Goal: Transaction & Acquisition: Subscribe to service/newsletter

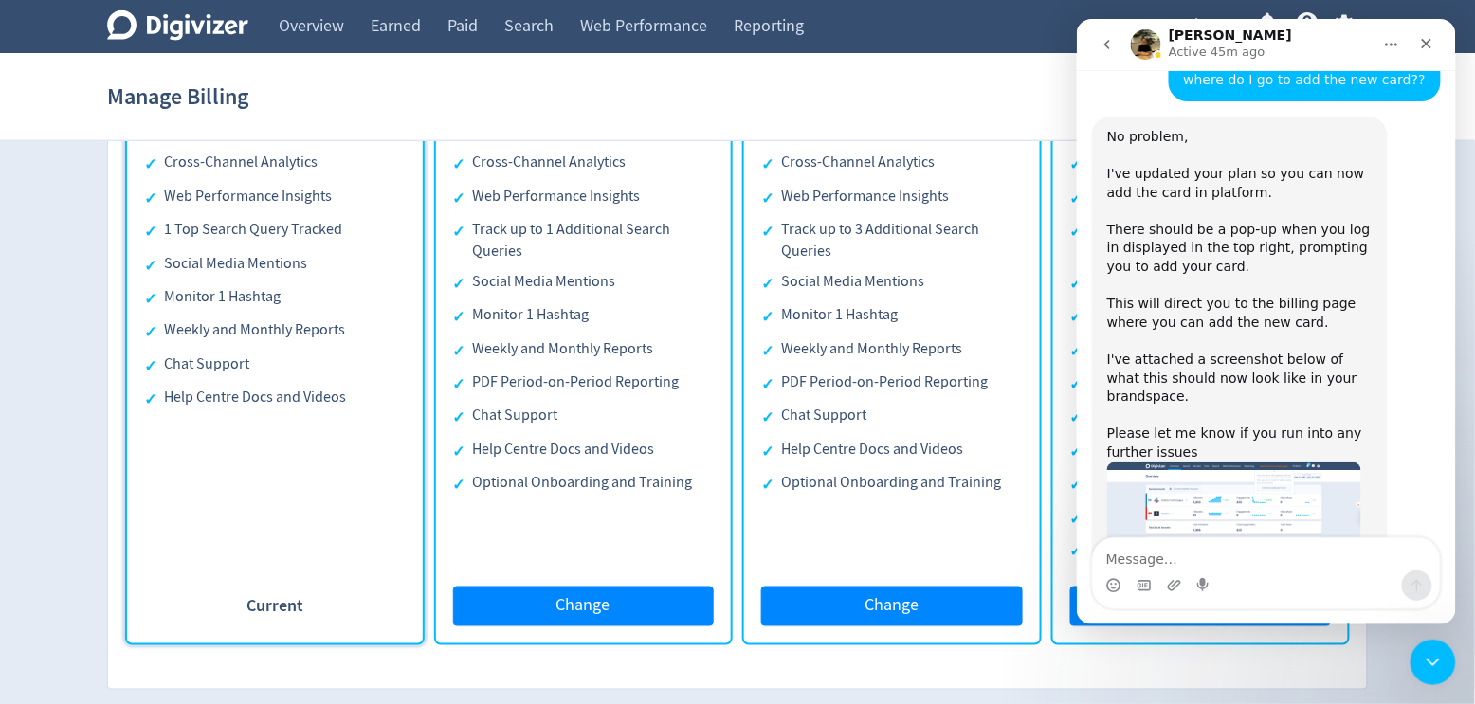
scroll to position [706, 0]
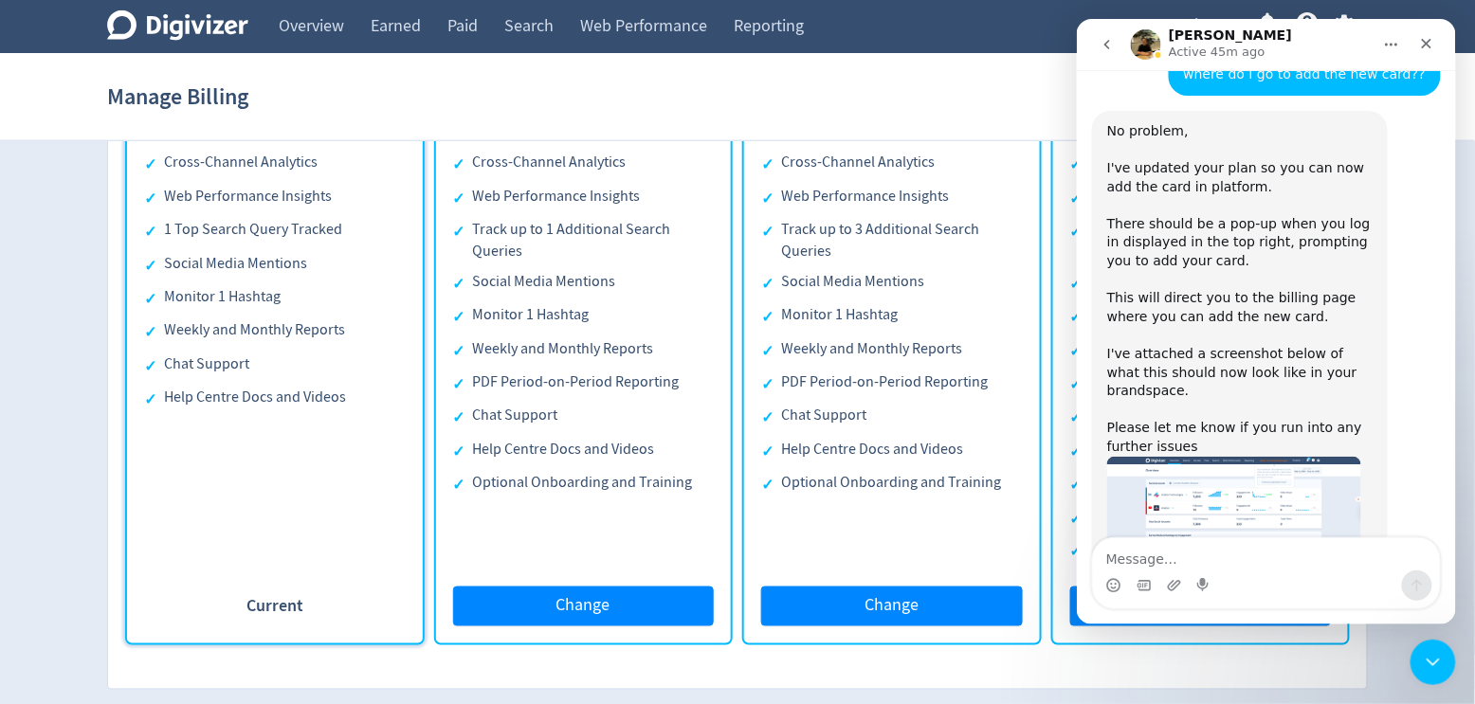
click at [1208, 456] on img "Hugo says…" at bounding box center [1233, 524] width 254 height 137
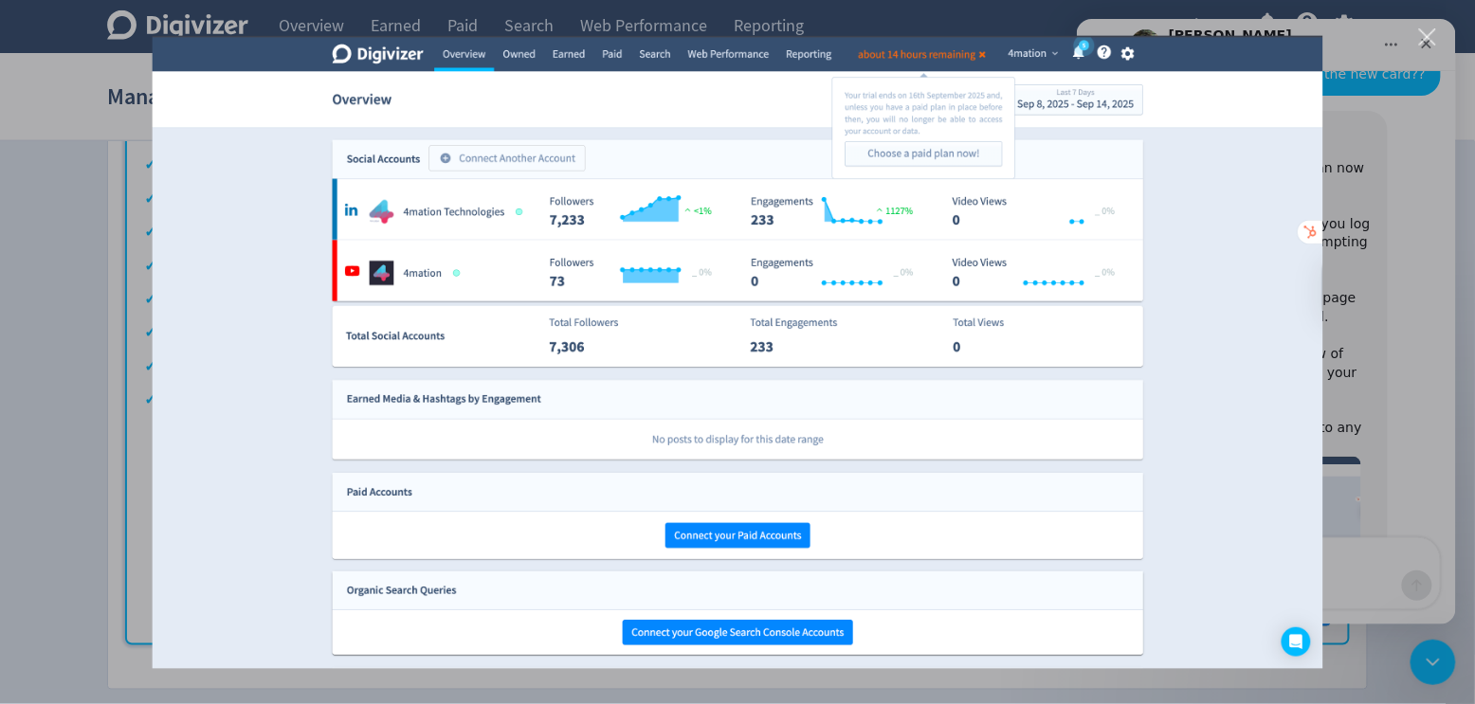
scroll to position [0, 0]
click at [1422, 297] on div "Intercom messenger" at bounding box center [737, 352] width 1475 height 704
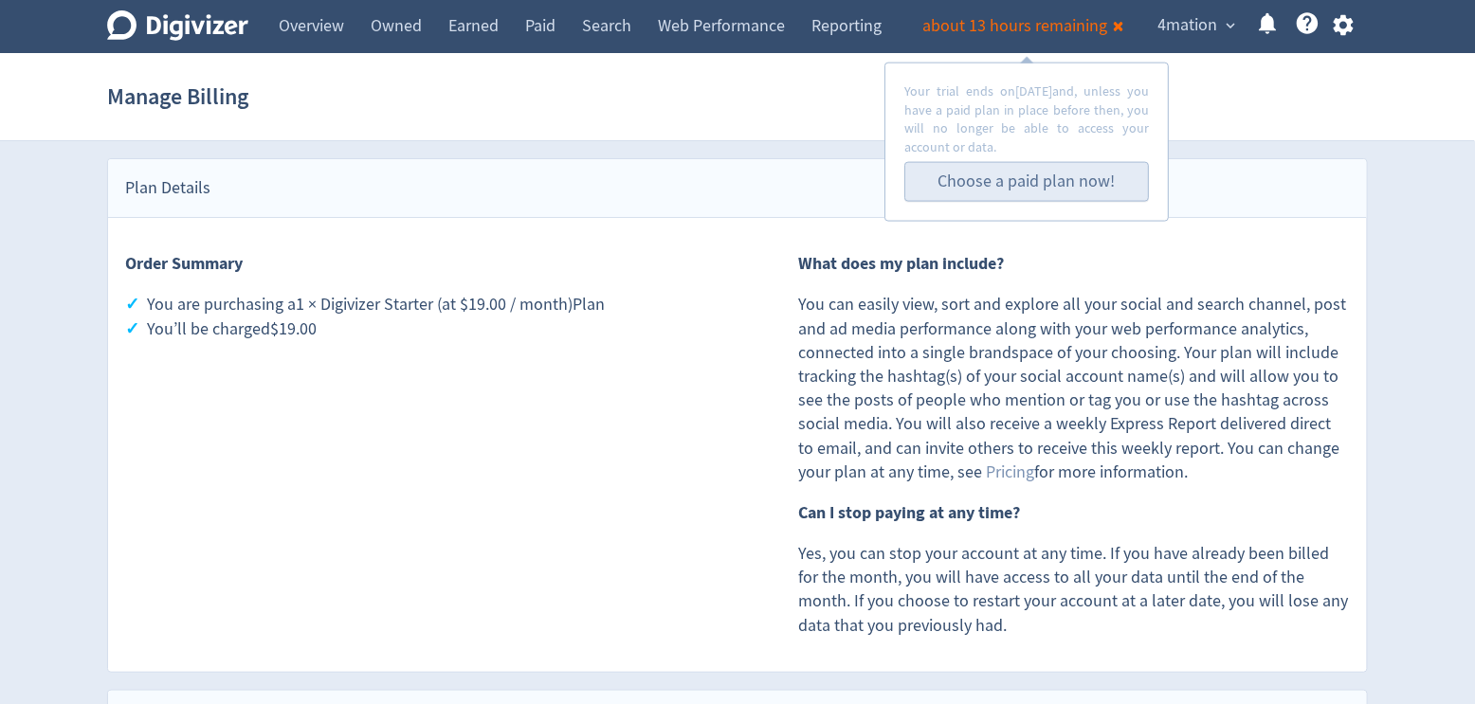
click at [1002, 180] on link "Choose a paid plan now!" at bounding box center [1026, 182] width 177 height 22
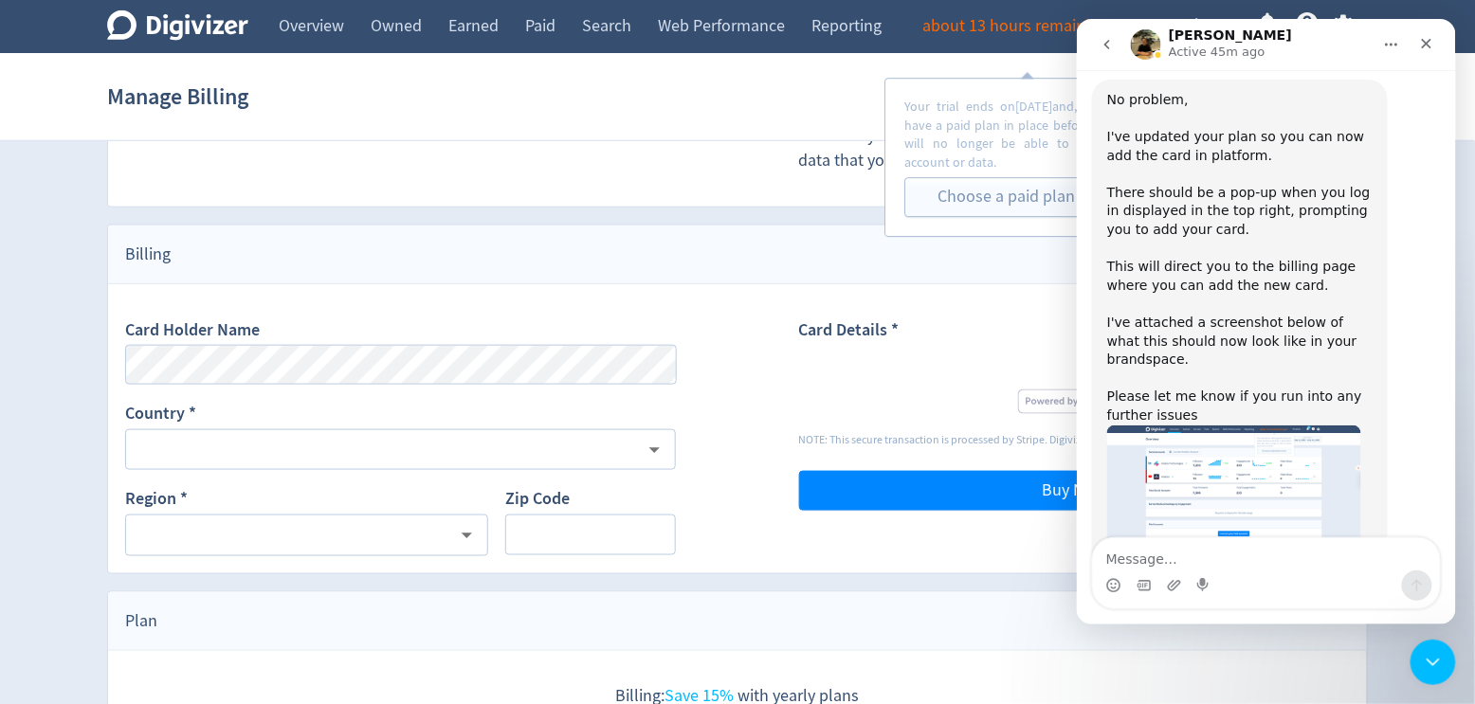
scroll to position [488, 0]
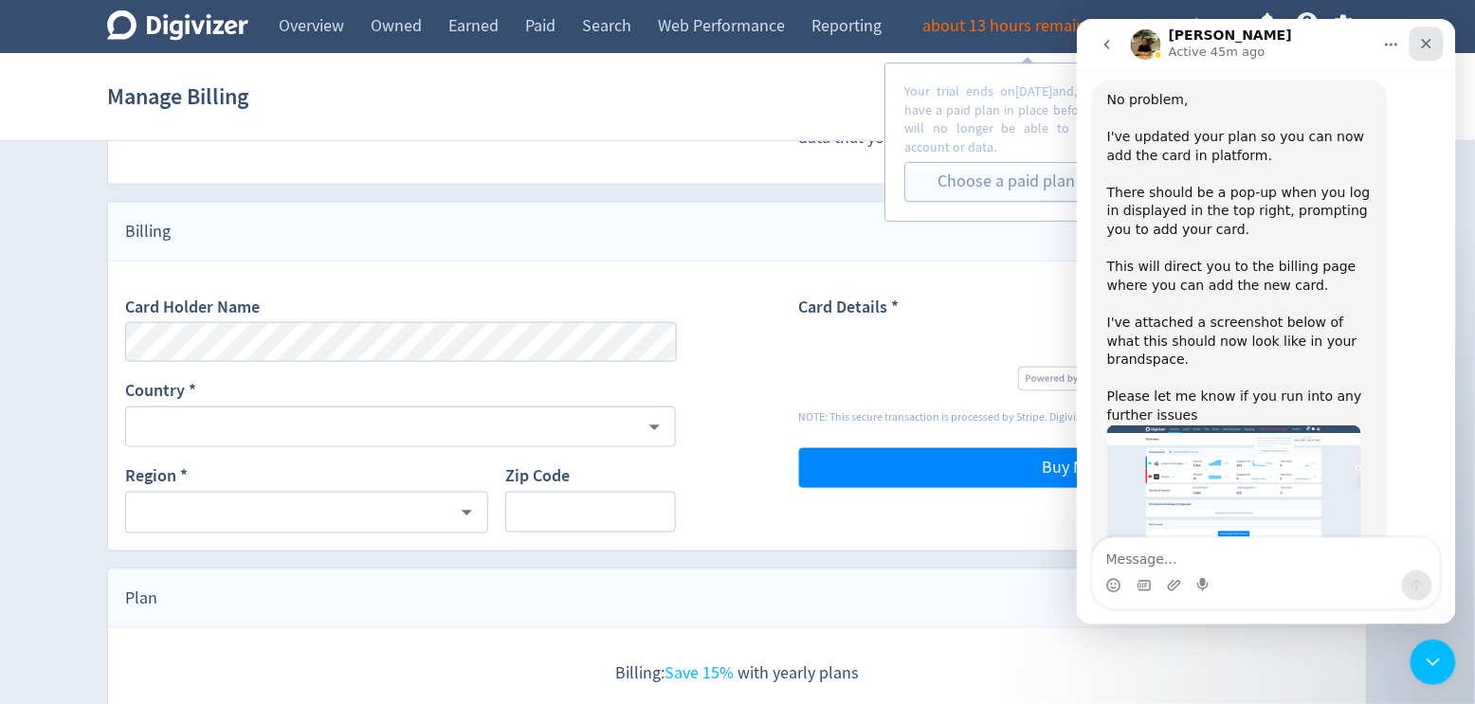
click at [1431, 38] on icon "Close" at bounding box center [1425, 42] width 15 height 15
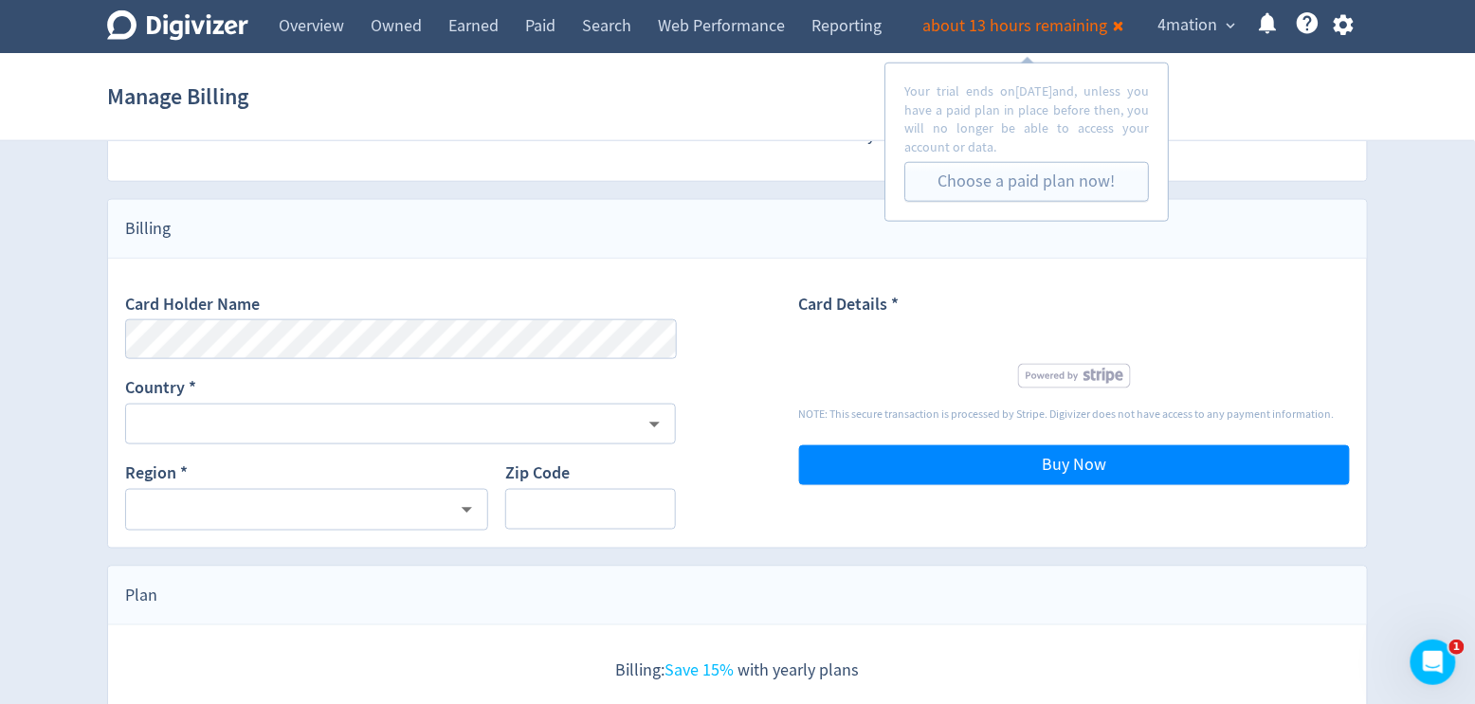
scroll to position [492, 0]
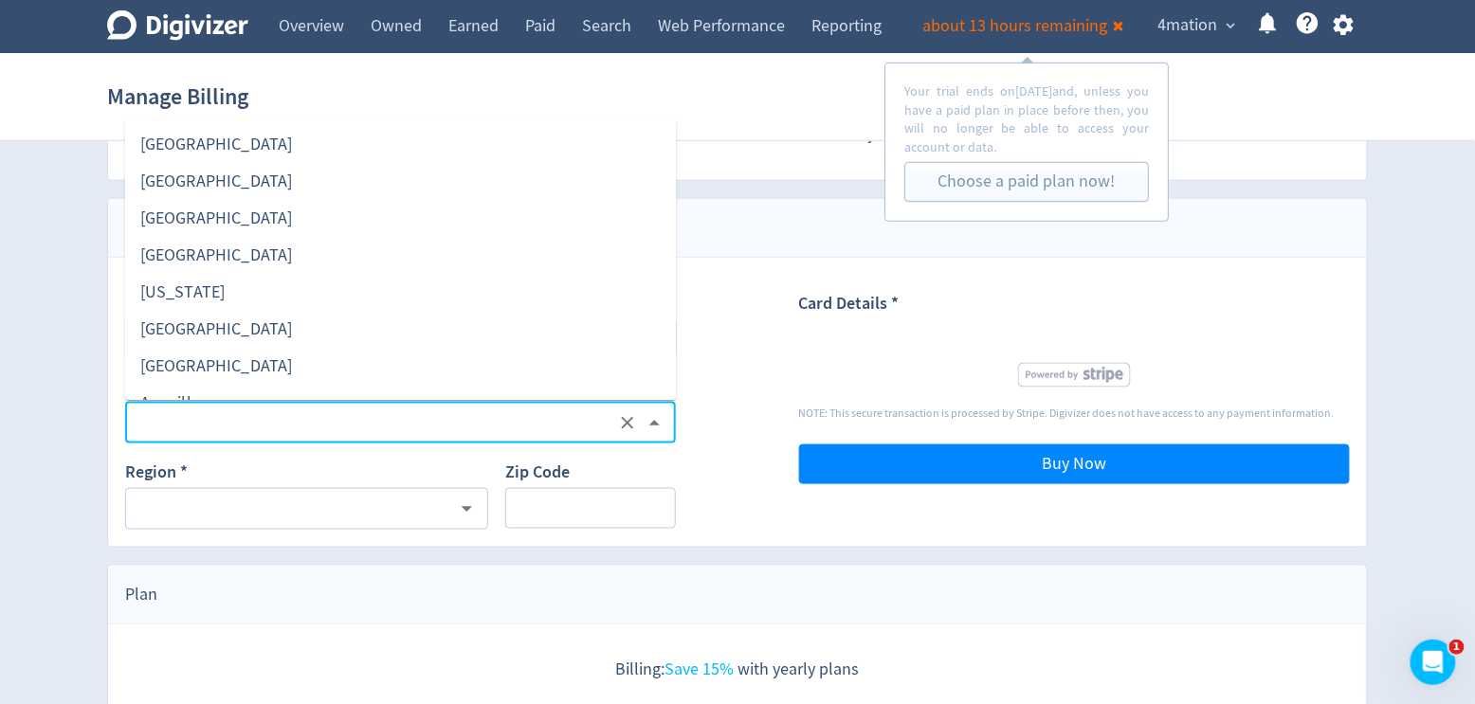
click at [184, 422] on input "text" at bounding box center [374, 423] width 480 height 25
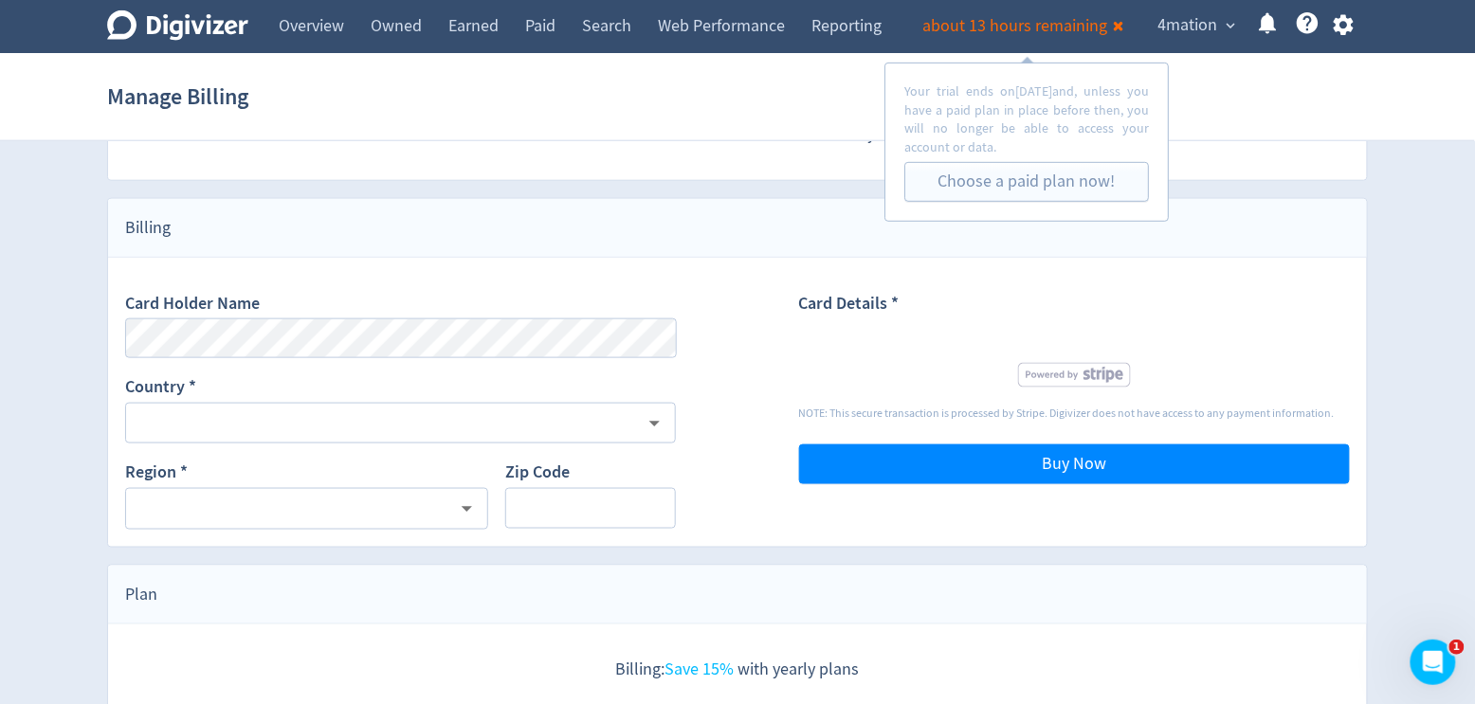
click at [686, 383] on div "Card Holder Name Country * ​ Region * ​ Zip Code Card Details * NOTE: This secu…" at bounding box center [737, 402] width 1224 height 255
click at [735, 444] on div "Card Holder Name Country * ​ Region * ​ Zip Code Card Details * NOTE: This secu…" at bounding box center [737, 402] width 1224 height 255
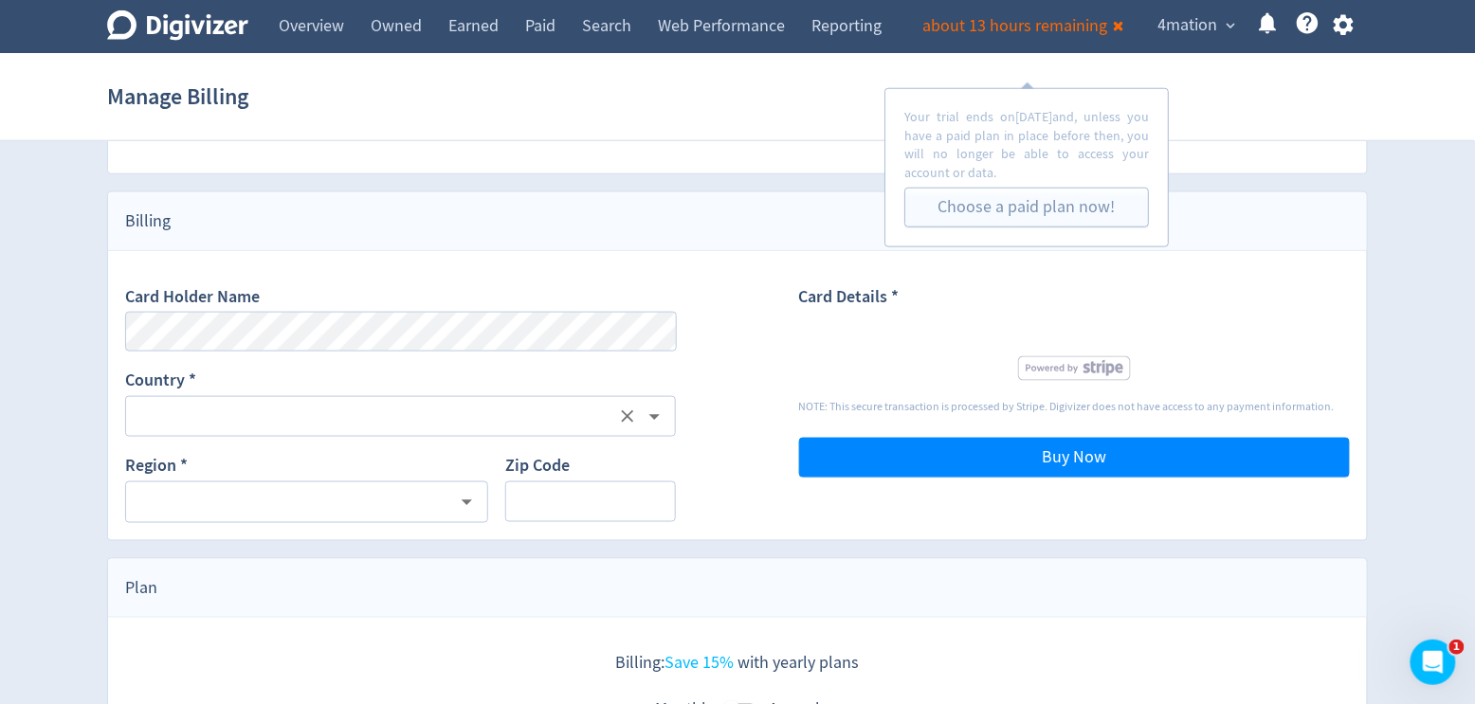
scroll to position [525, 0]
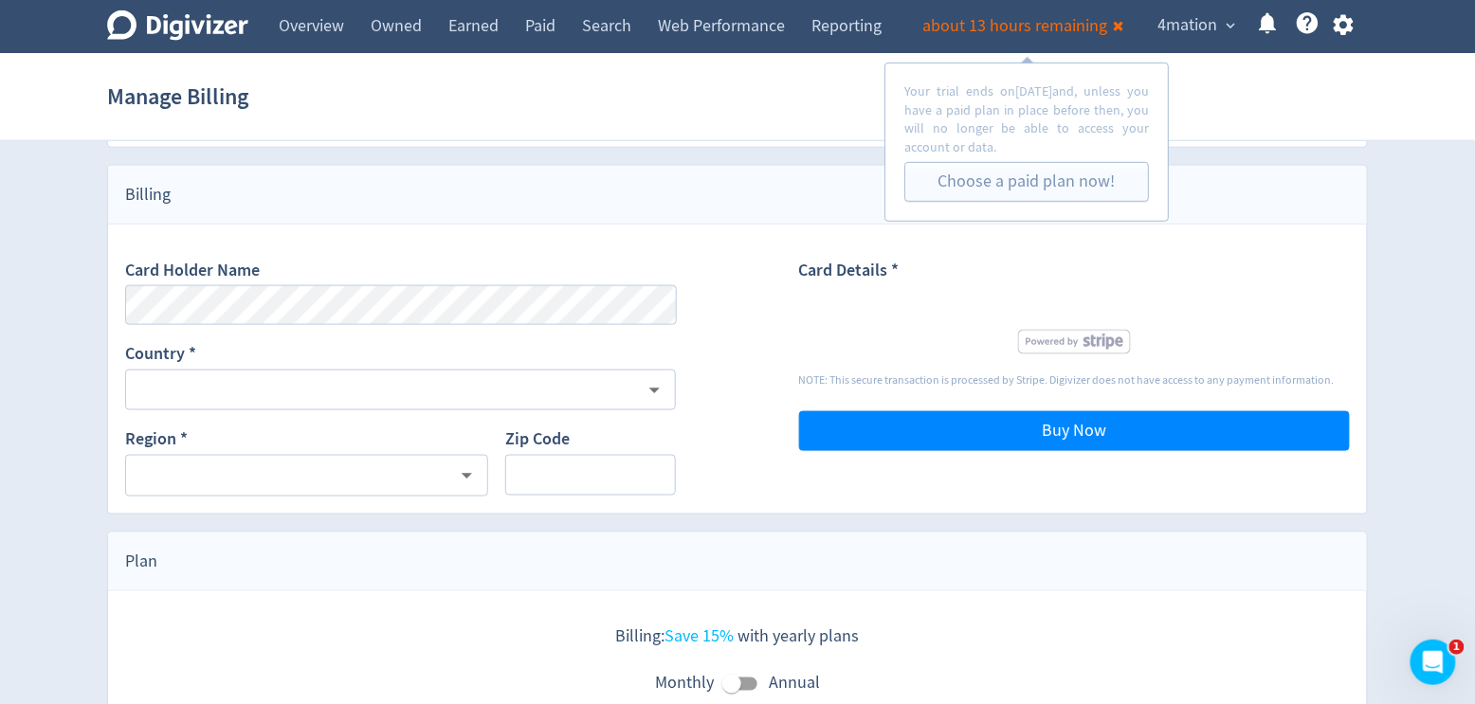
click at [403, 242] on div "Card Holder Name Country * ​ Region * ​ Zip Code" at bounding box center [400, 369] width 551 height 255
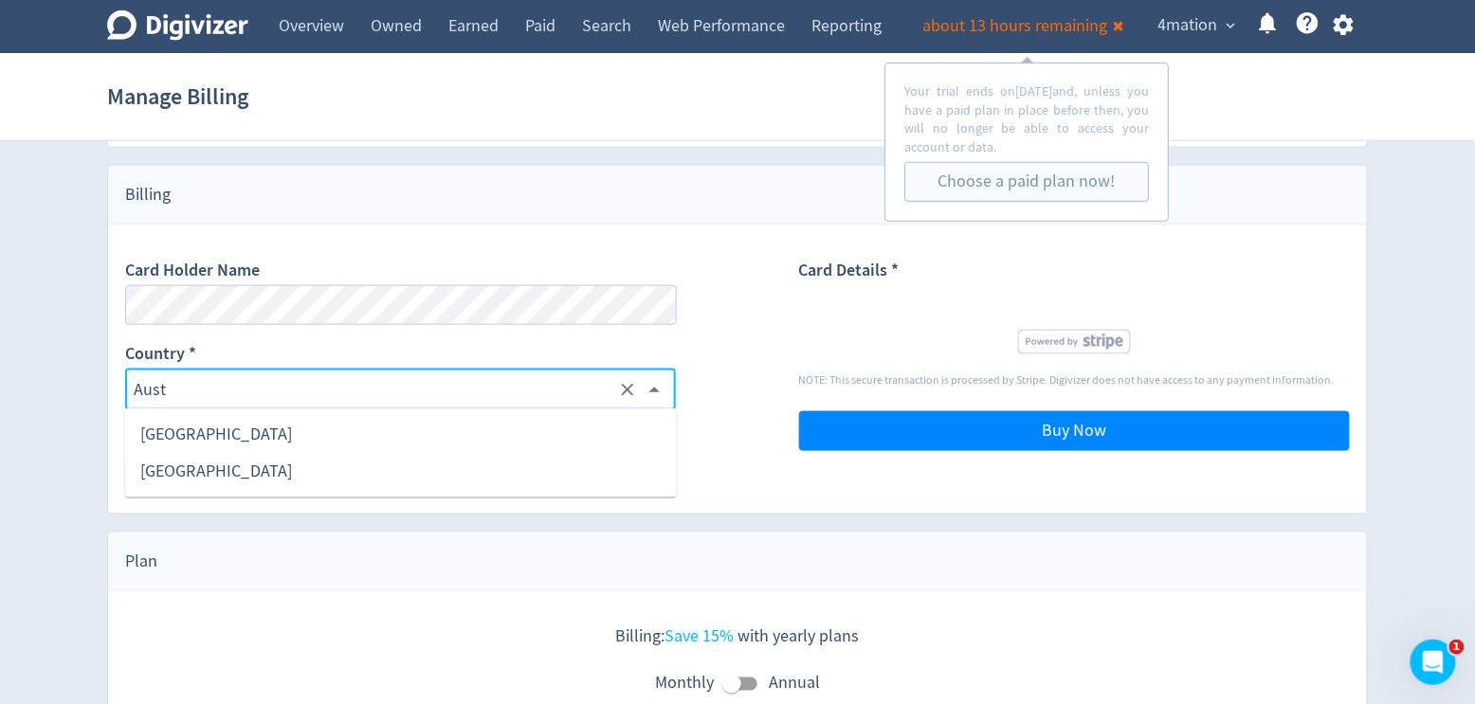
type input "Aust"
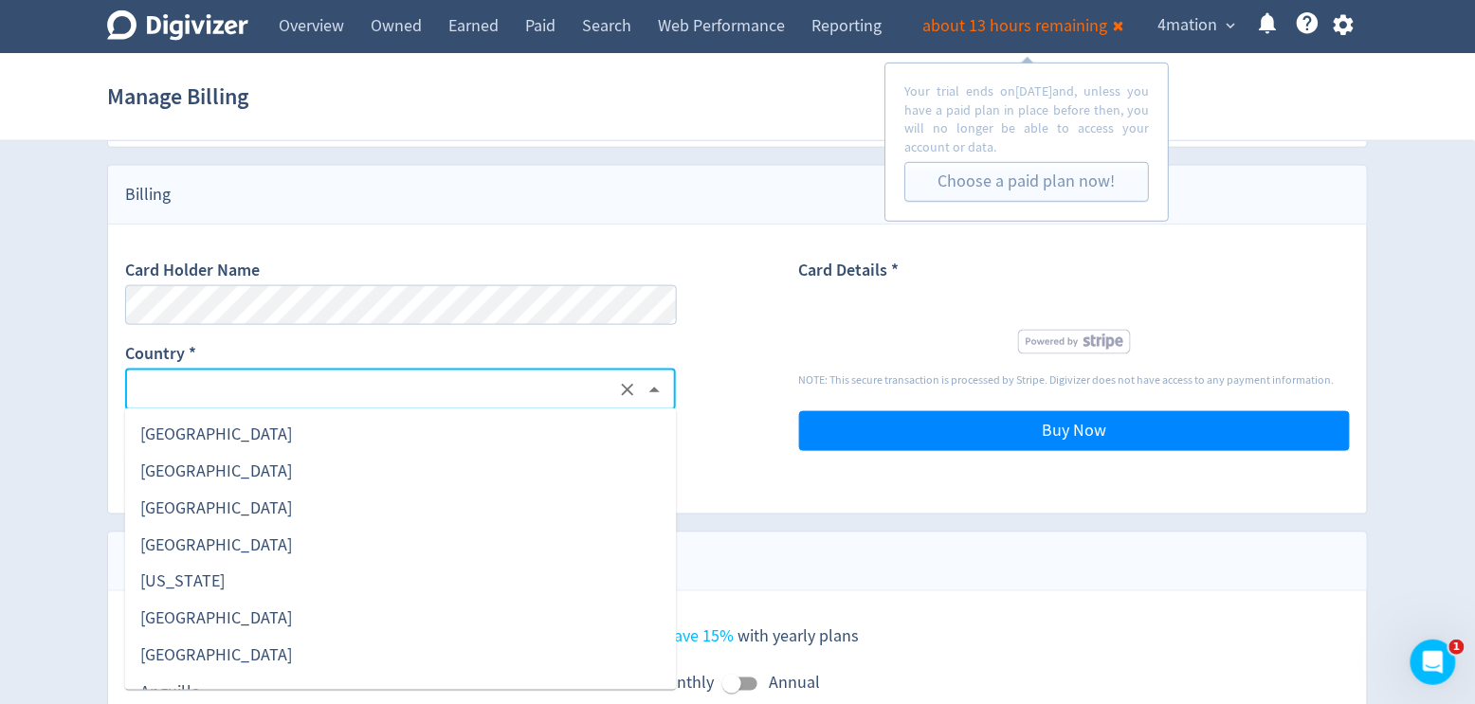
click at [527, 388] on input "text" at bounding box center [374, 390] width 480 height 25
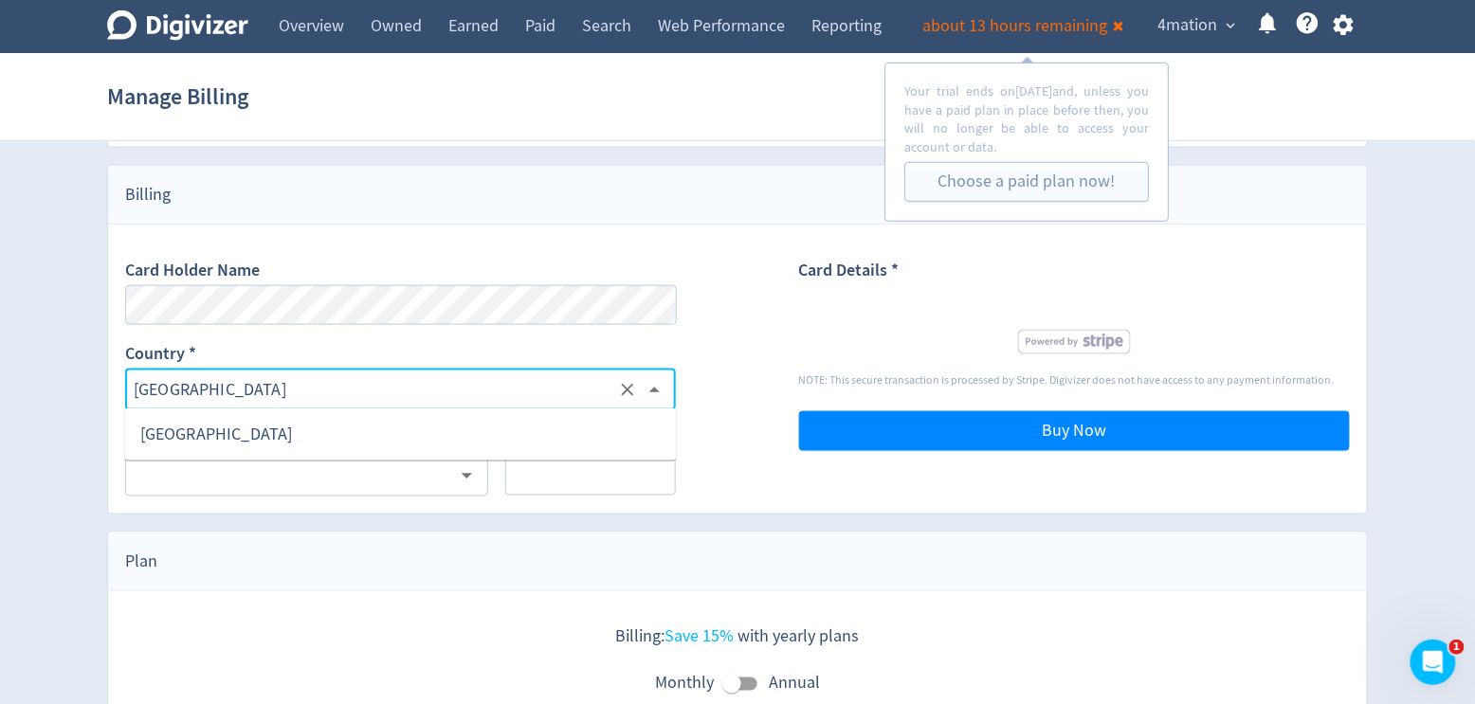
click at [189, 432] on li "Australia" at bounding box center [401, 434] width 552 height 37
type input "Australia"
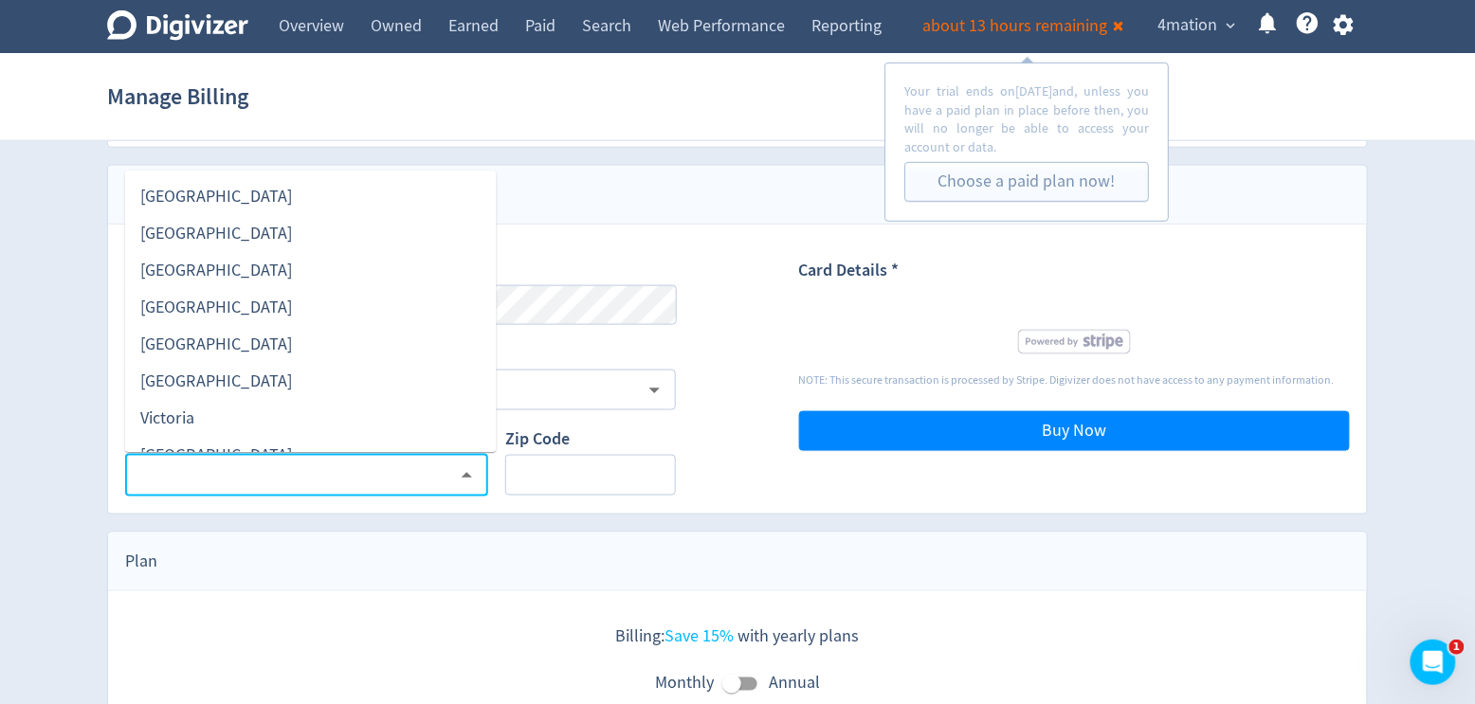
click at [348, 463] on input "text" at bounding box center [292, 475] width 317 height 25
click at [278, 243] on li "New South Wales" at bounding box center [310, 233] width 371 height 37
type input "New South Wales"
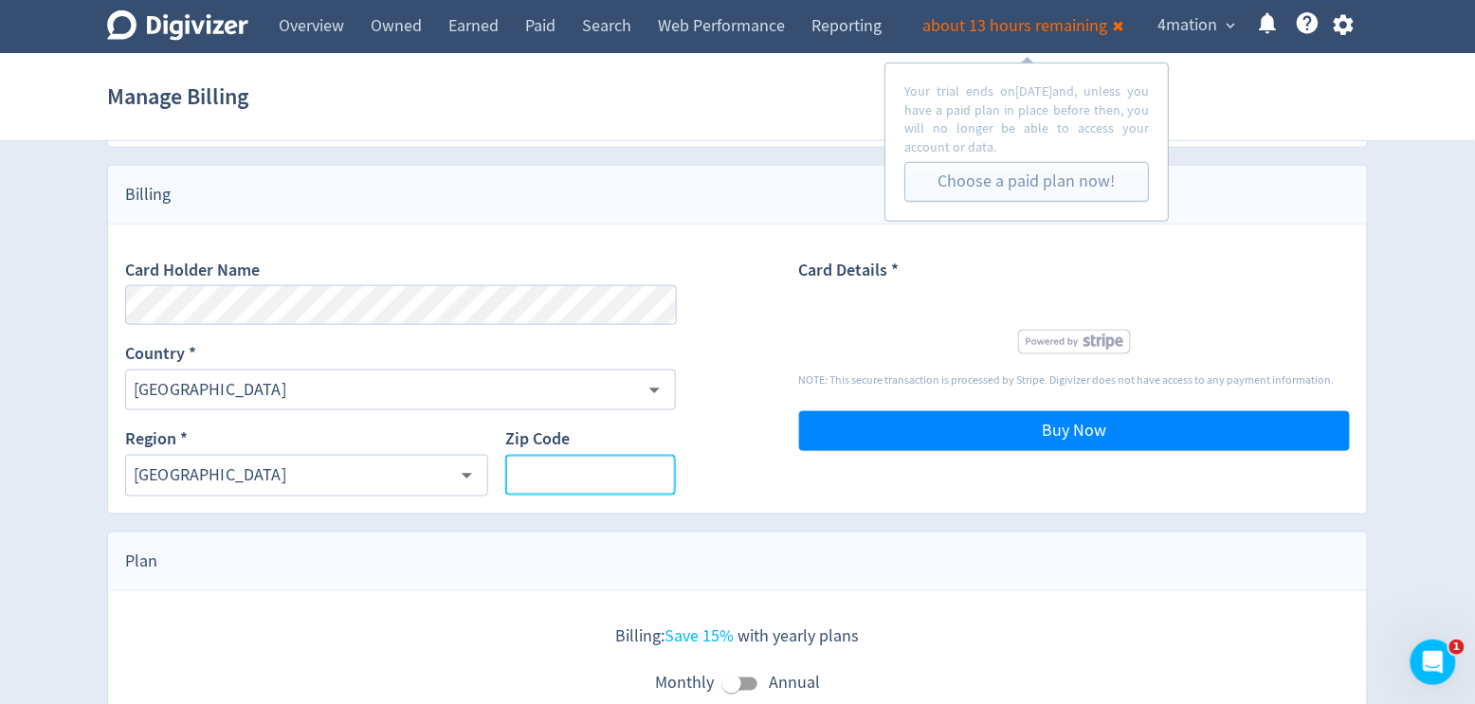
click at [588, 478] on input "Zip Code" at bounding box center [590, 475] width 171 height 41
type input "2000"
click at [726, 378] on div "Card Holder Name Country * Australia ​ Region * New South Wales ​ Zip Code 2000…" at bounding box center [737, 369] width 1224 height 255
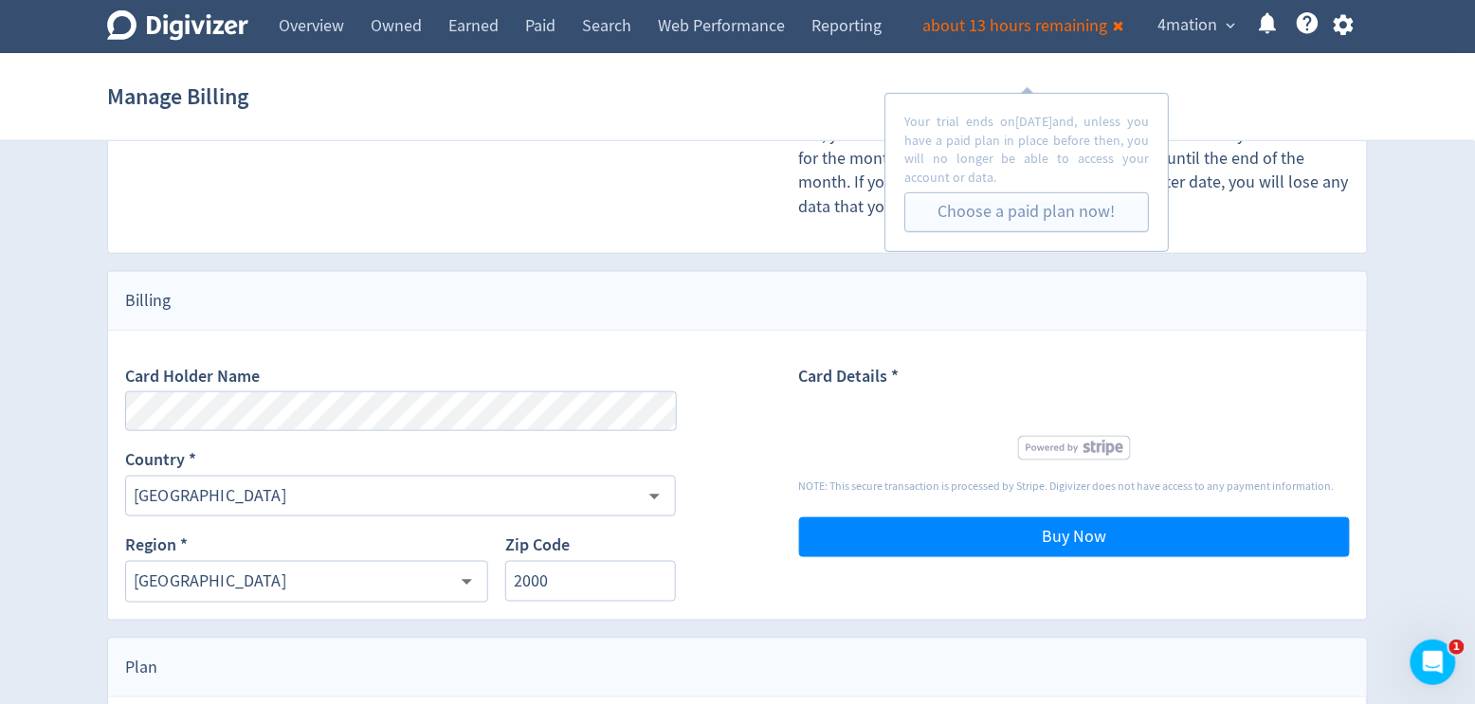
scroll to position [495, 0]
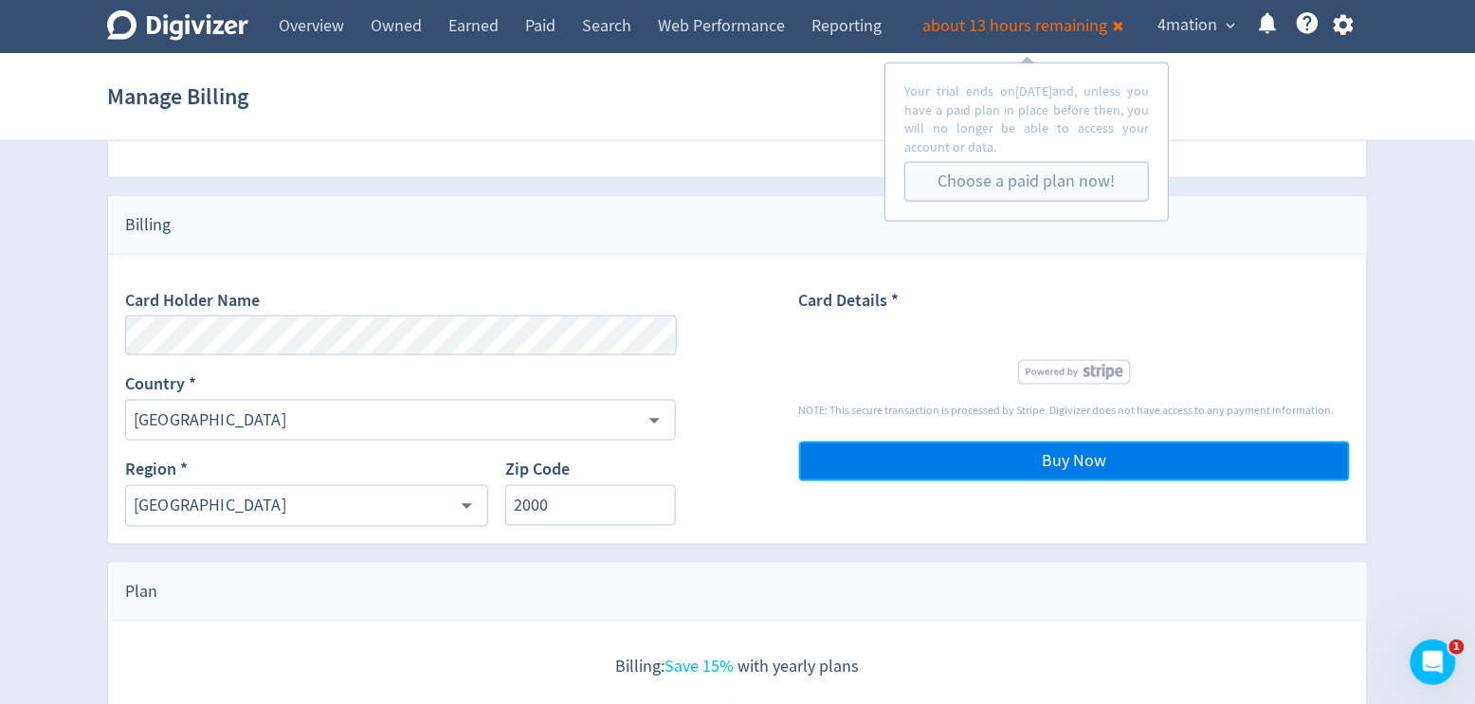
click at [927, 454] on button "Buy Now" at bounding box center [1074, 462] width 551 height 40
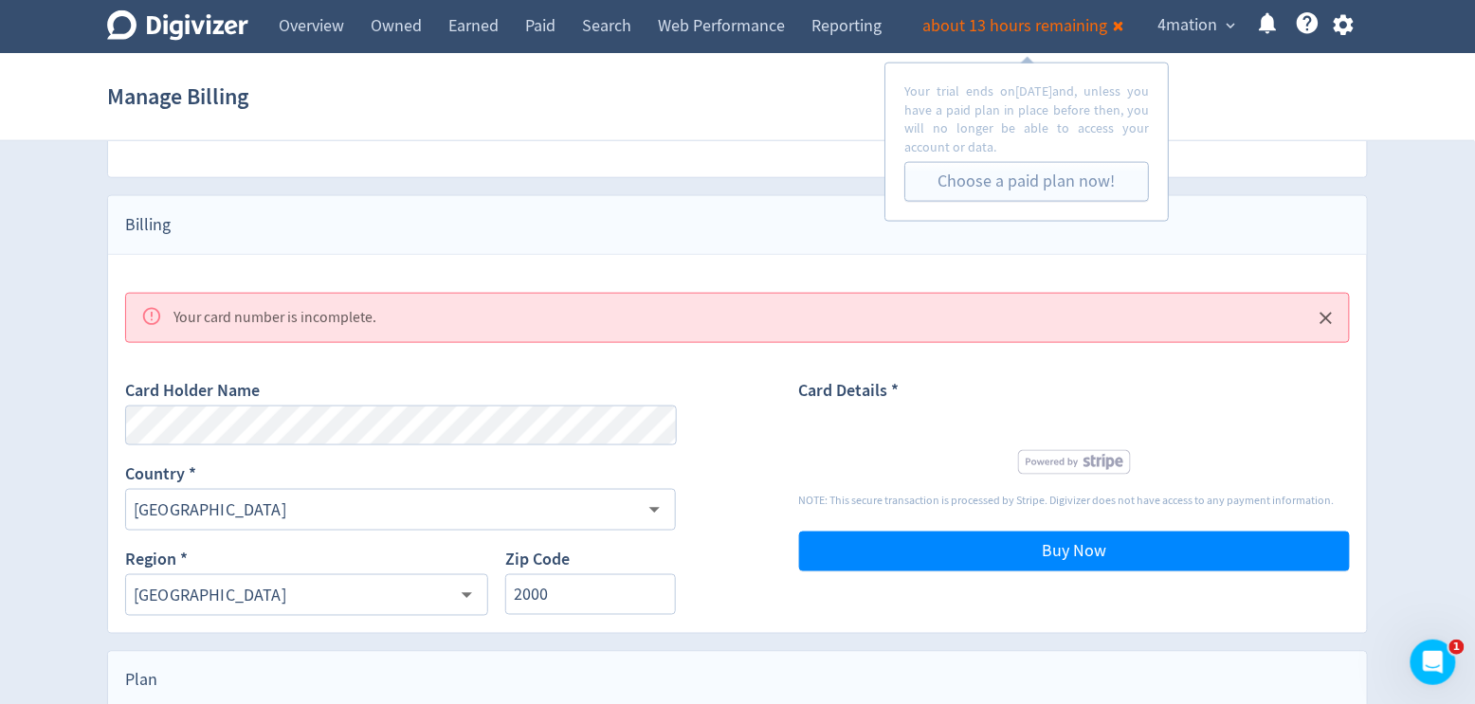
click at [758, 453] on div "Card Holder Name Country * Australia ​ Region * New South Wales ​ Zip Code 2000…" at bounding box center [737, 489] width 1224 height 255
click at [1260, 395] on div "Card Details *" at bounding box center [1074, 399] width 551 height 41
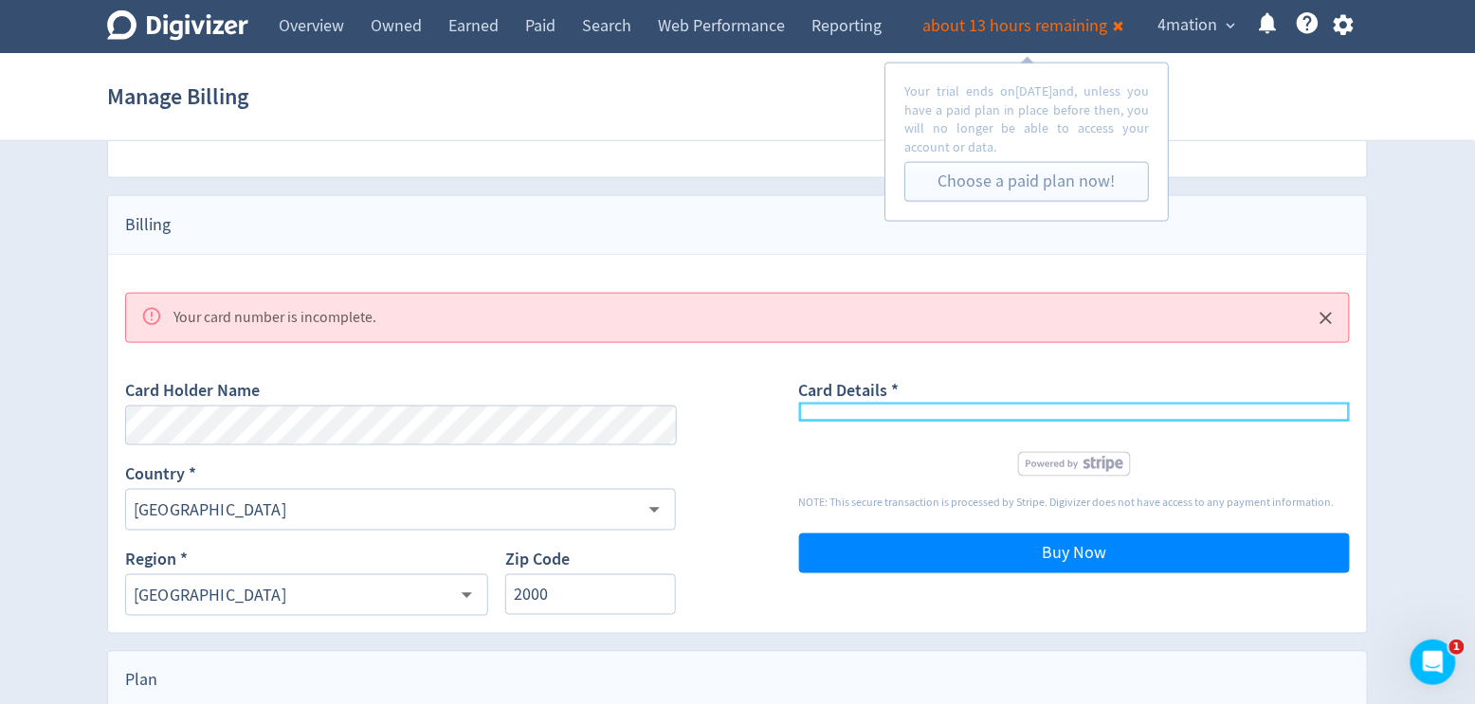
click at [1069, 365] on div "Card Details * NOTE: This secure transaction is processed by Stripe. Digivizer …" at bounding box center [1074, 489] width 551 height 255
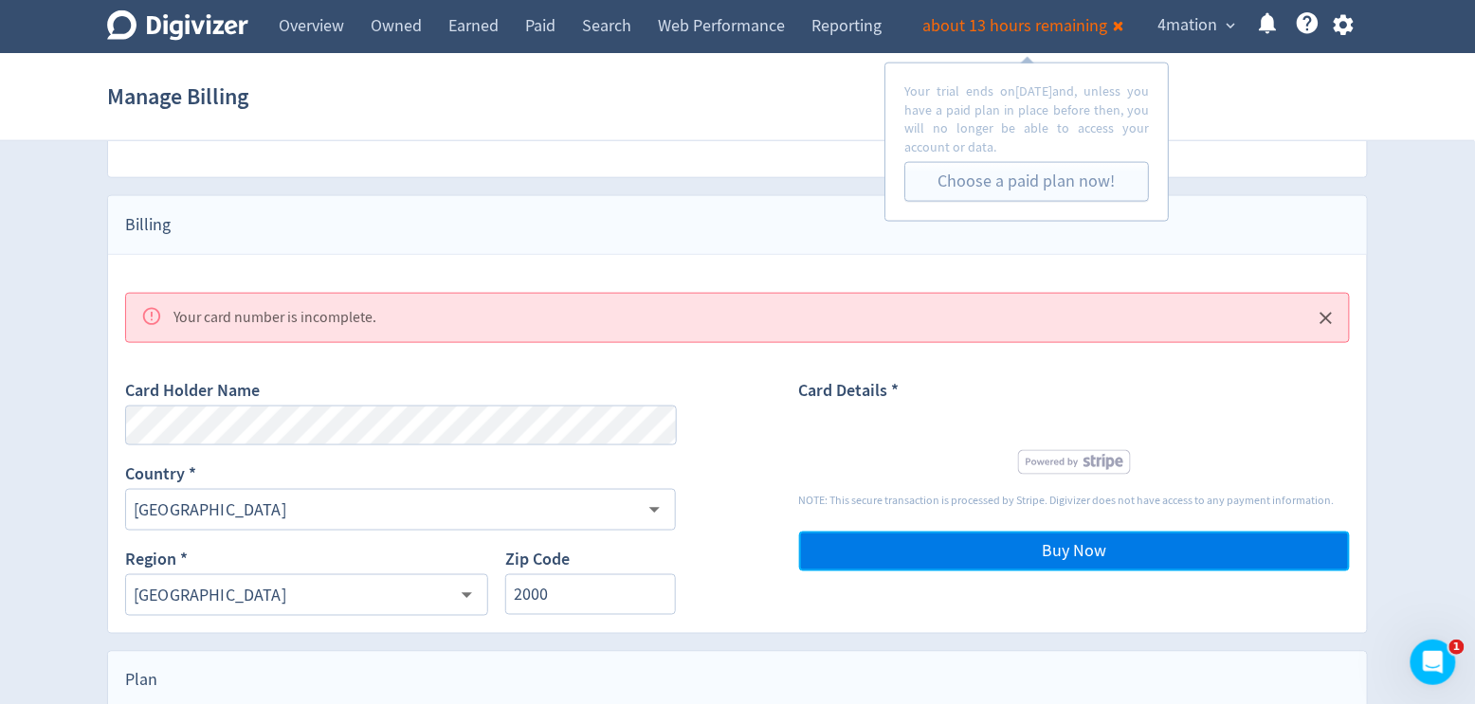
click at [1068, 550] on span "Buy Now" at bounding box center [1074, 551] width 64 height 17
click at [1089, 548] on span "Buy Now" at bounding box center [1074, 551] width 64 height 17
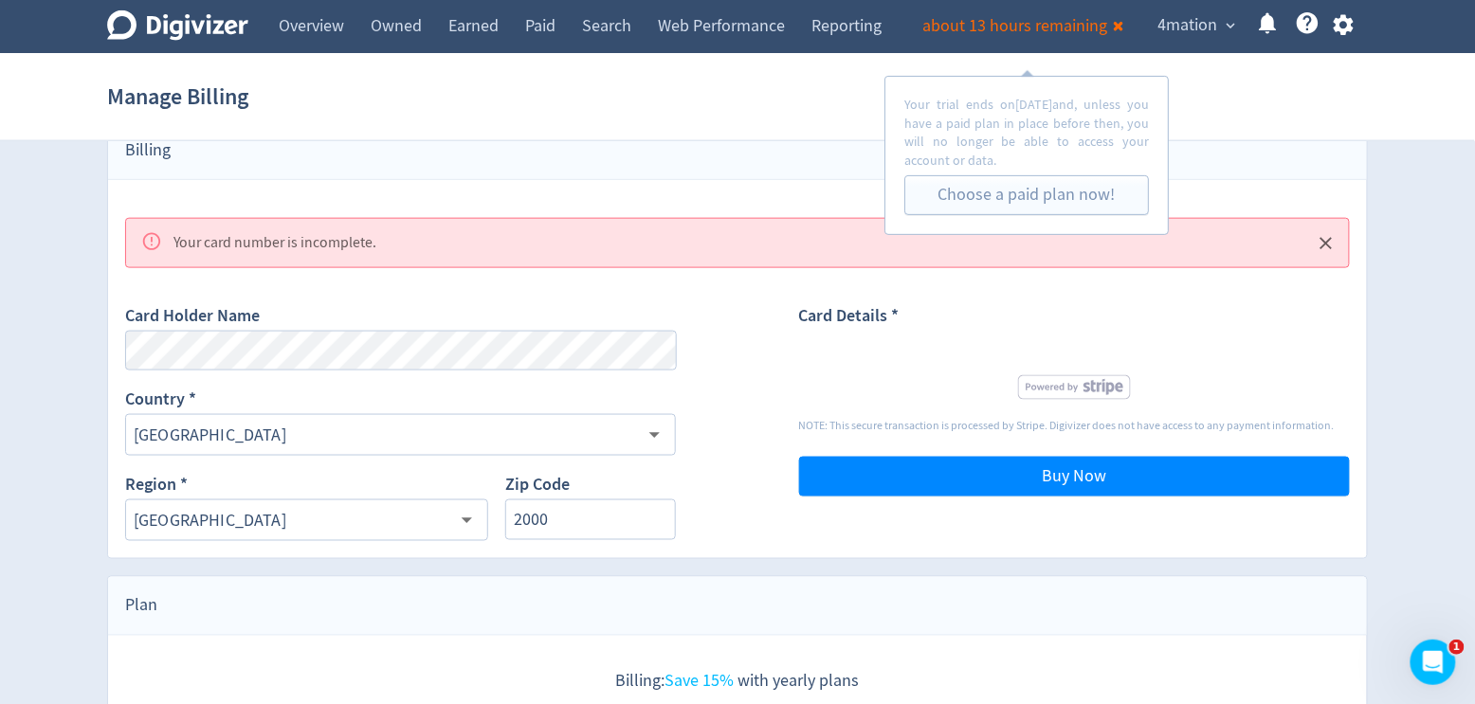
scroll to position [583, 0]
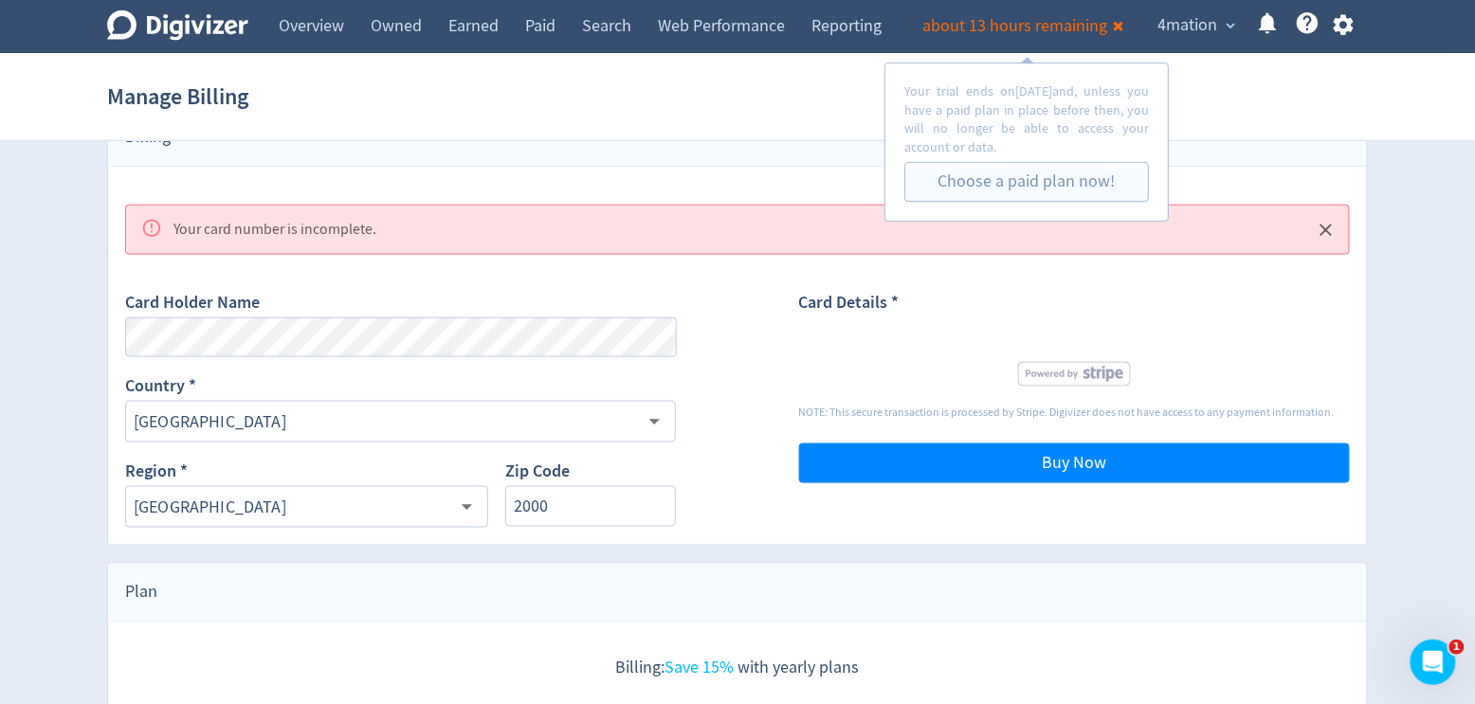
click at [906, 331] on div "Card Details * NOTE: This secure transaction is processed by Stripe. Digivizer …" at bounding box center [1074, 401] width 551 height 255
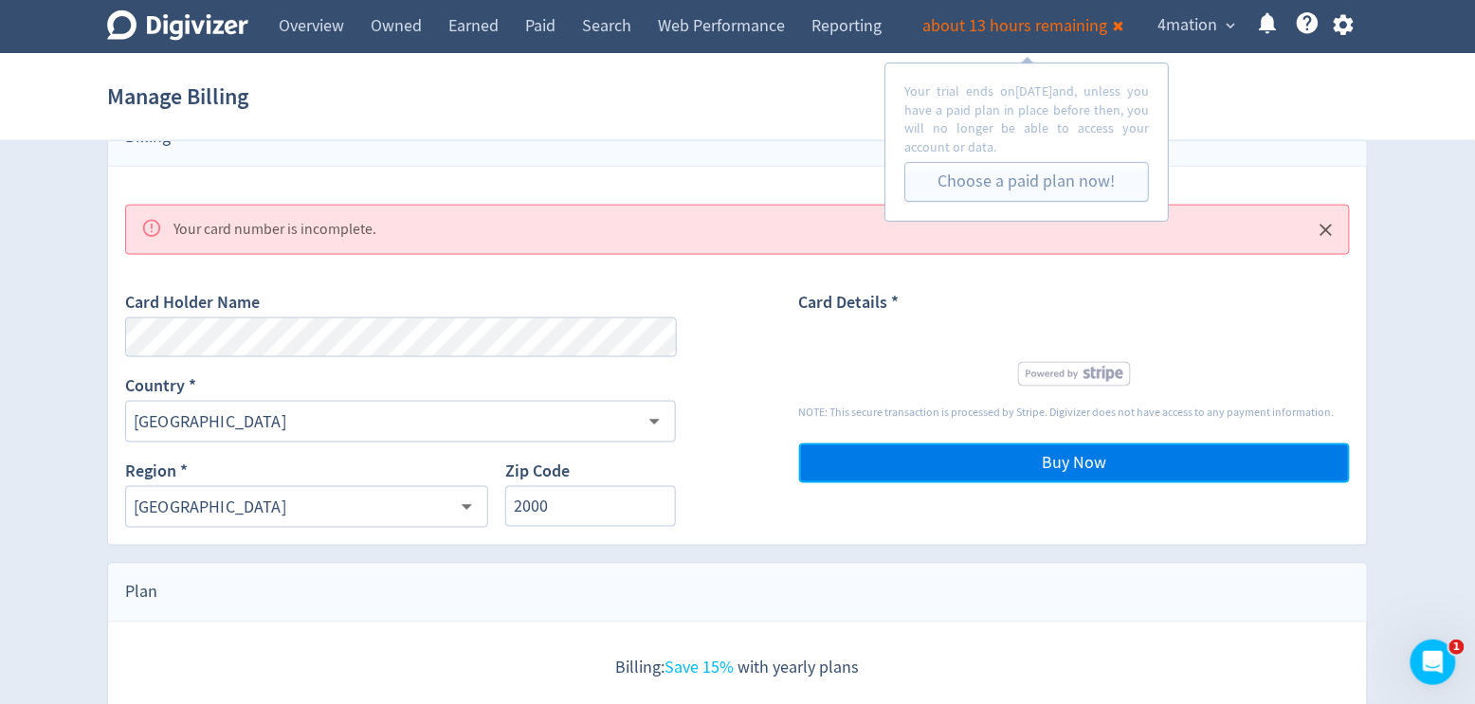
click at [1047, 455] on span "Buy Now" at bounding box center [1074, 463] width 64 height 17
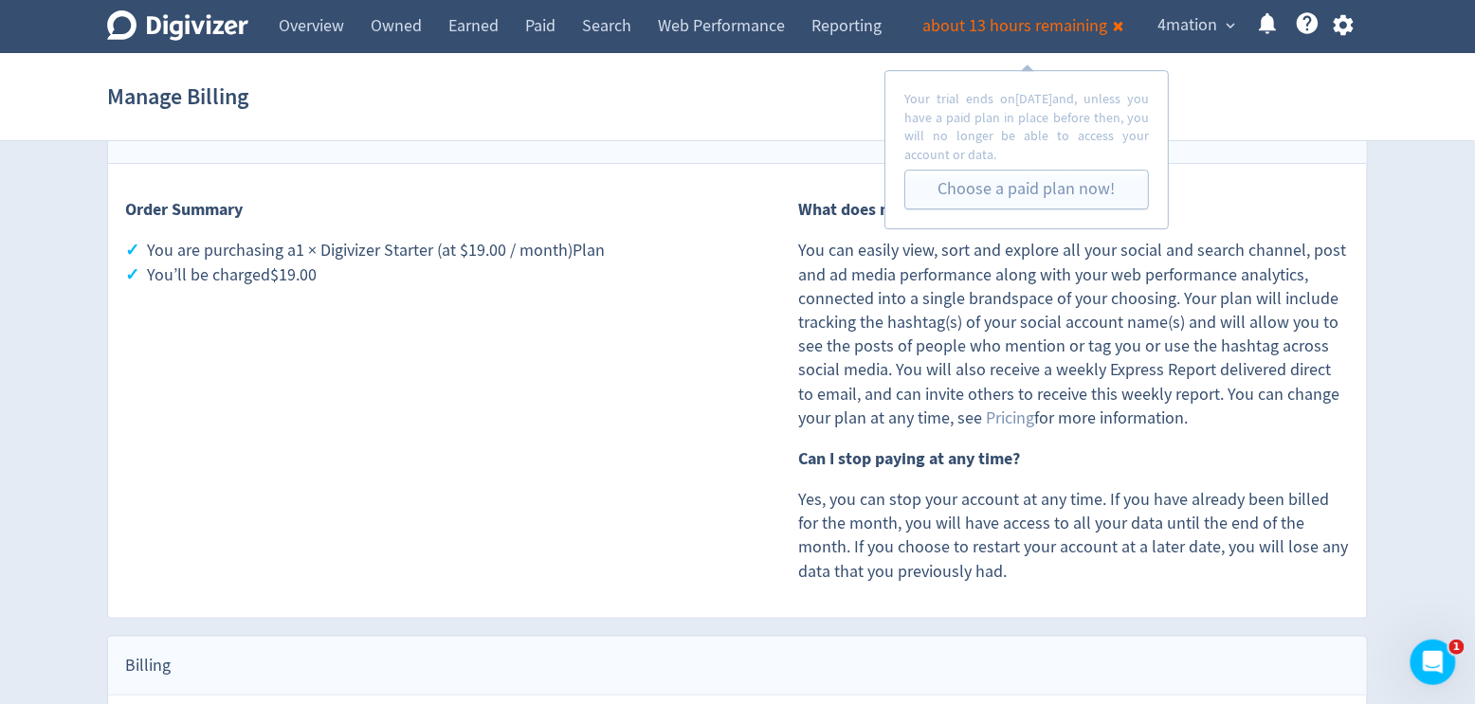
scroll to position [0, 0]
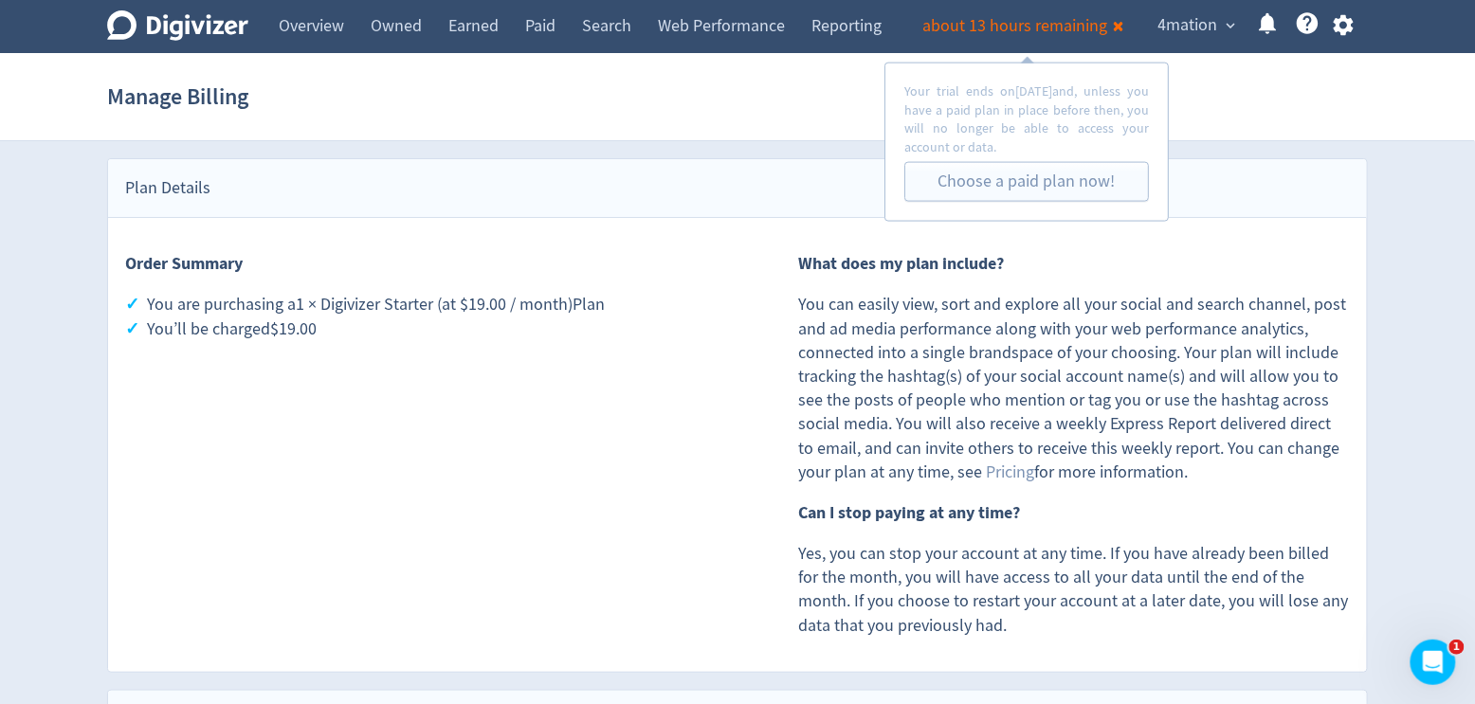
click at [1120, 31] on icon at bounding box center [1118, 26] width 9 height 9
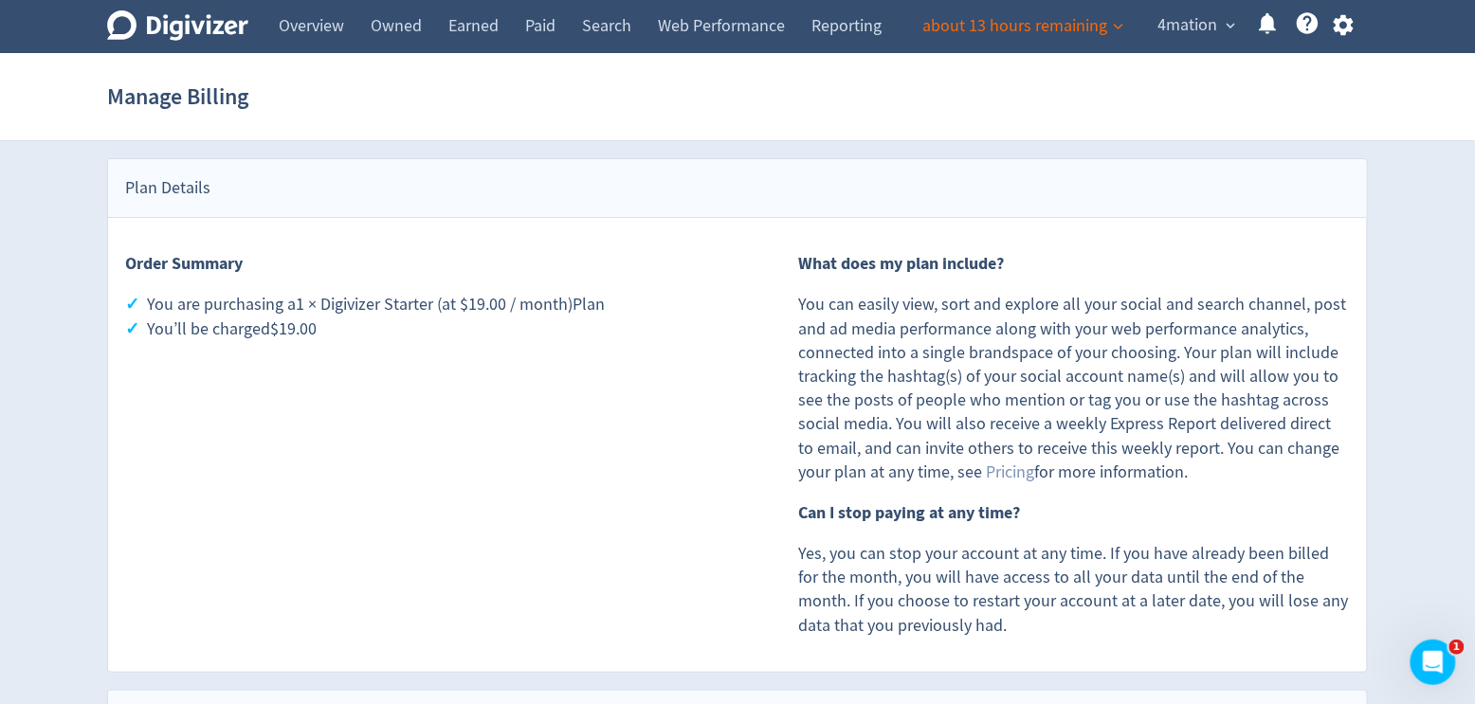
click at [1231, 27] on span "expand_more" at bounding box center [1231, 25] width 17 height 17
click at [1317, 90] on div at bounding box center [737, 352] width 1475 height 704
click at [323, 31] on link "Overview" at bounding box center [311, 26] width 92 height 53
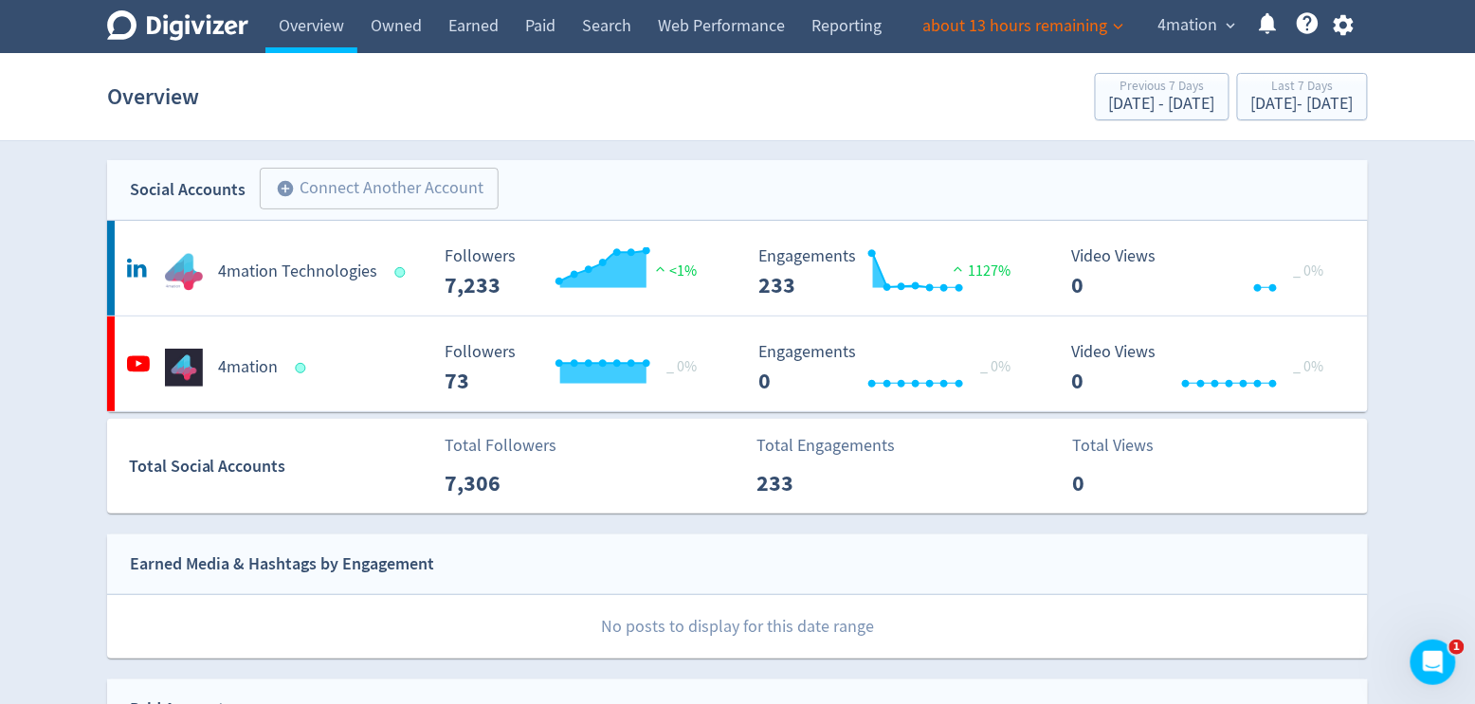
scroll to position [287, 0]
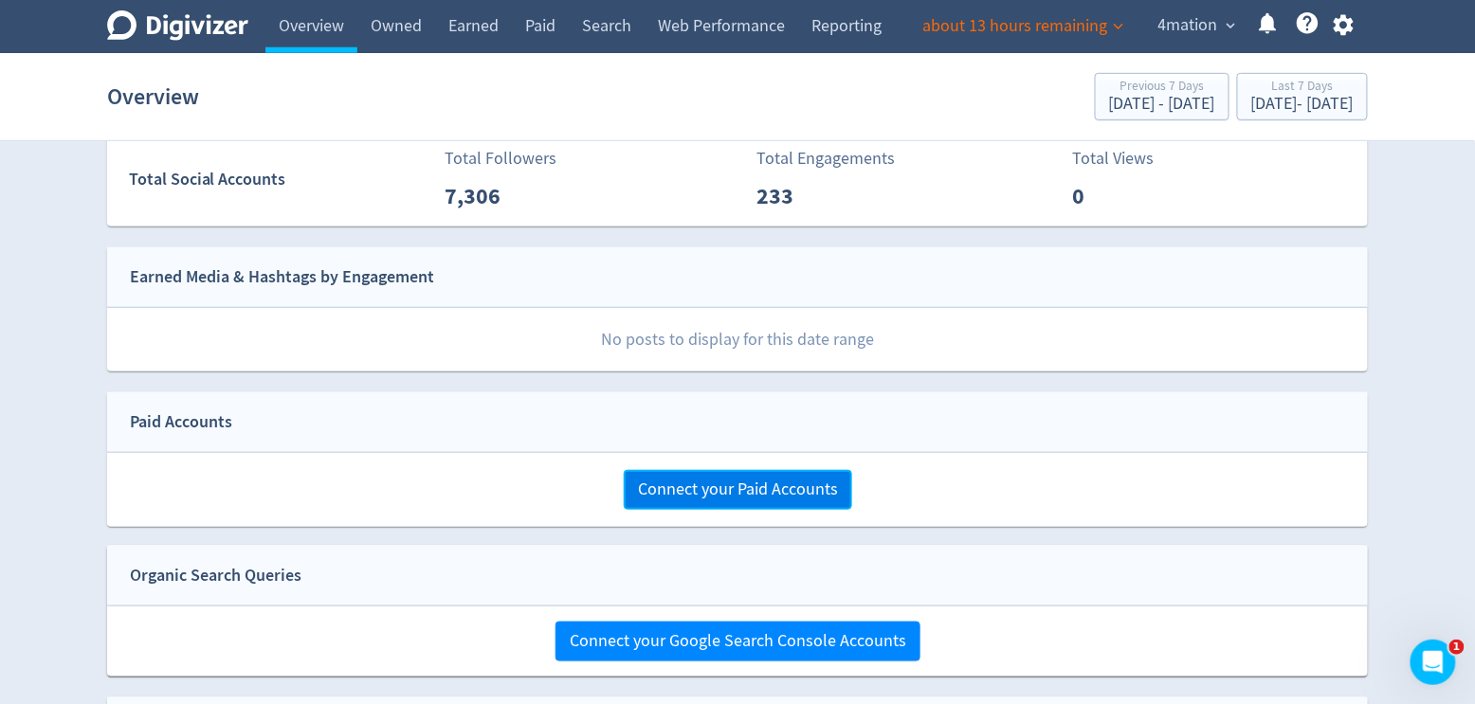
click at [693, 498] on span "Connect your Paid Accounts" at bounding box center [738, 489] width 200 height 17
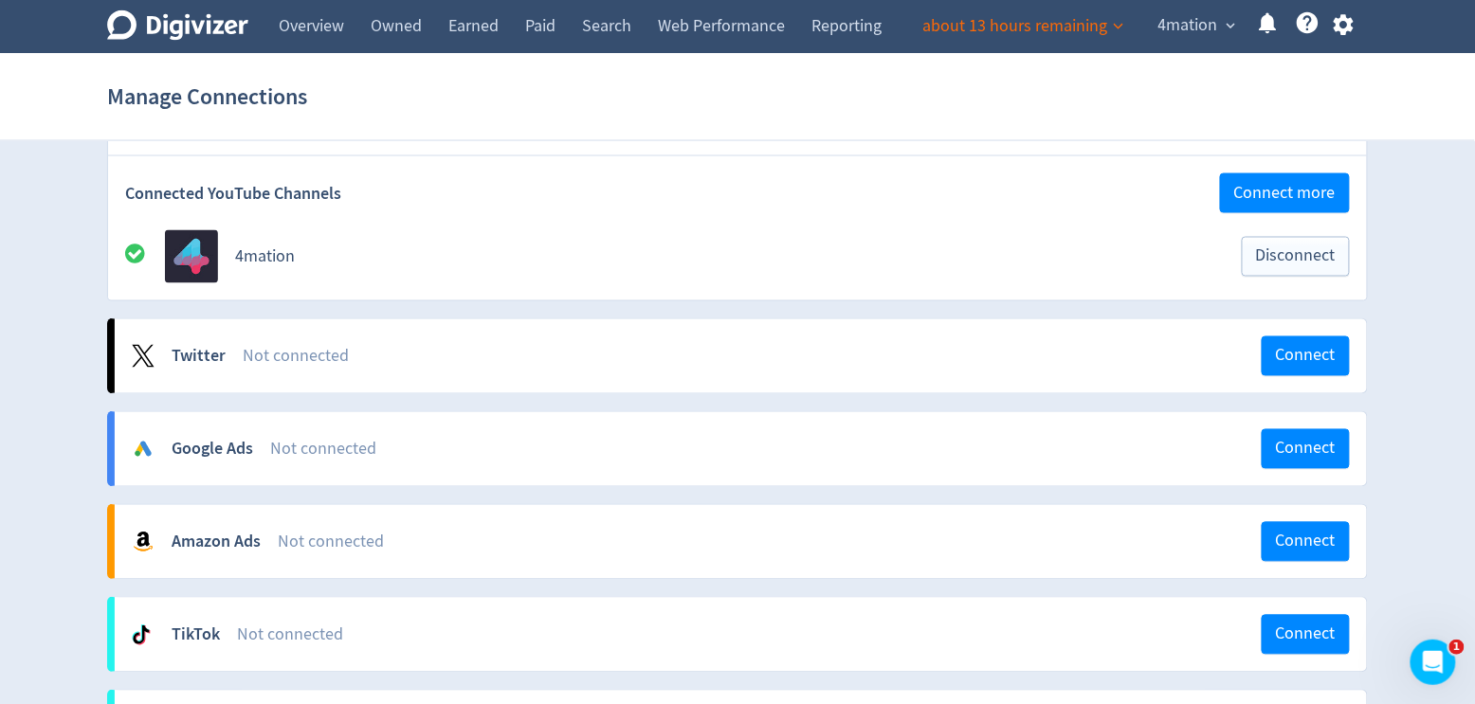
scroll to position [914, 0]
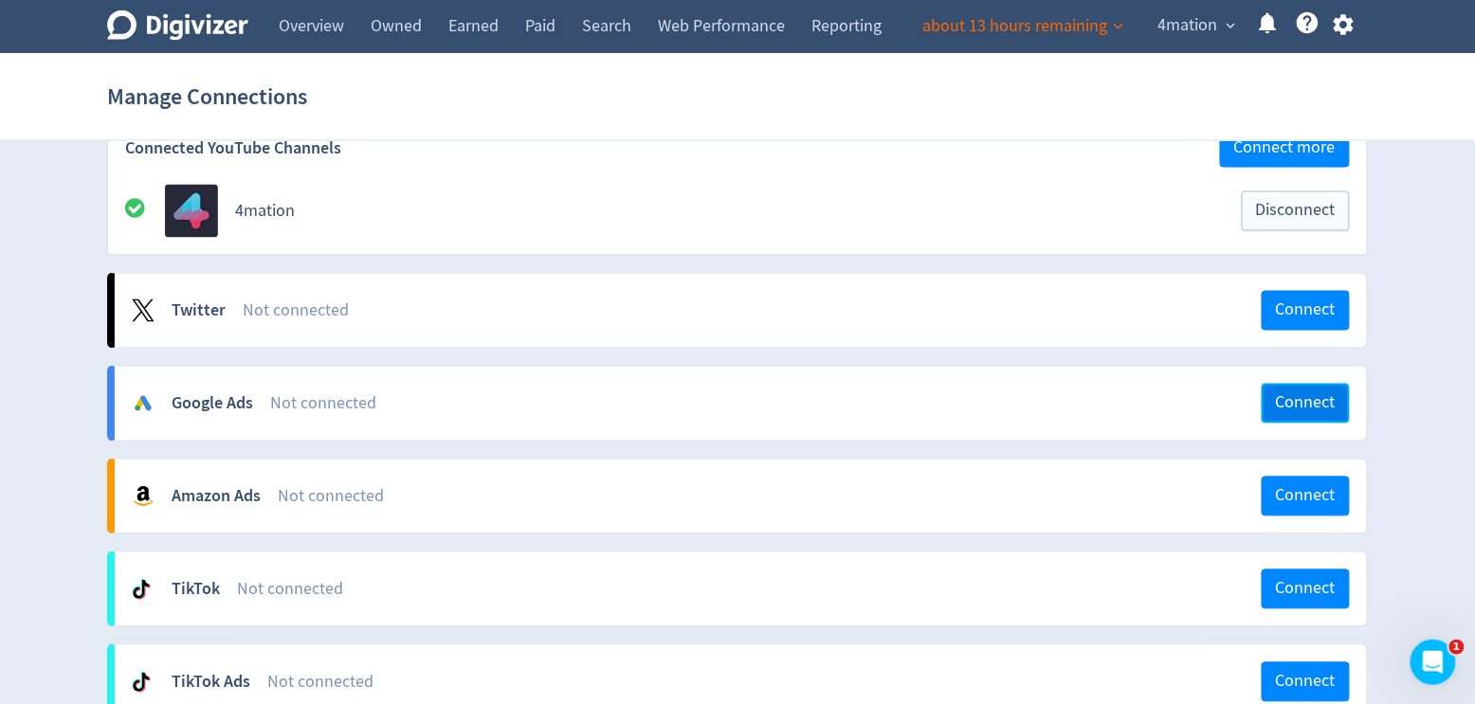
click at [1306, 403] on button "Connect" at bounding box center [1305, 404] width 88 height 40
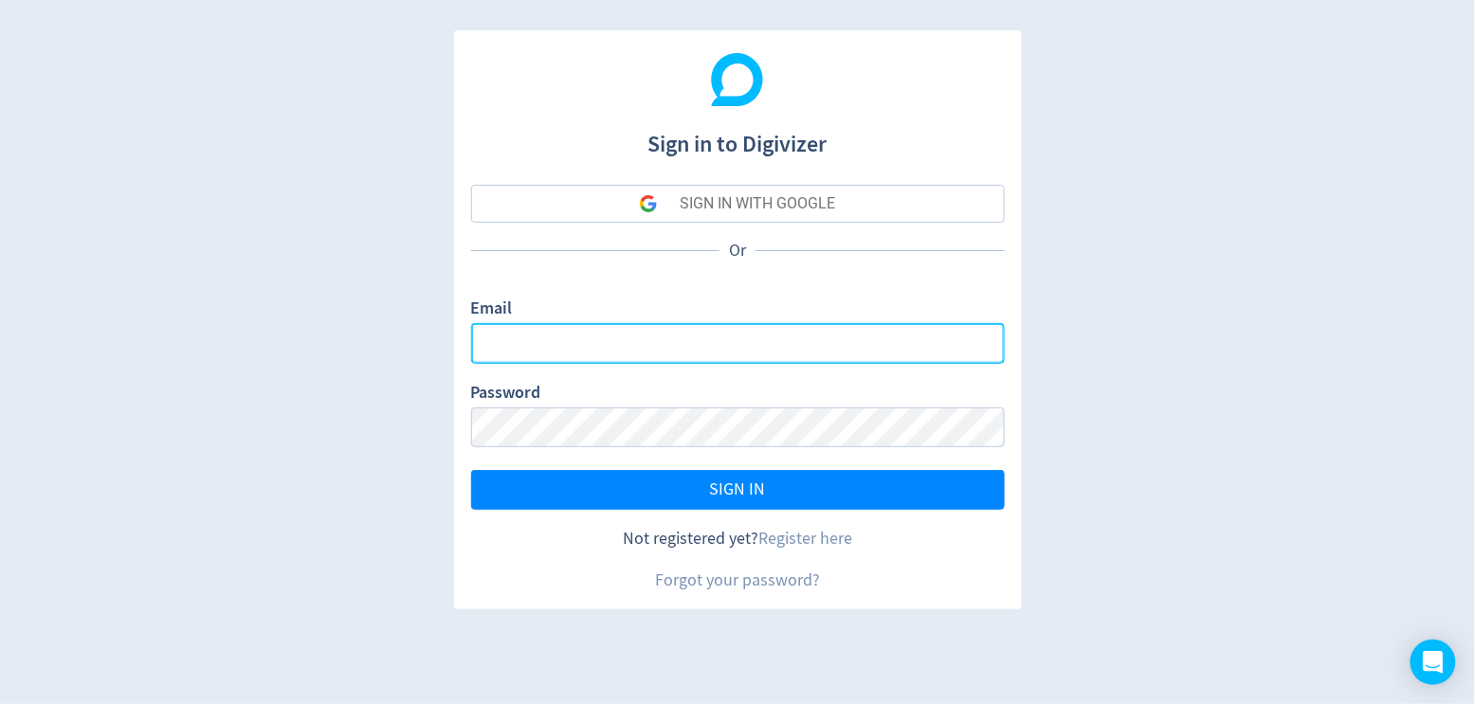
type input "[PERSON_NAME][EMAIL_ADDRESS][DOMAIN_NAME]"
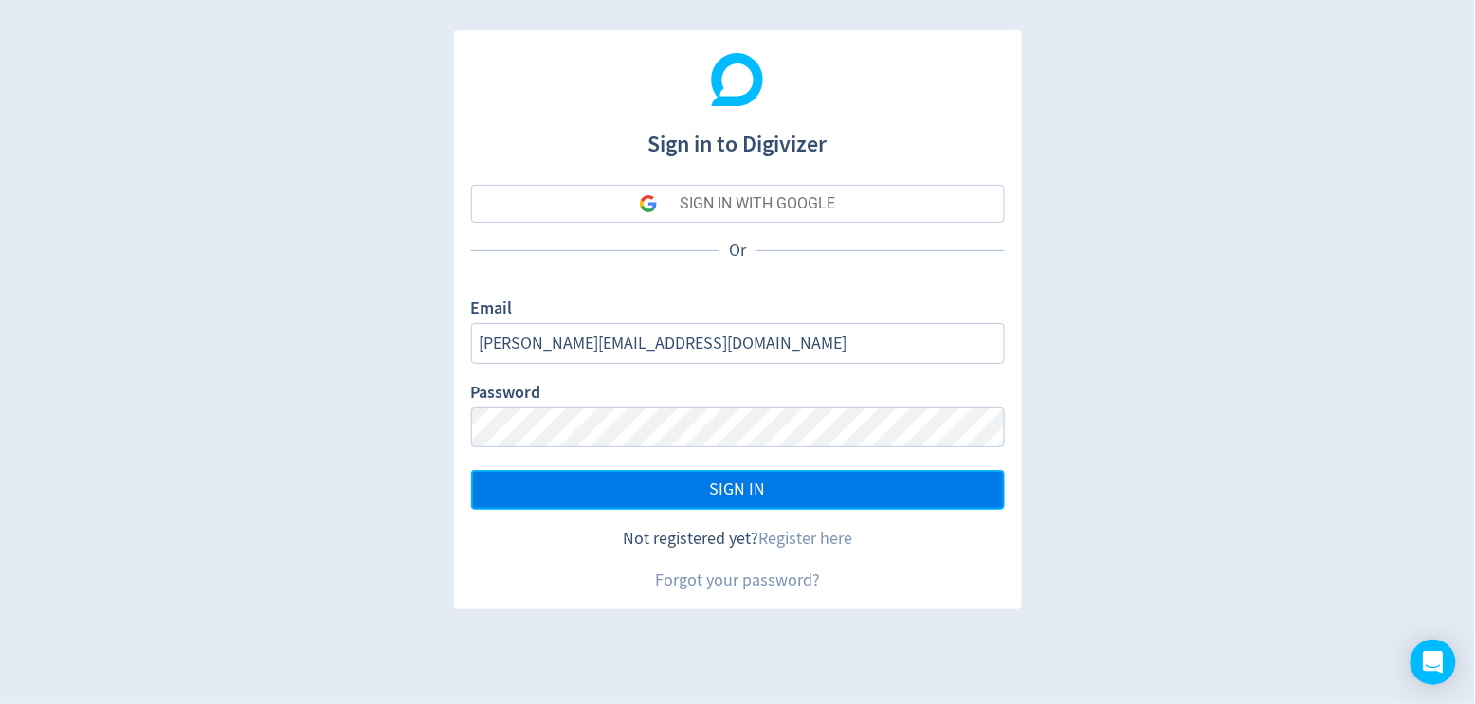
click at [866, 482] on button "SIGN IN" at bounding box center [738, 490] width 534 height 40
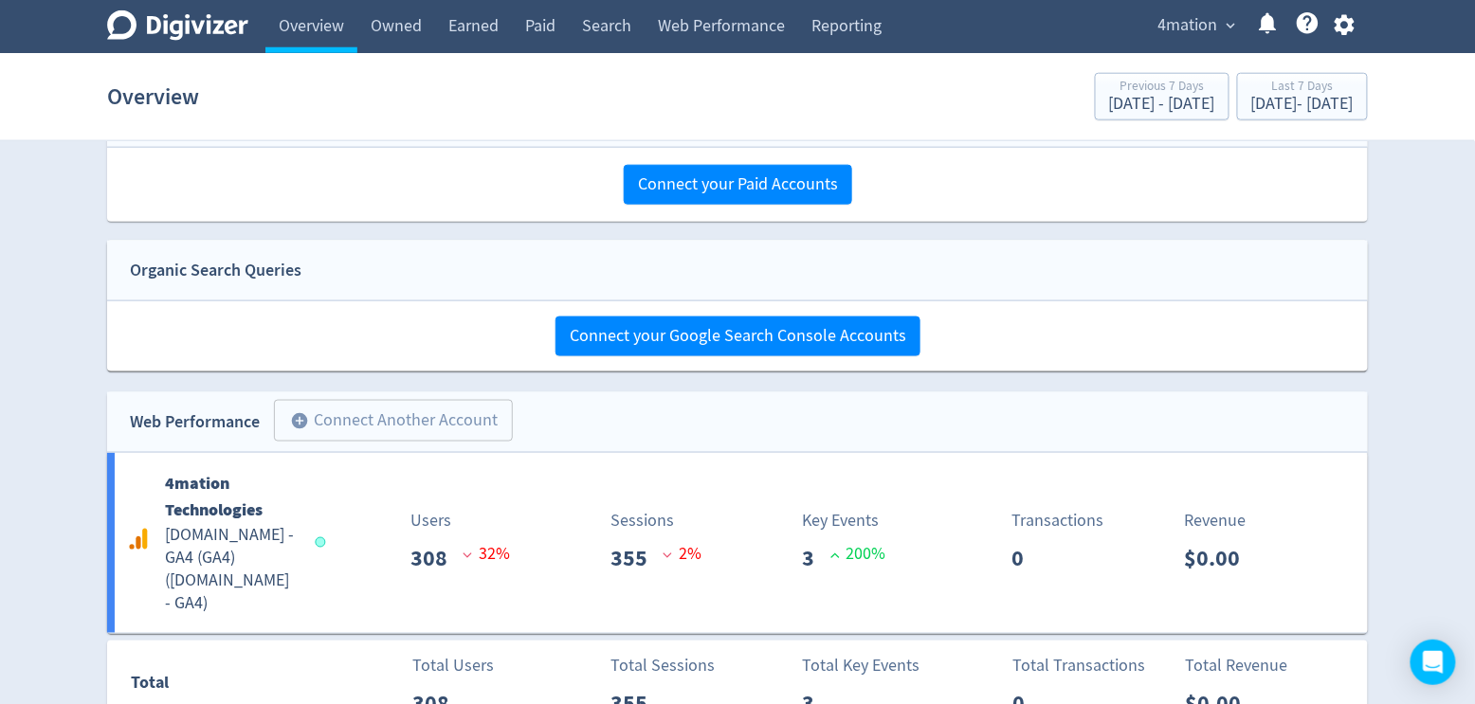
scroll to position [563, 0]
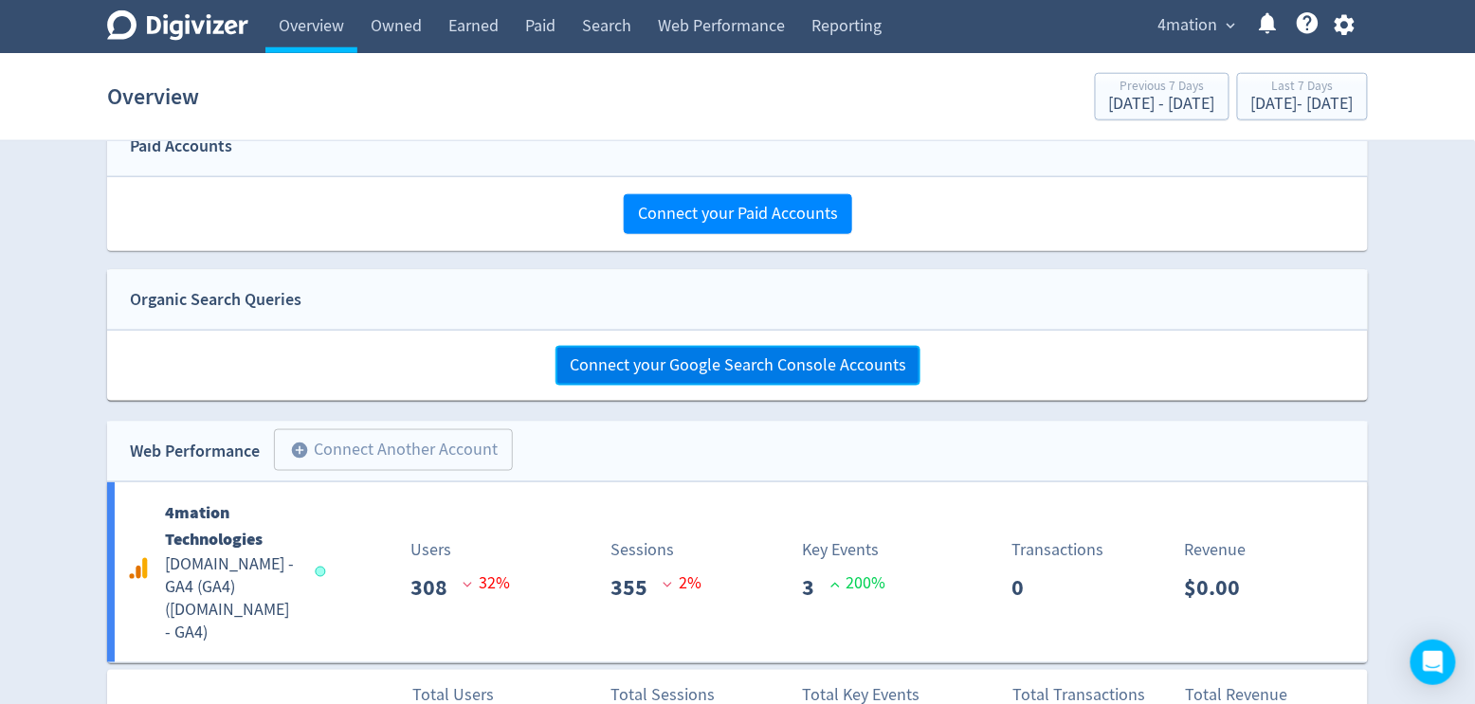
click at [752, 359] on span "Connect your Google Search Console Accounts" at bounding box center [738, 365] width 336 height 17
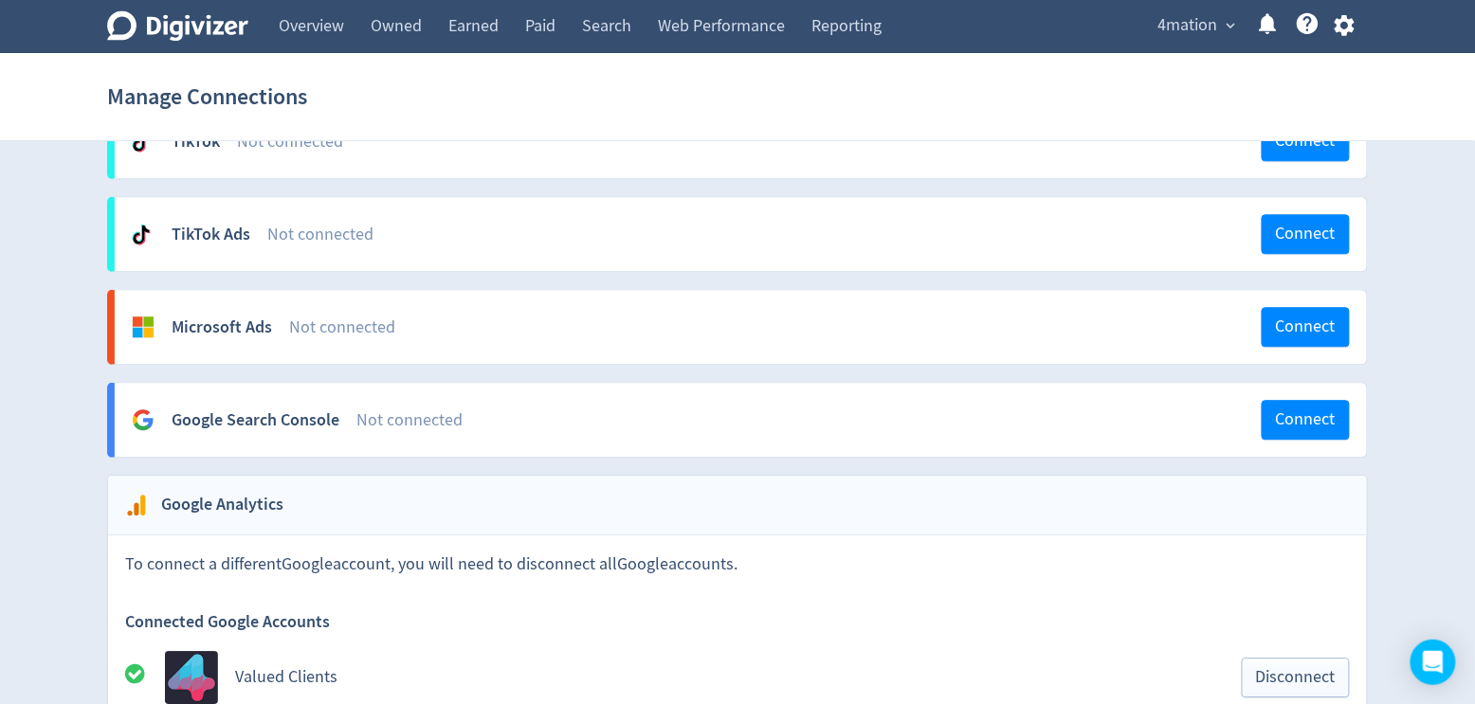
scroll to position [1347, 0]
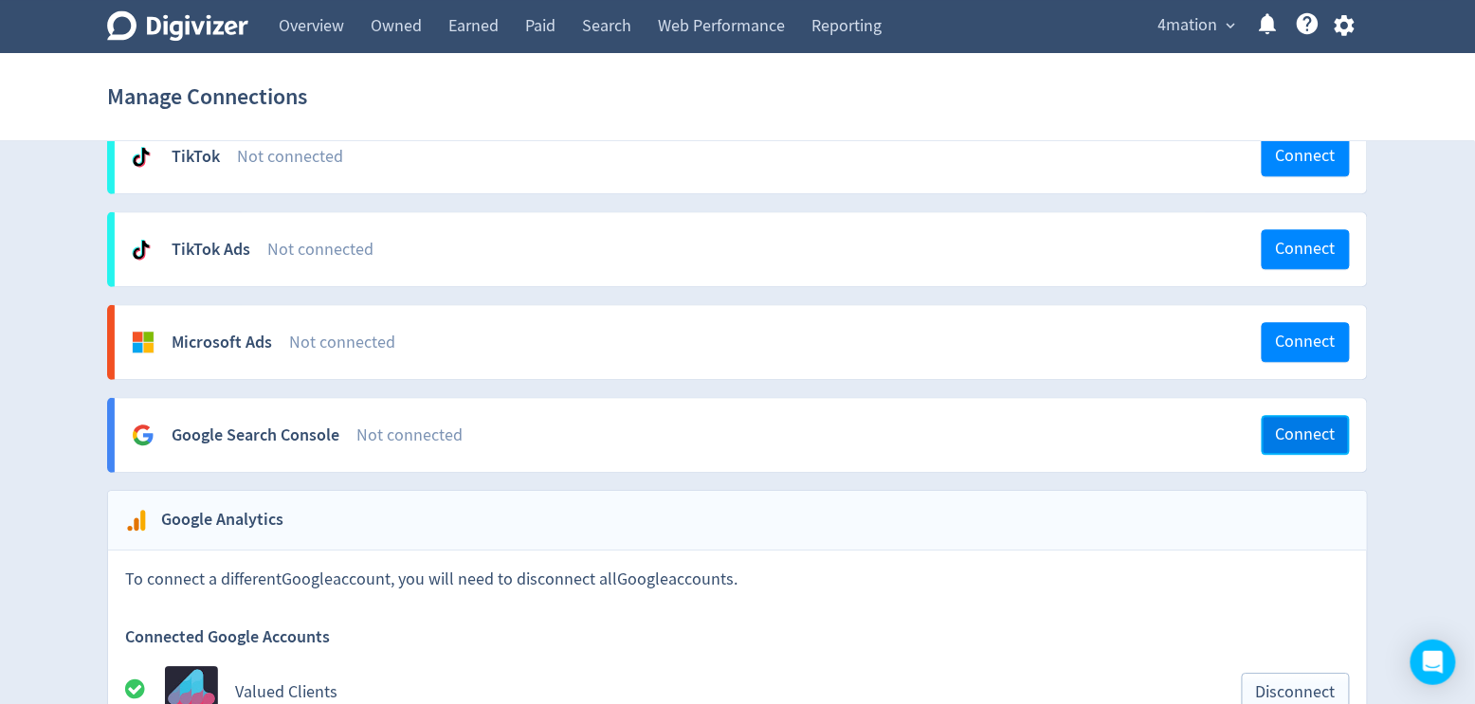
click at [1300, 426] on button "Connect" at bounding box center [1305, 435] width 88 height 40
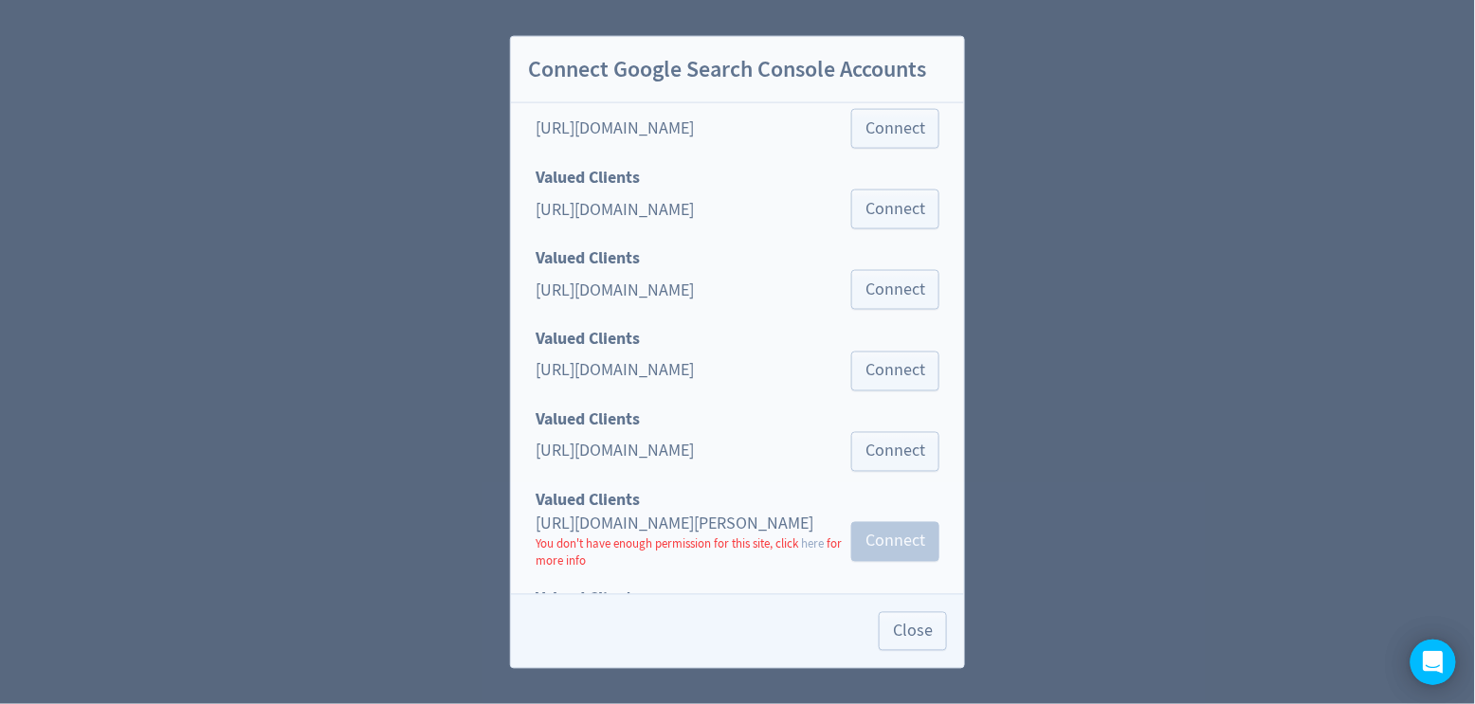
scroll to position [791, 0]
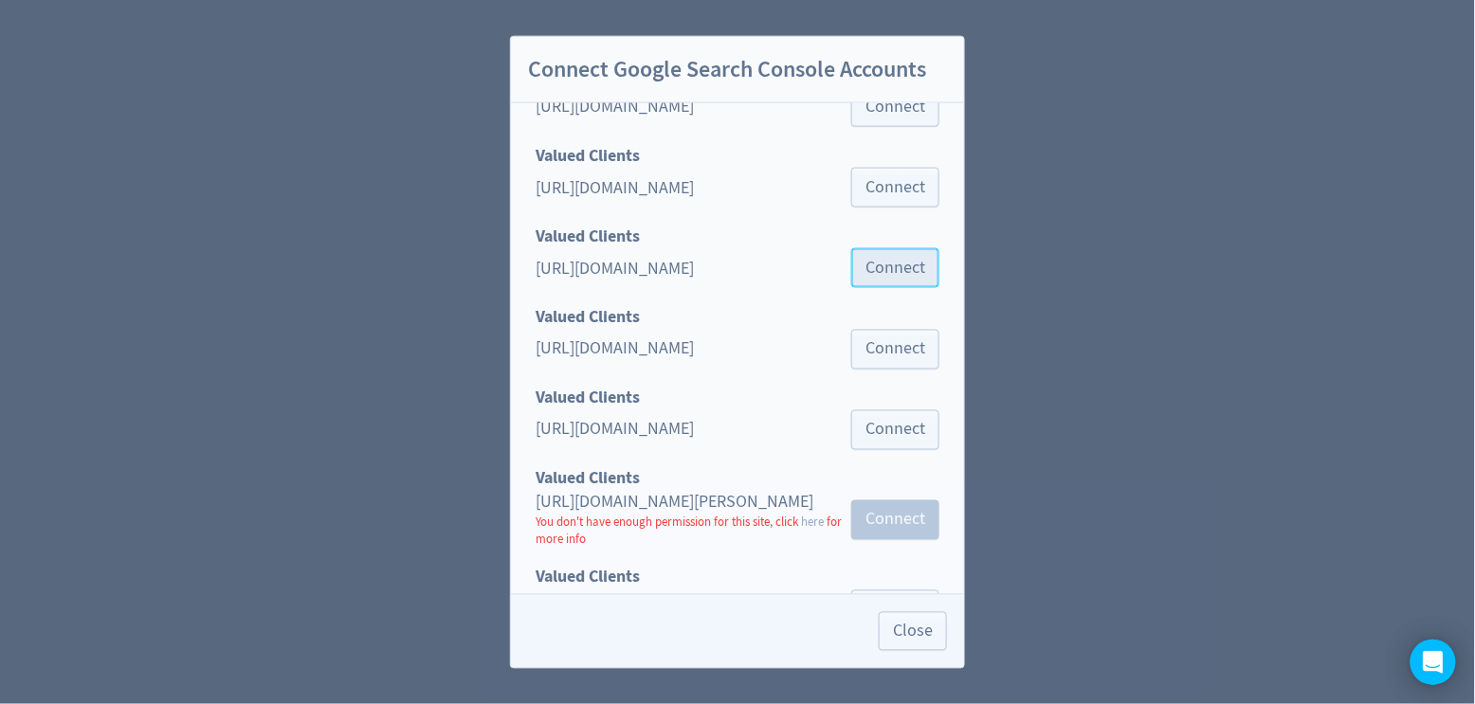
click at [884, 261] on span "Connect" at bounding box center [895, 268] width 60 height 17
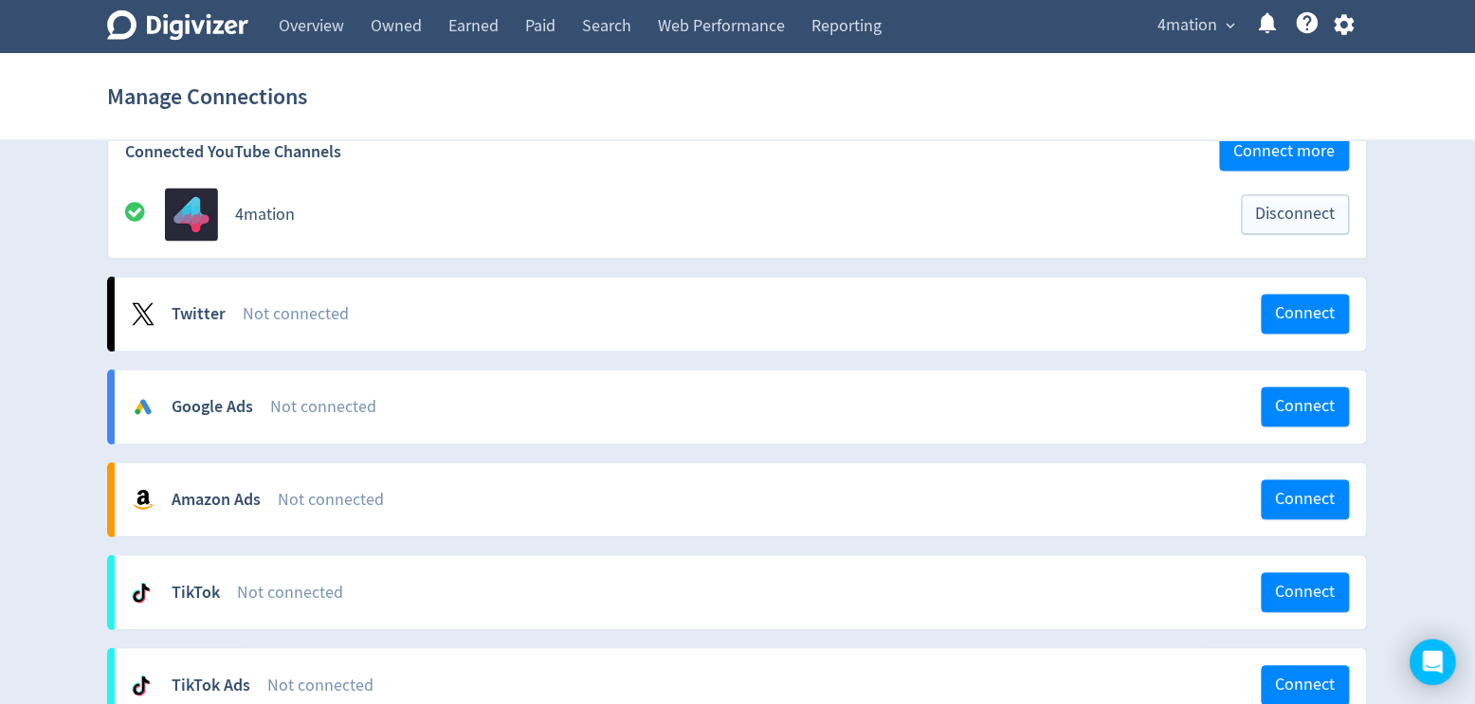
scroll to position [887, 0]
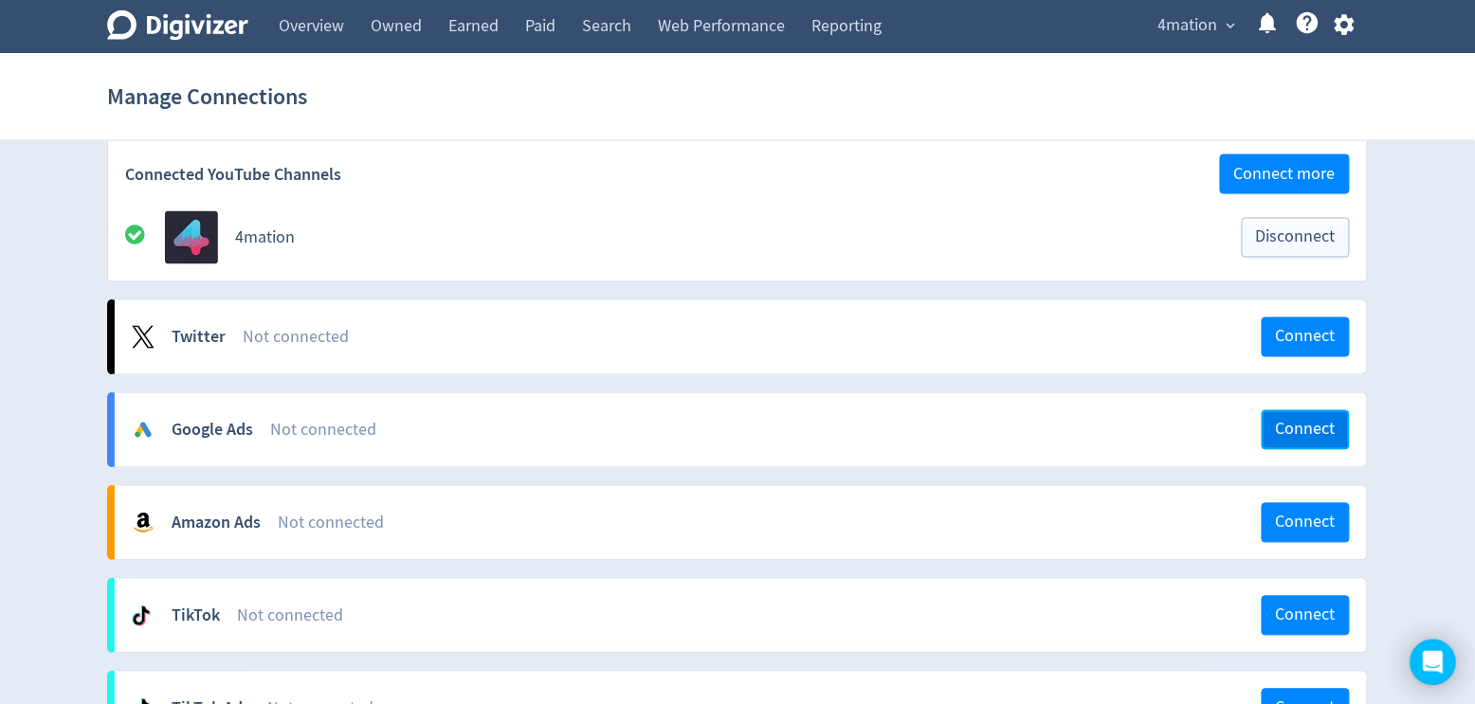
click at [1316, 422] on span "Connect" at bounding box center [1306, 430] width 60 height 17
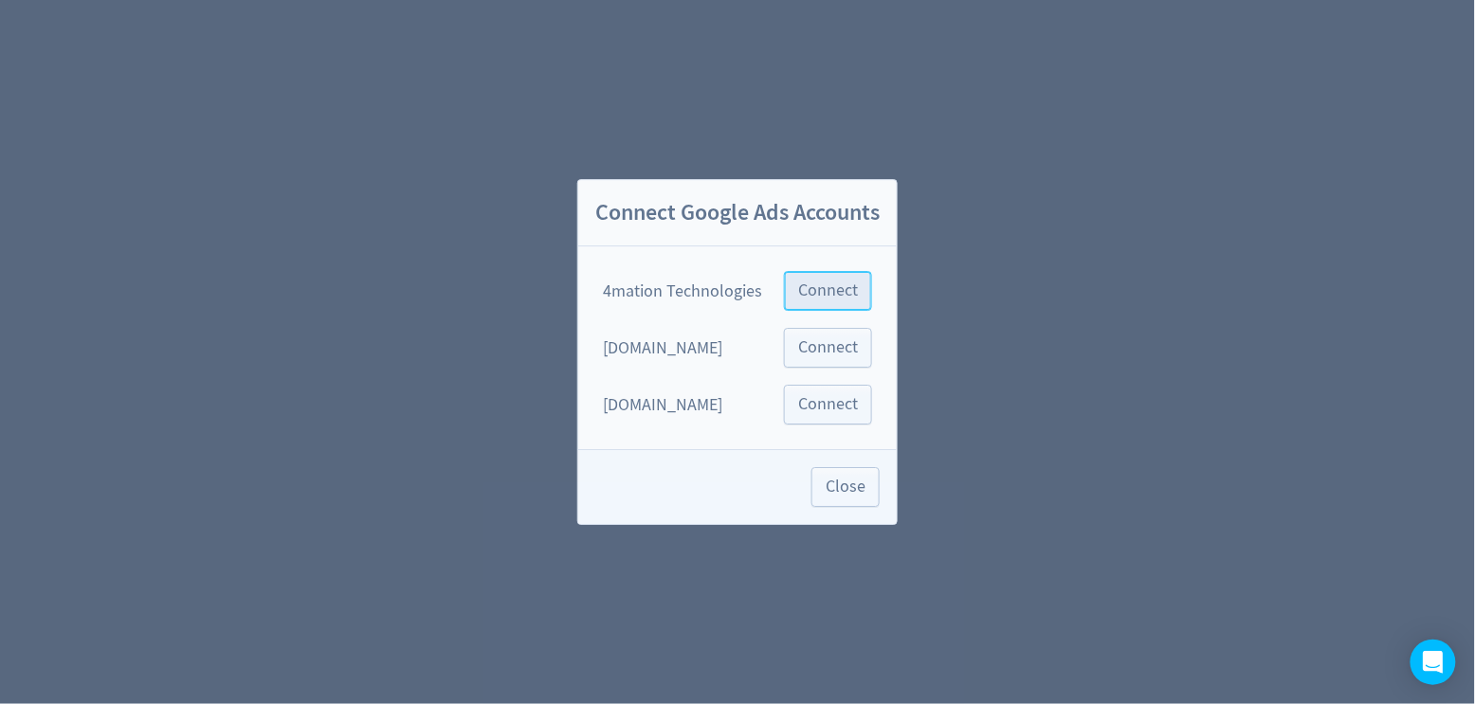
click at [827, 283] on span "Connect" at bounding box center [828, 290] width 60 height 17
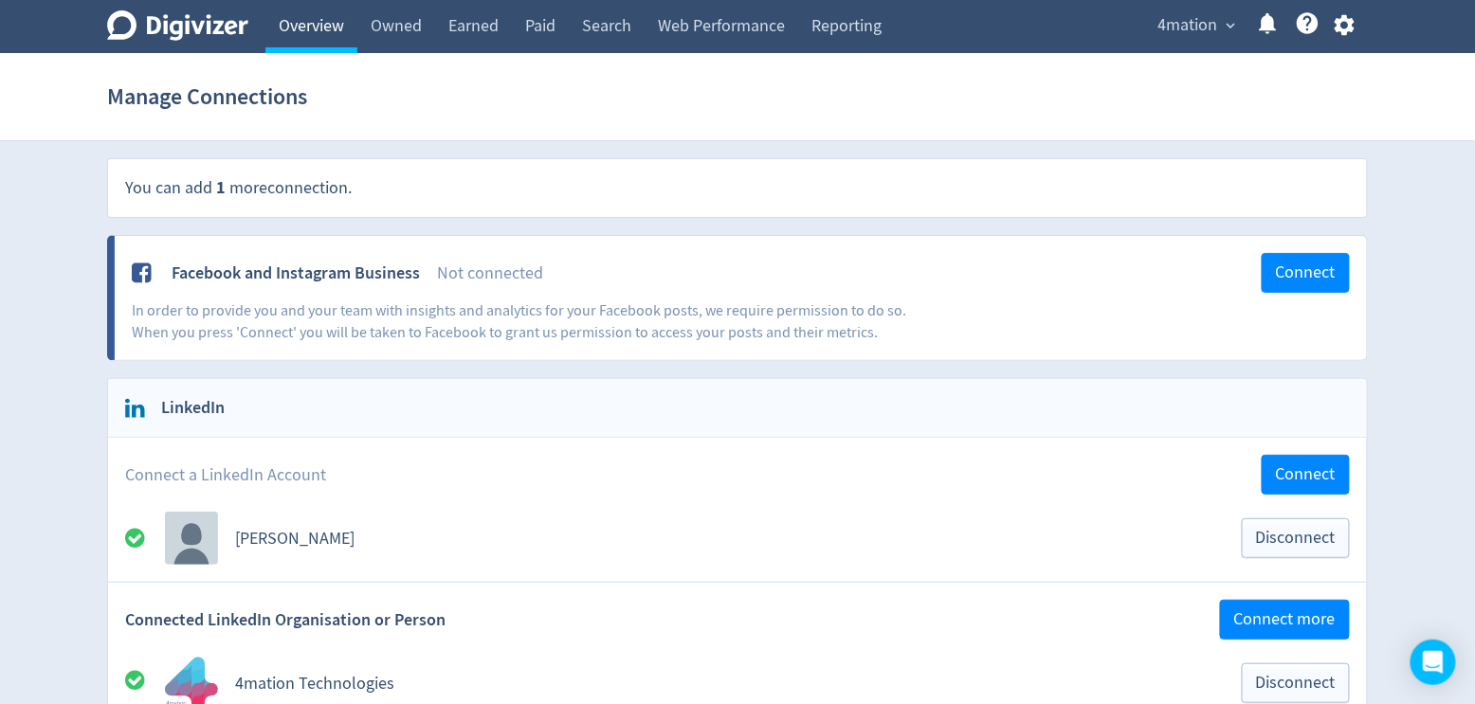
click at [299, 30] on link "Overview" at bounding box center [311, 26] width 92 height 53
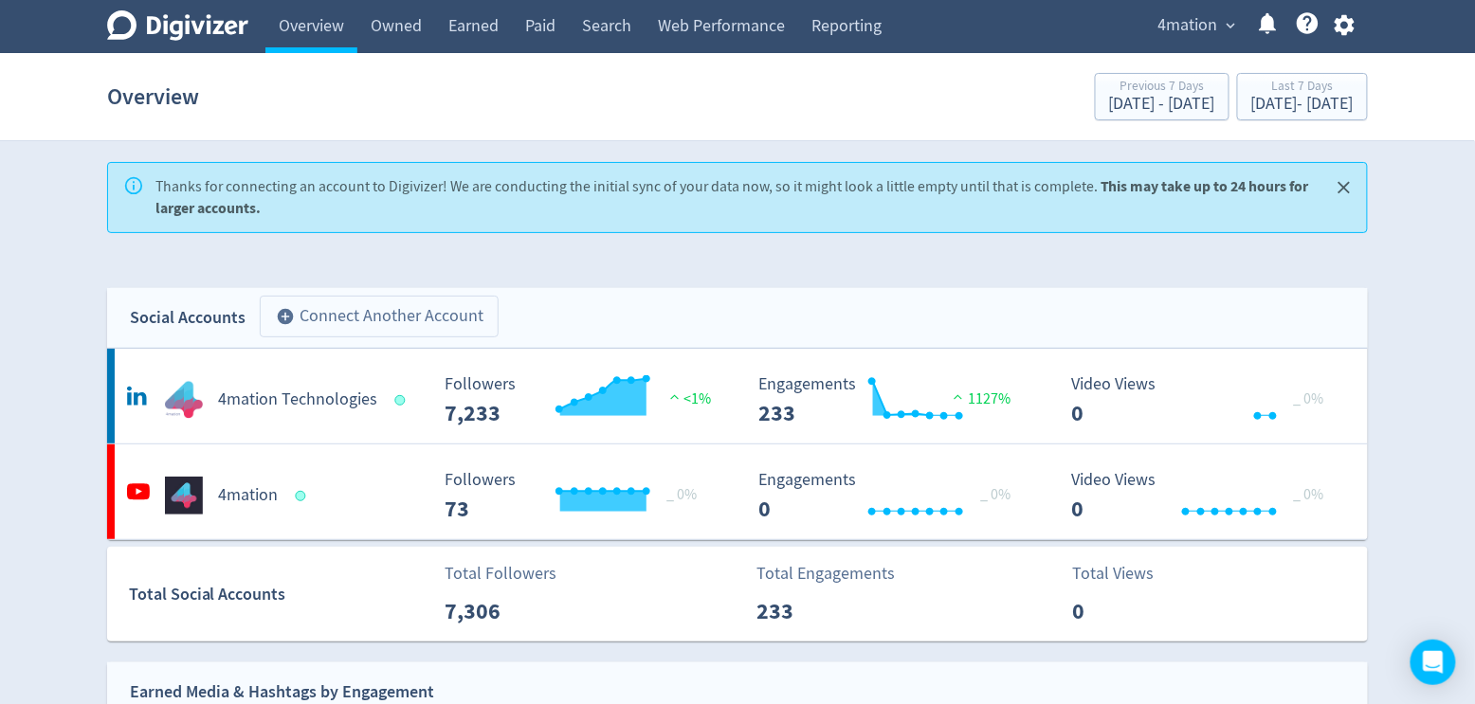
click at [386, 300] on button "add_circle Connect Another Account" at bounding box center [379, 317] width 239 height 42
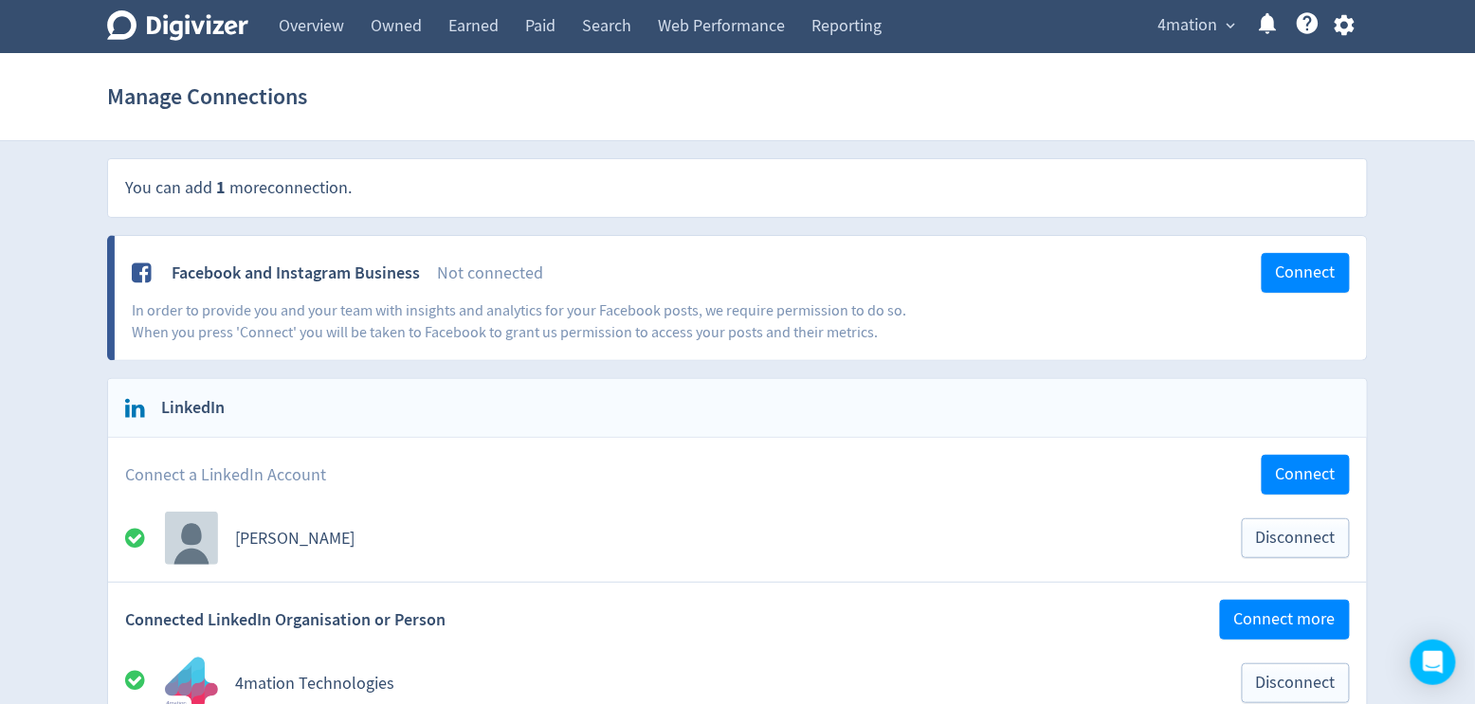
click at [159, 31] on icon "Digivizer Logo" at bounding box center [177, 25] width 141 height 30
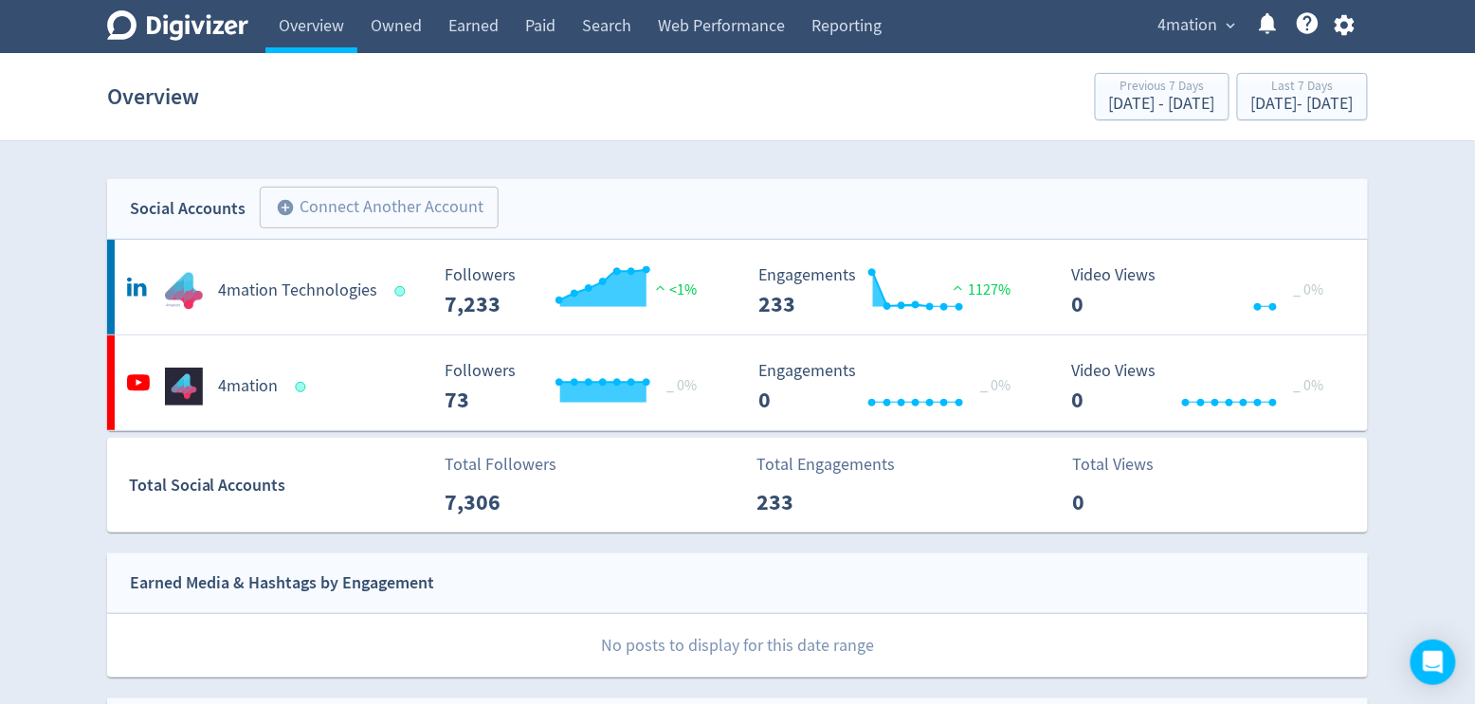
scroll to position [118, 0]
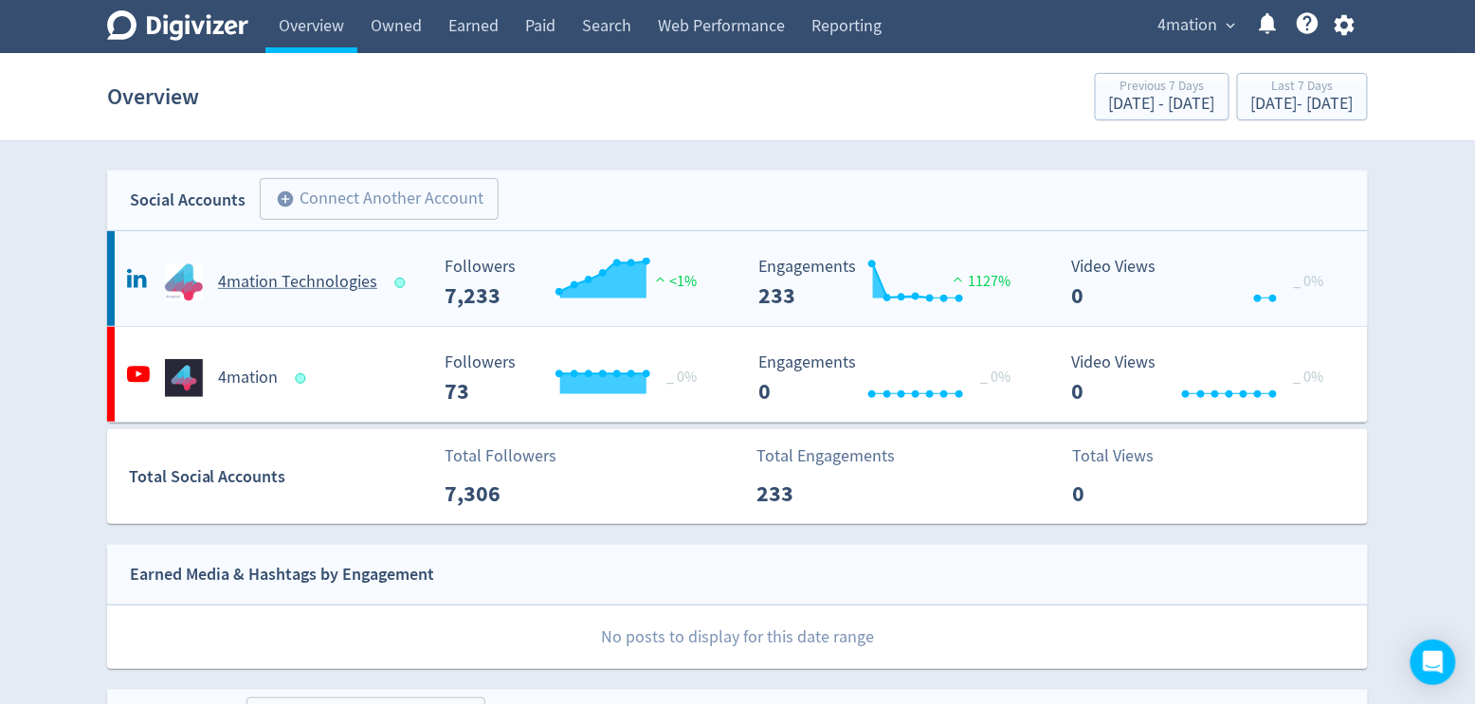
click at [247, 282] on h5 "4mation Technologies" at bounding box center [297, 282] width 159 height 23
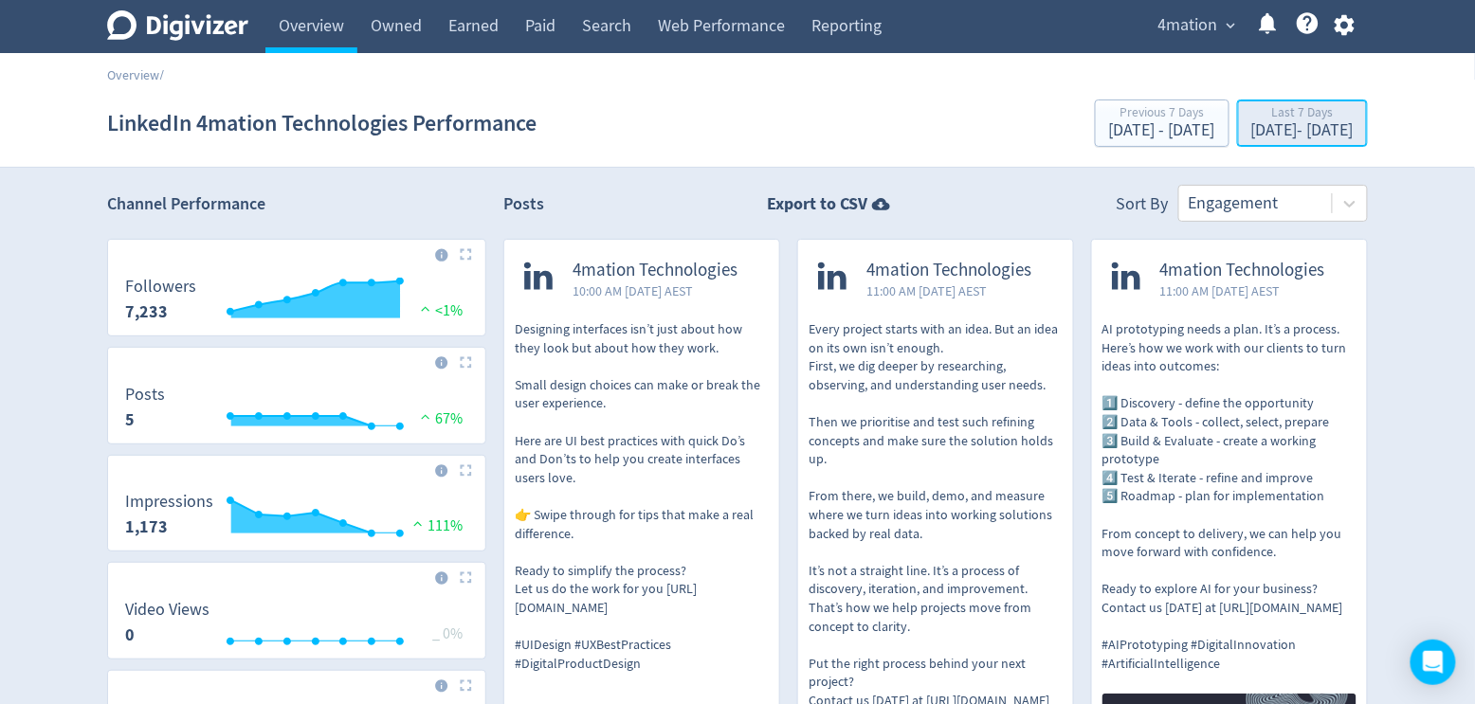
click at [1306, 145] on button "Last 7 Days Sep 8, 2025 - Sep 14, 2025" at bounding box center [1302, 123] width 131 height 47
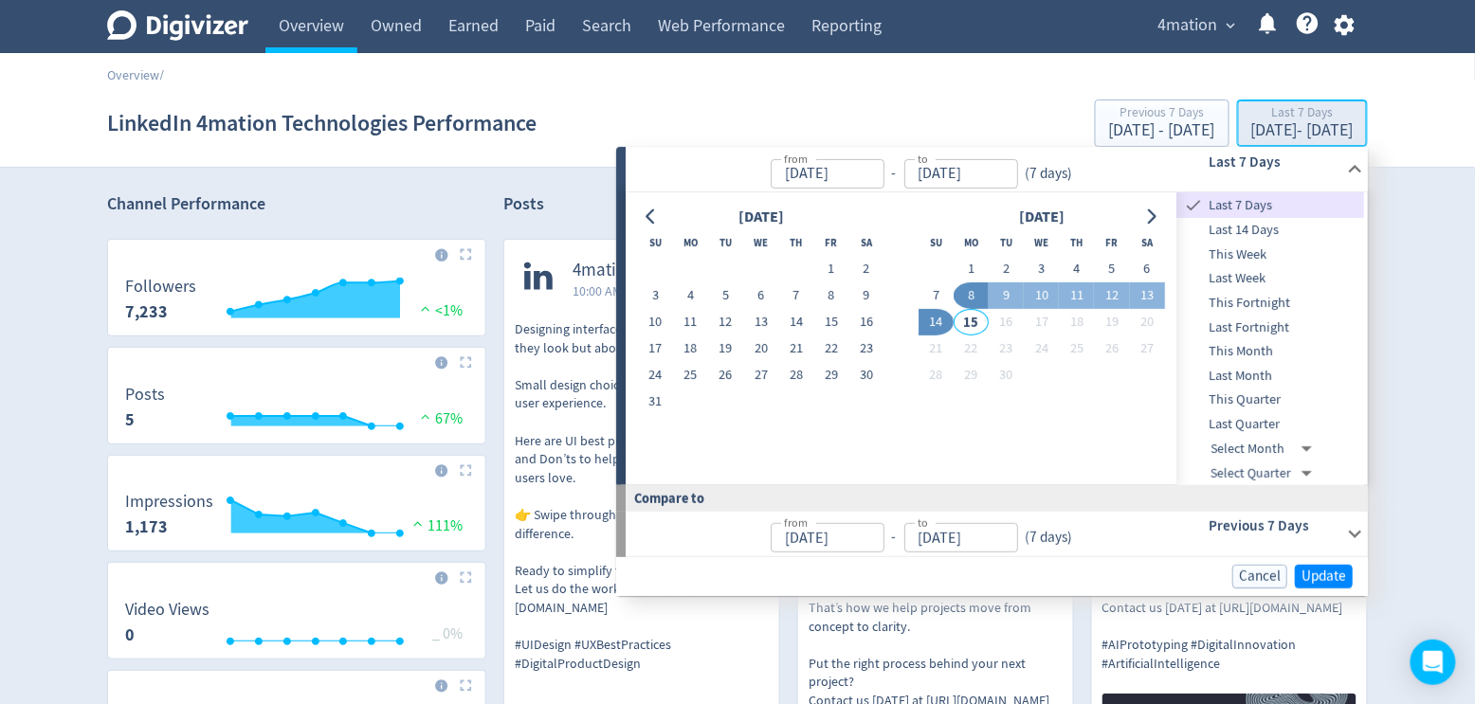
type input "Sep 08, 2025"
type input "Sep 14, 2025"
type input "Sep 01, 2025"
type input "Sep 07, 2025"
click at [1306, 145] on button "Last 7 Days Sep 8, 2025 - Sep 14, 2025" at bounding box center [1302, 123] width 131 height 47
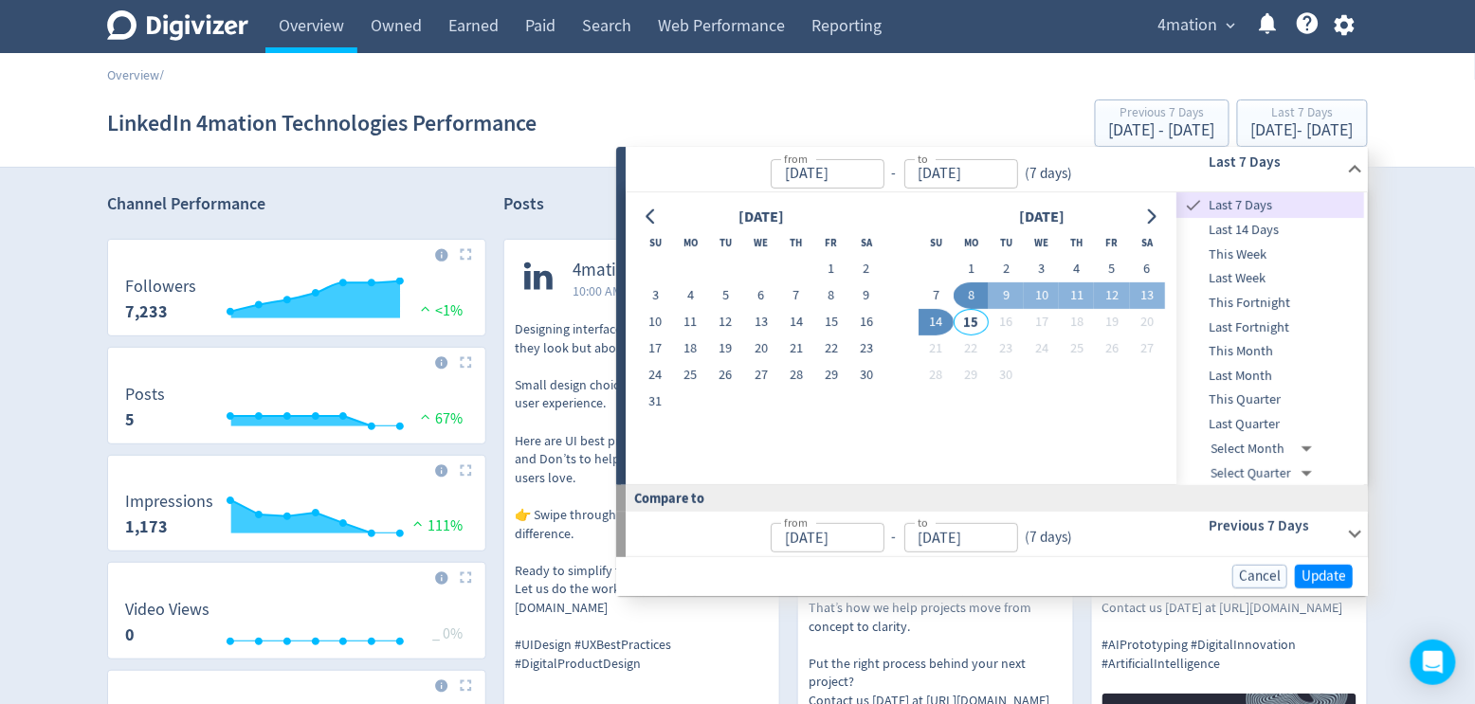
click at [1409, 140] on section "LinkedIn 4mation Technologies Performance Previous 7 Days Sep 1, 2025 - Sep 7, …" at bounding box center [737, 124] width 1475 height 88
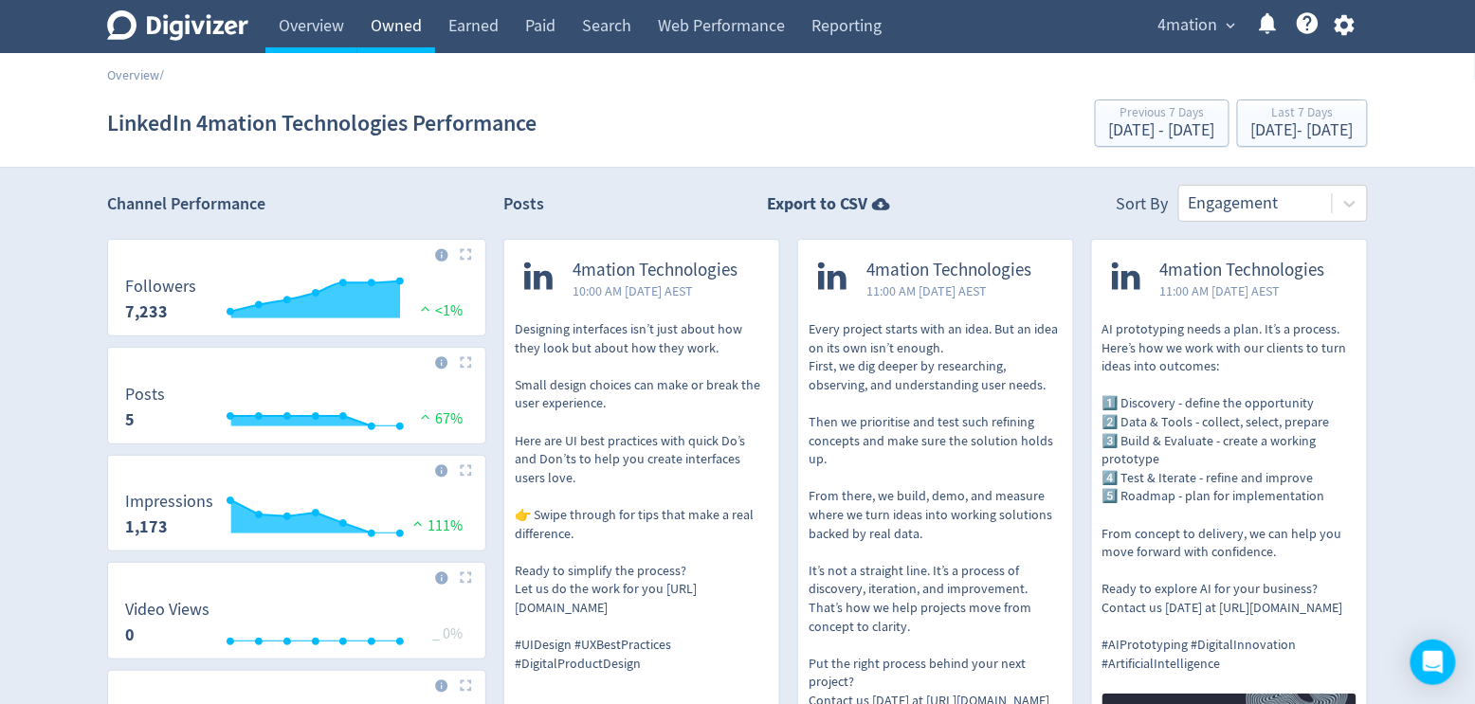
click at [387, 31] on link "Owned" at bounding box center [396, 26] width 78 height 53
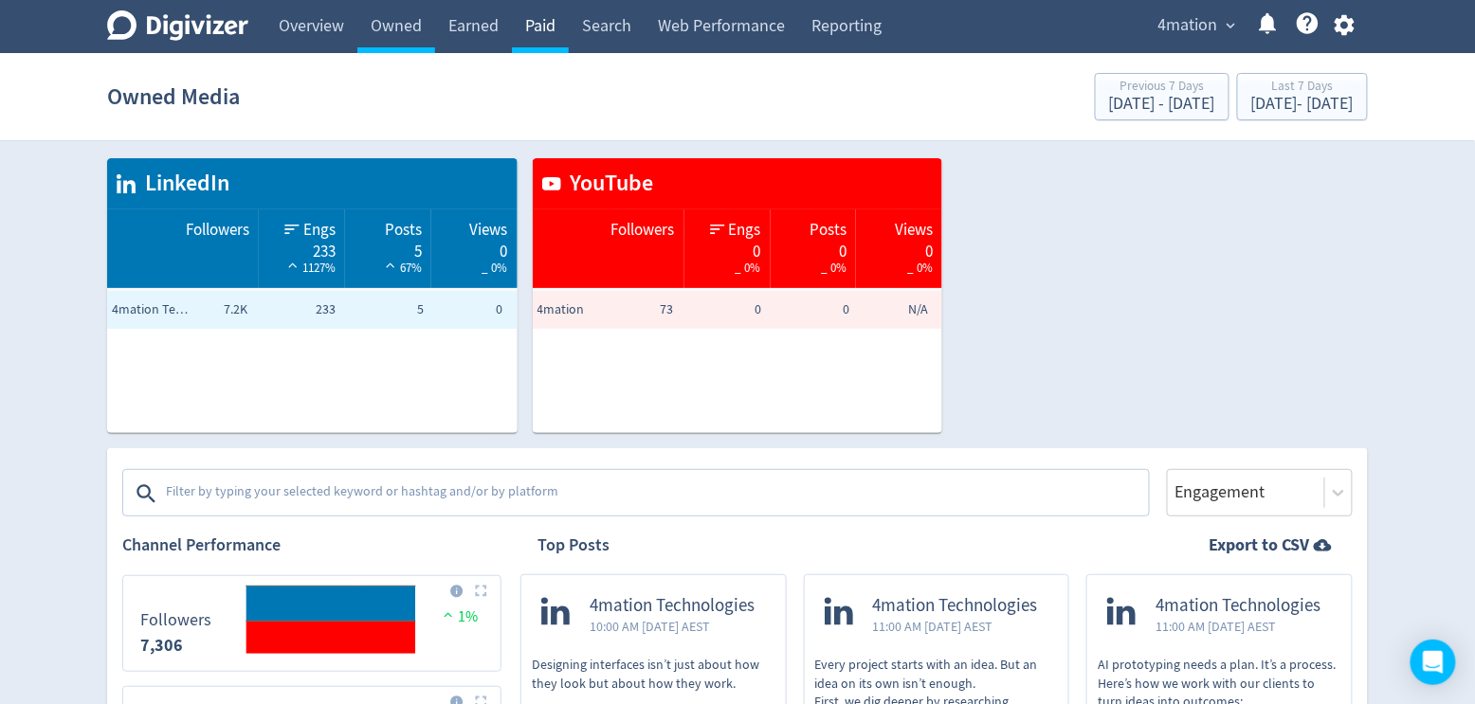
click at [555, 27] on link "Paid" at bounding box center [540, 26] width 57 height 53
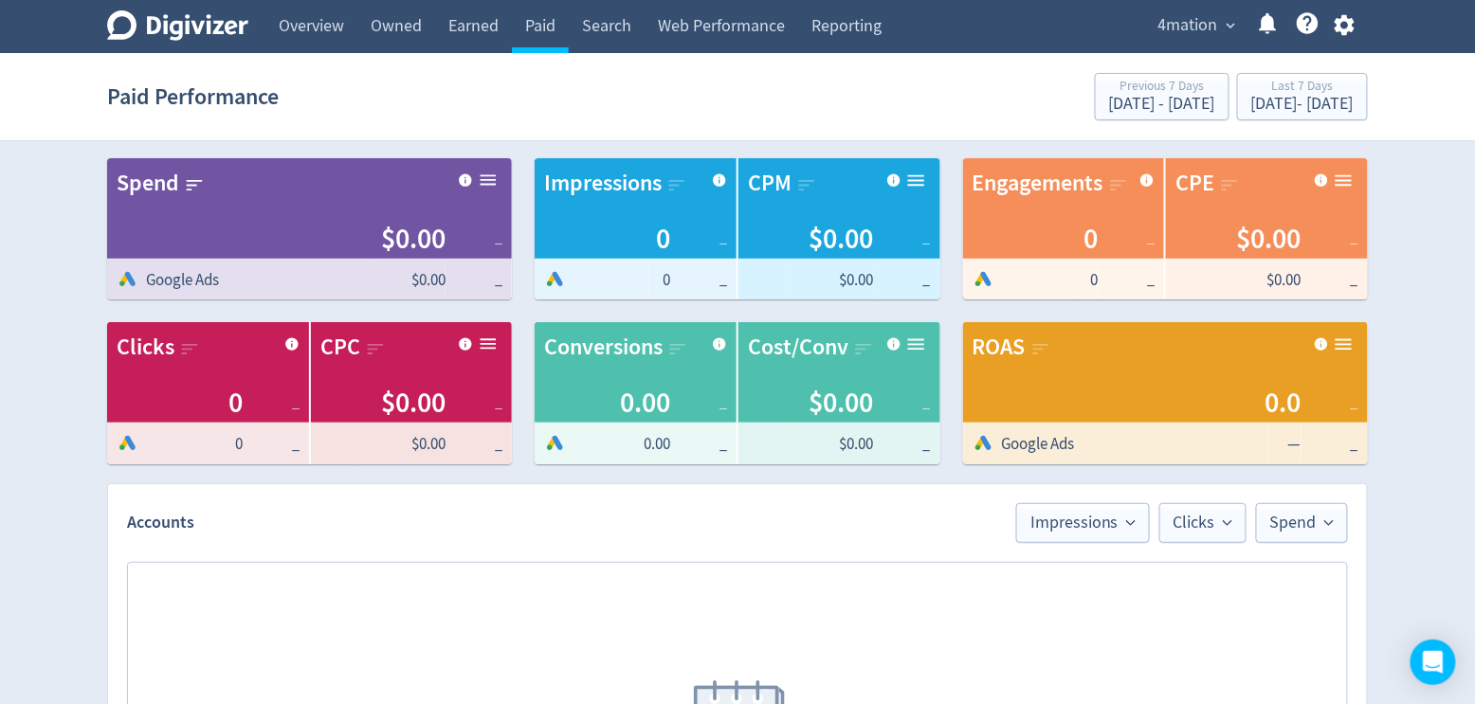
click at [241, 11] on icon "Digivizer Logo" at bounding box center [177, 25] width 141 height 30
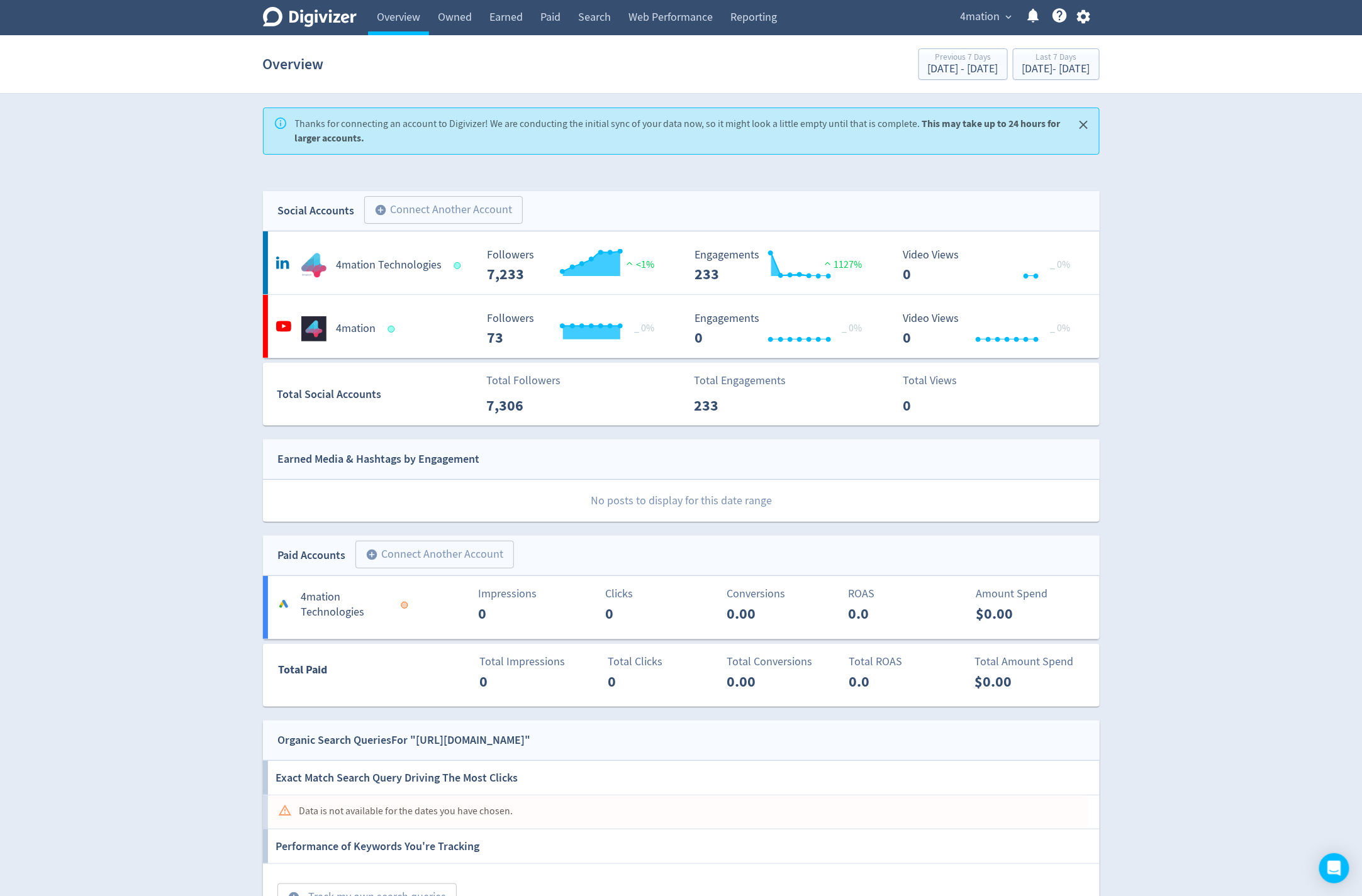
click at [978, 14] on div at bounding box center [1029, 17] width 27 height 21
click at [978, 18] on span "4mation" at bounding box center [980, 17] width 40 height 20
click at [978, 17] on div at bounding box center [681, 448] width 1362 height 896
click at [978, 19] on icon "button" at bounding box center [1083, 17] width 13 height 14
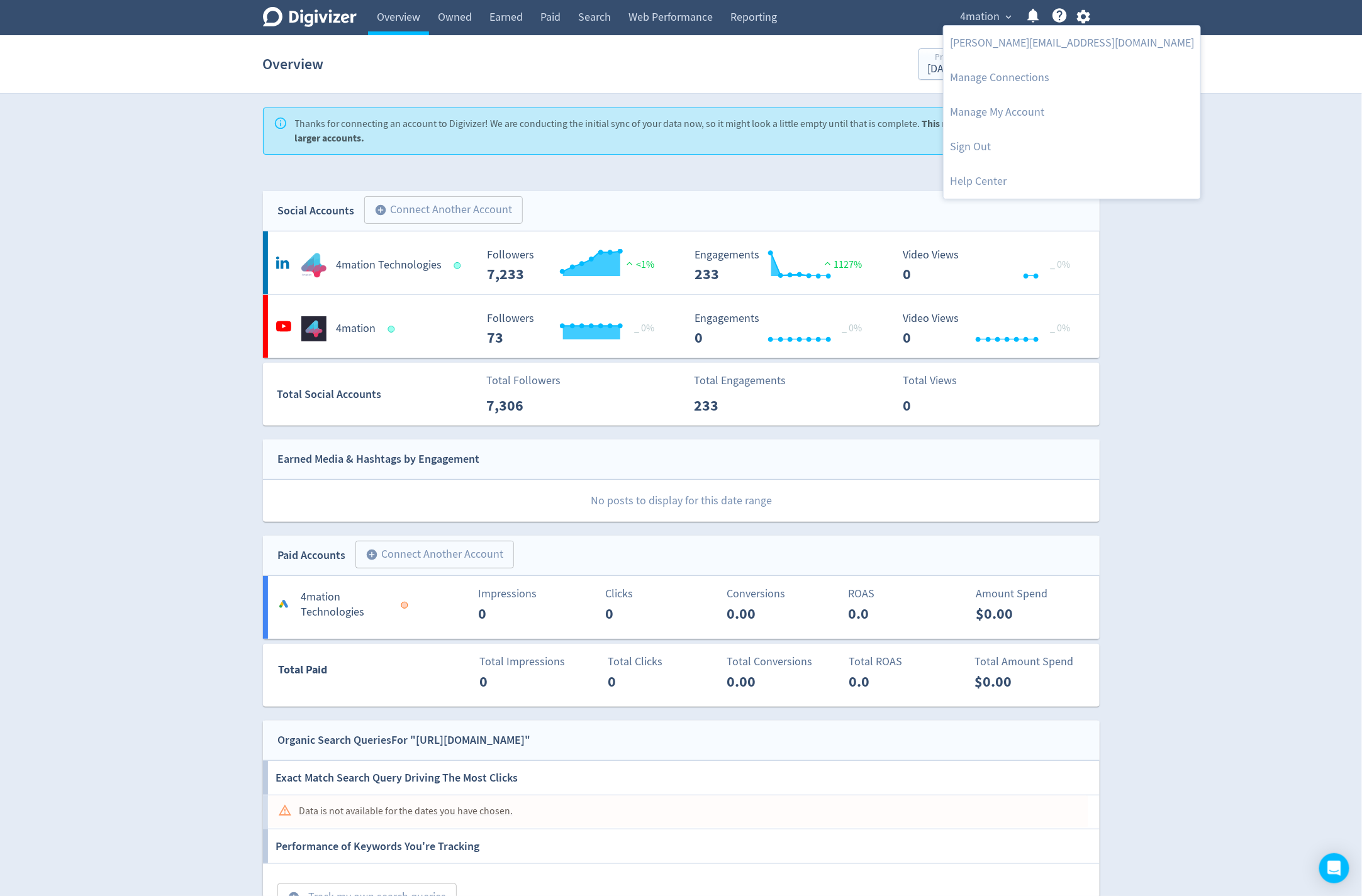
click at [978, 16] on div at bounding box center [681, 448] width 1362 height 896
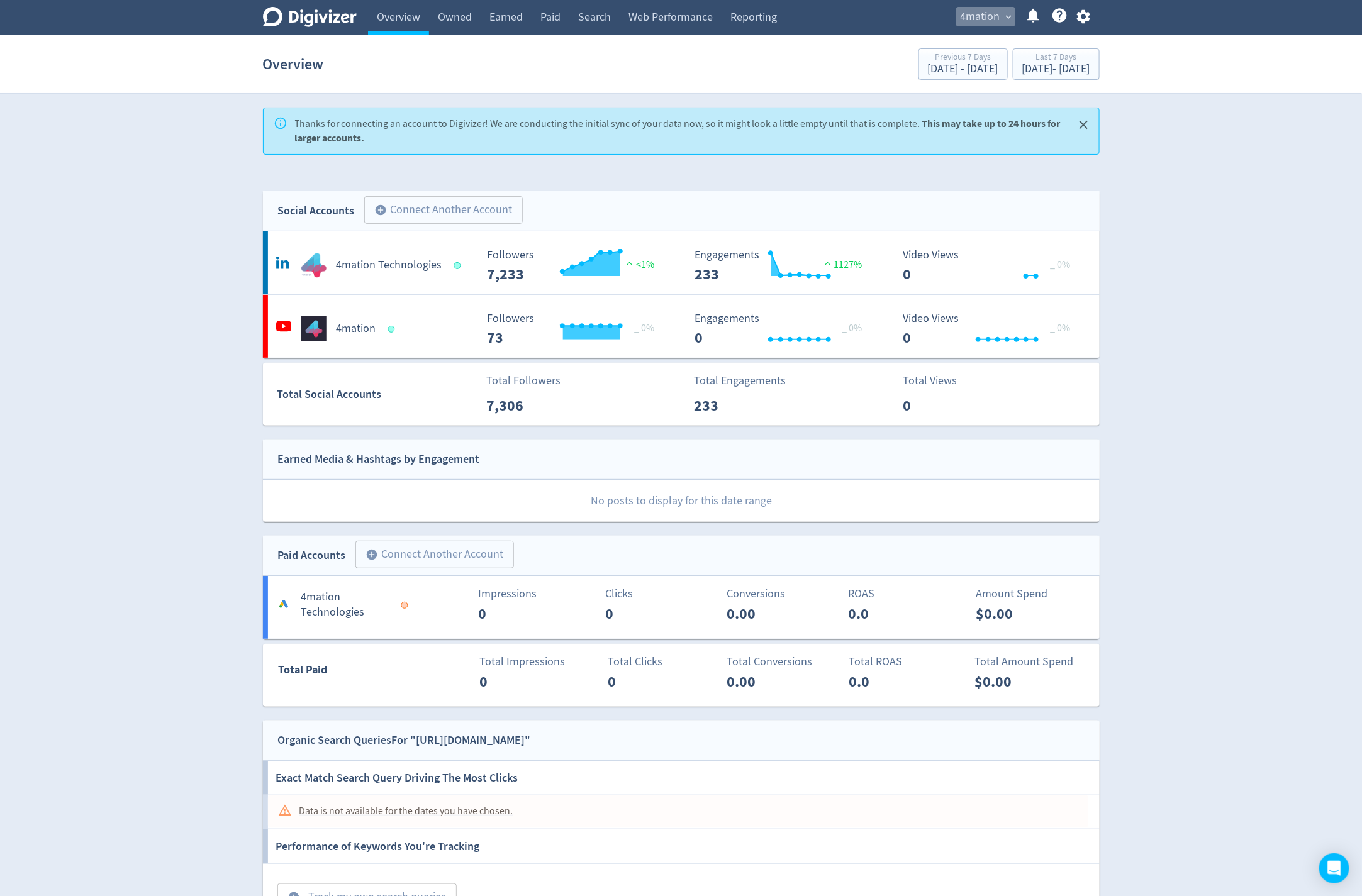
click at [978, 16] on button "4mation expand_more" at bounding box center [985, 17] width 59 height 20
click at [978, 39] on link "Manage Brand Space" at bounding box center [961, 44] width 113 height 35
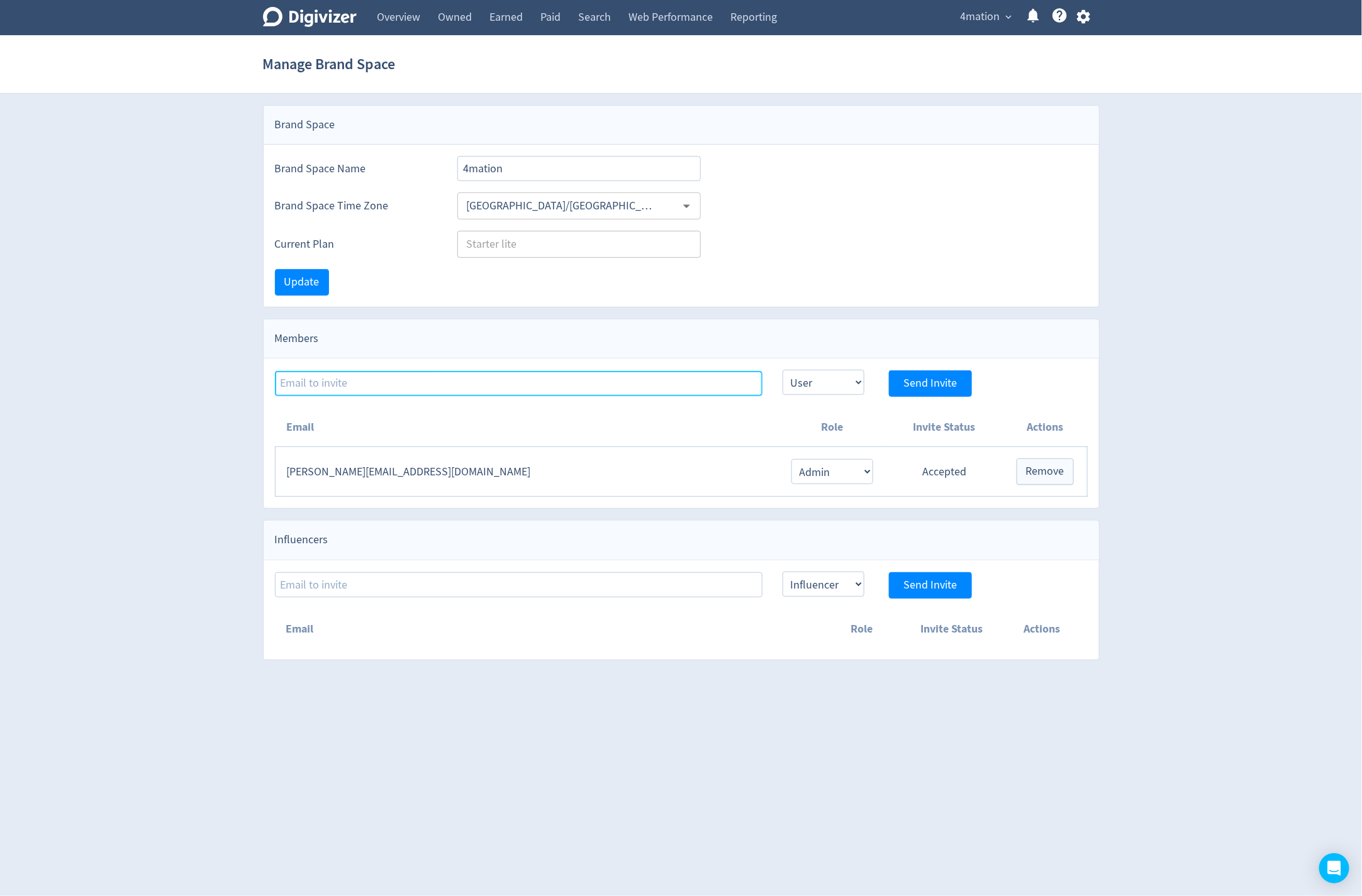
type input "michael.cali@4mation.com.au"
drag, startPoint x: 619, startPoint y: 381, endPoint x: -117, endPoint y: 358, distance: 736.4
click at [0, 358] on html "Digivizer Logo Mark Digivizer Logo Overview Owned Earned Paid Search Web Perfor…" at bounding box center [681, 336] width 1362 height 672
click at [978, 18] on span "expand_more" at bounding box center [1009, 17] width 11 height 11
click at [978, 17] on div at bounding box center [681, 448] width 1362 height 896
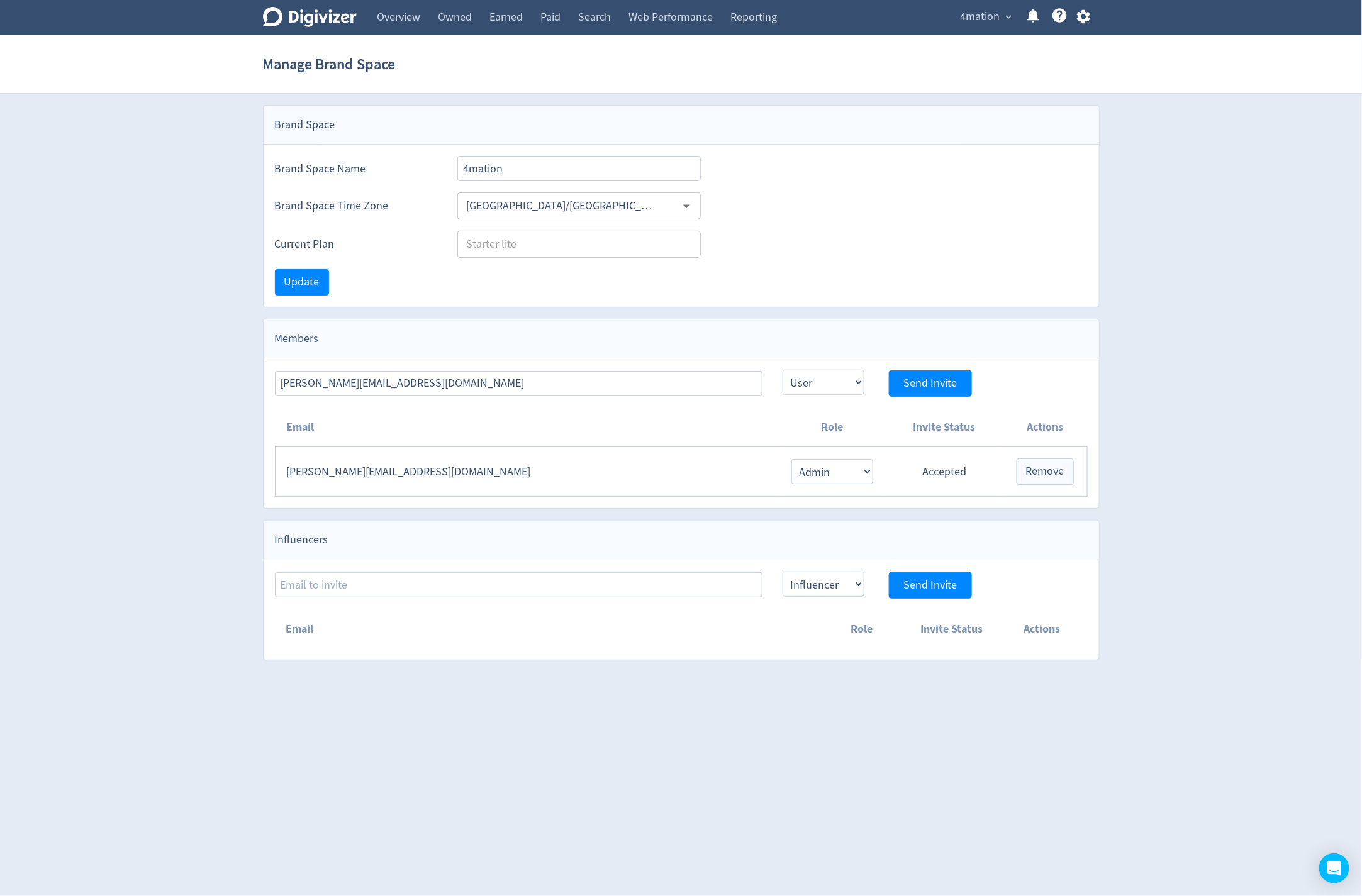
click at [978, 21] on icon "button" at bounding box center [1083, 17] width 13 height 14
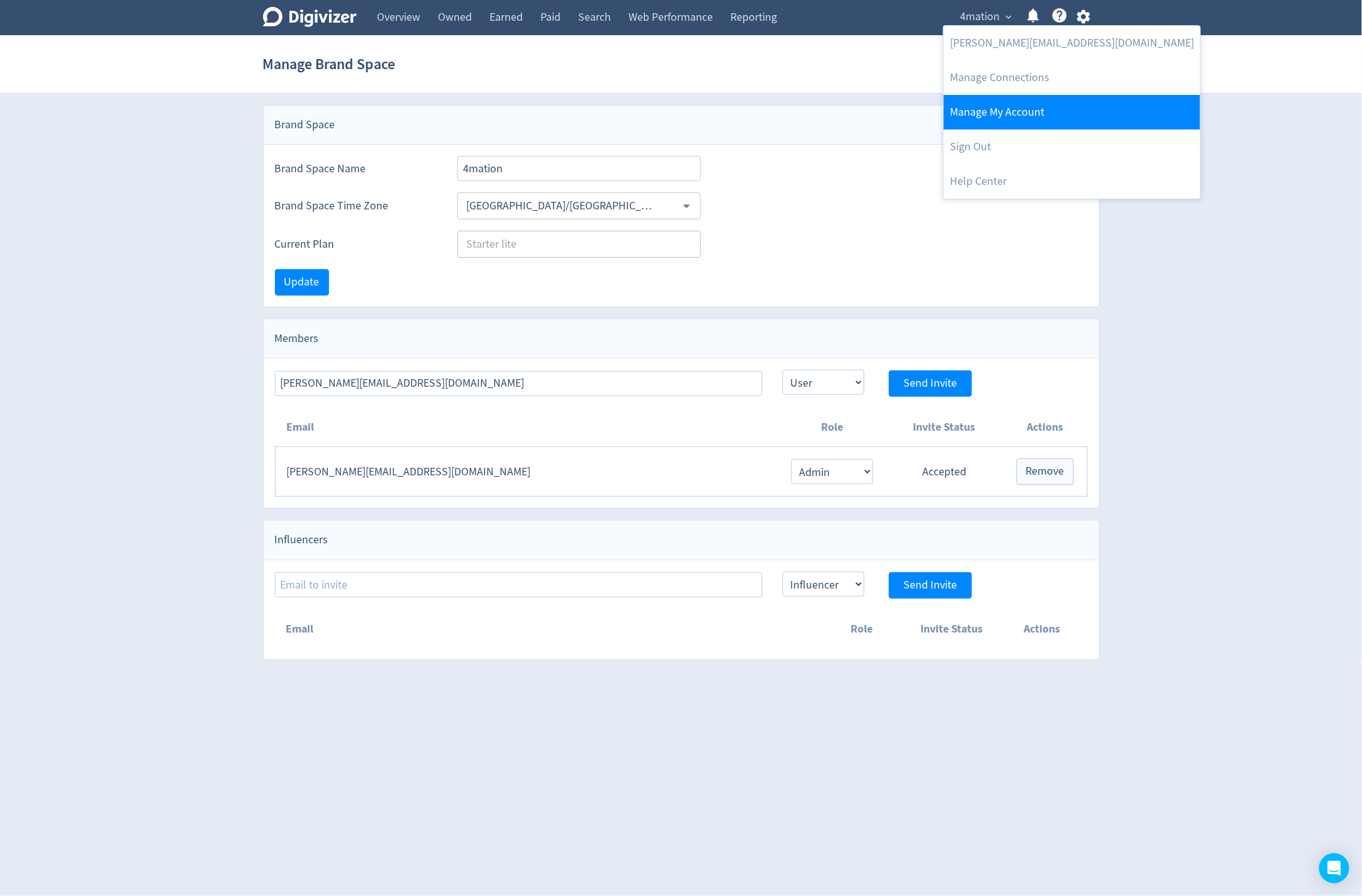
click at [978, 118] on link "Manage My Account" at bounding box center [1072, 112] width 257 height 35
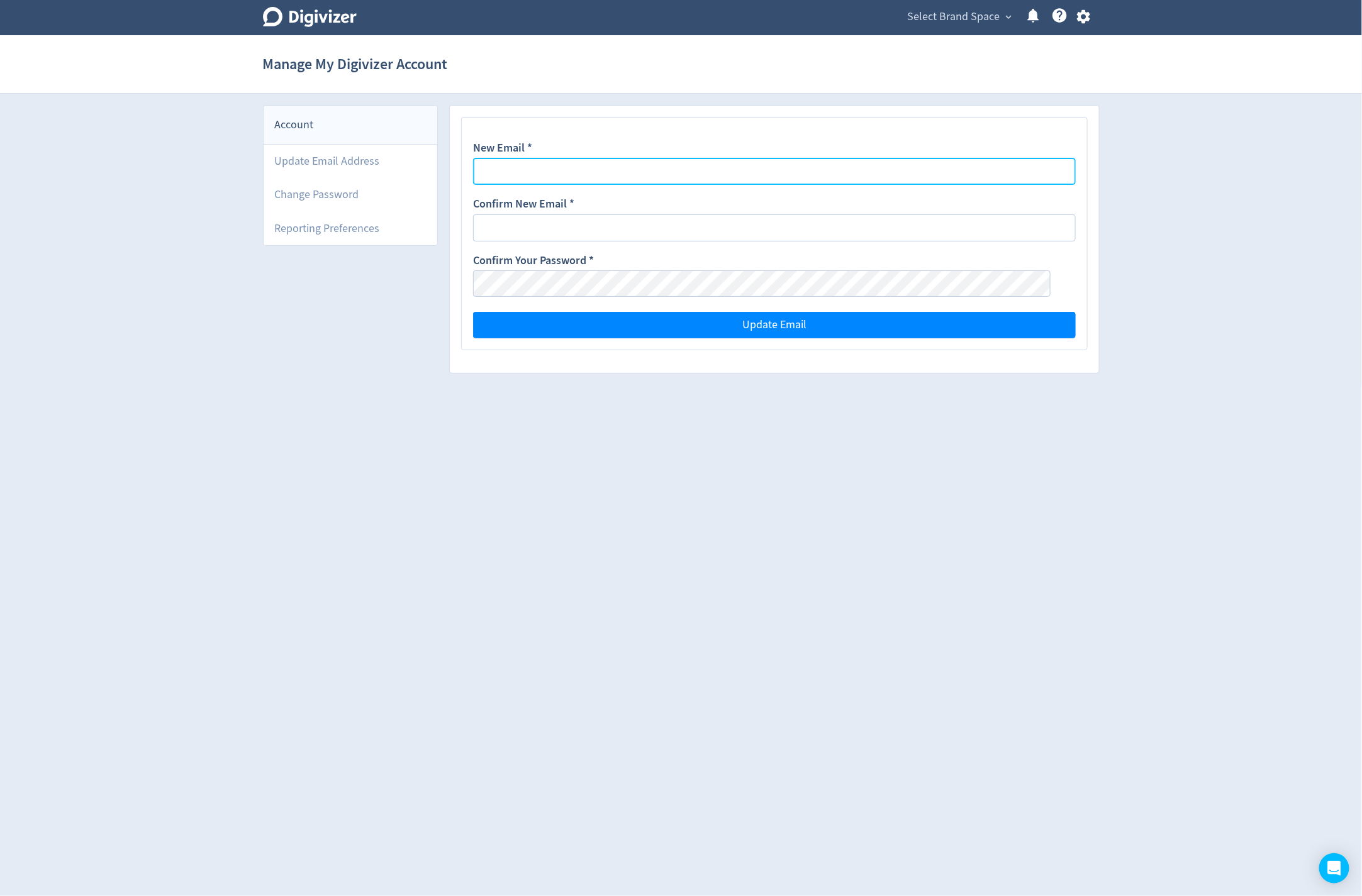
type input "michael.cali@4mation.com.au"
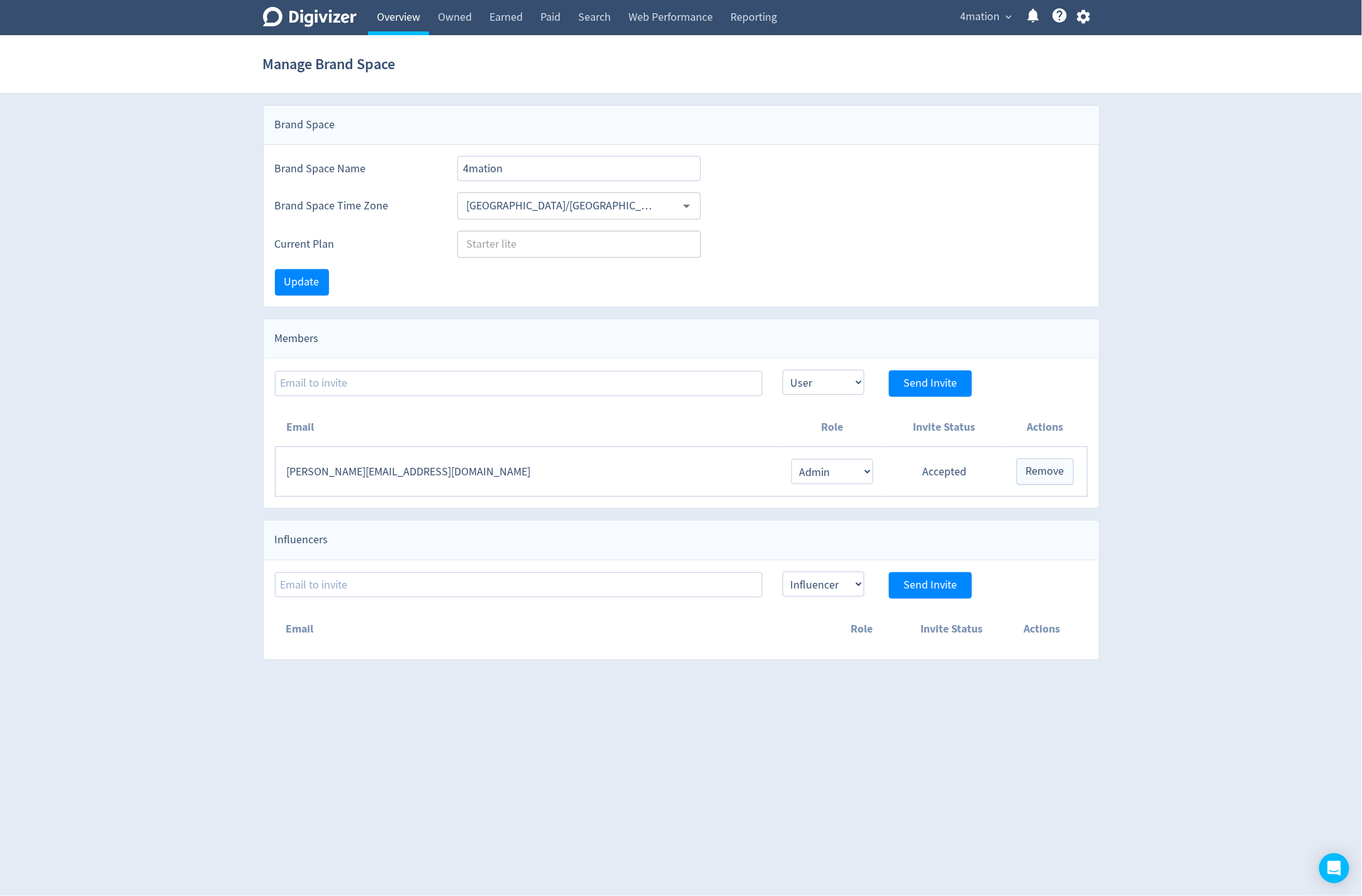
click at [379, 29] on link "Overview" at bounding box center [398, 17] width 61 height 35
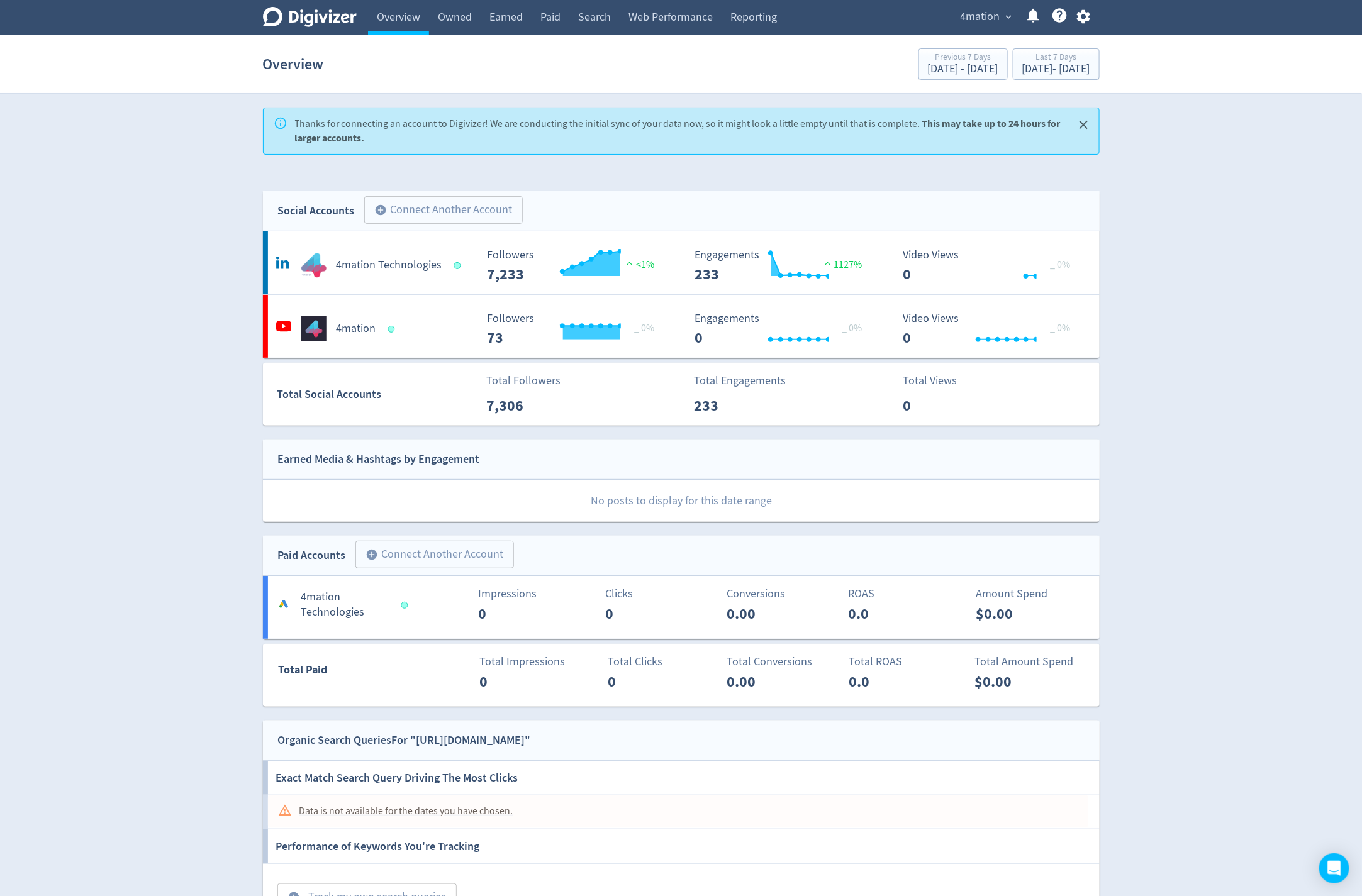
click at [328, 23] on icon "Digivizer Logo" at bounding box center [309, 17] width 94 height 20
click at [978, 19] on icon "button" at bounding box center [1083, 17] width 13 height 14
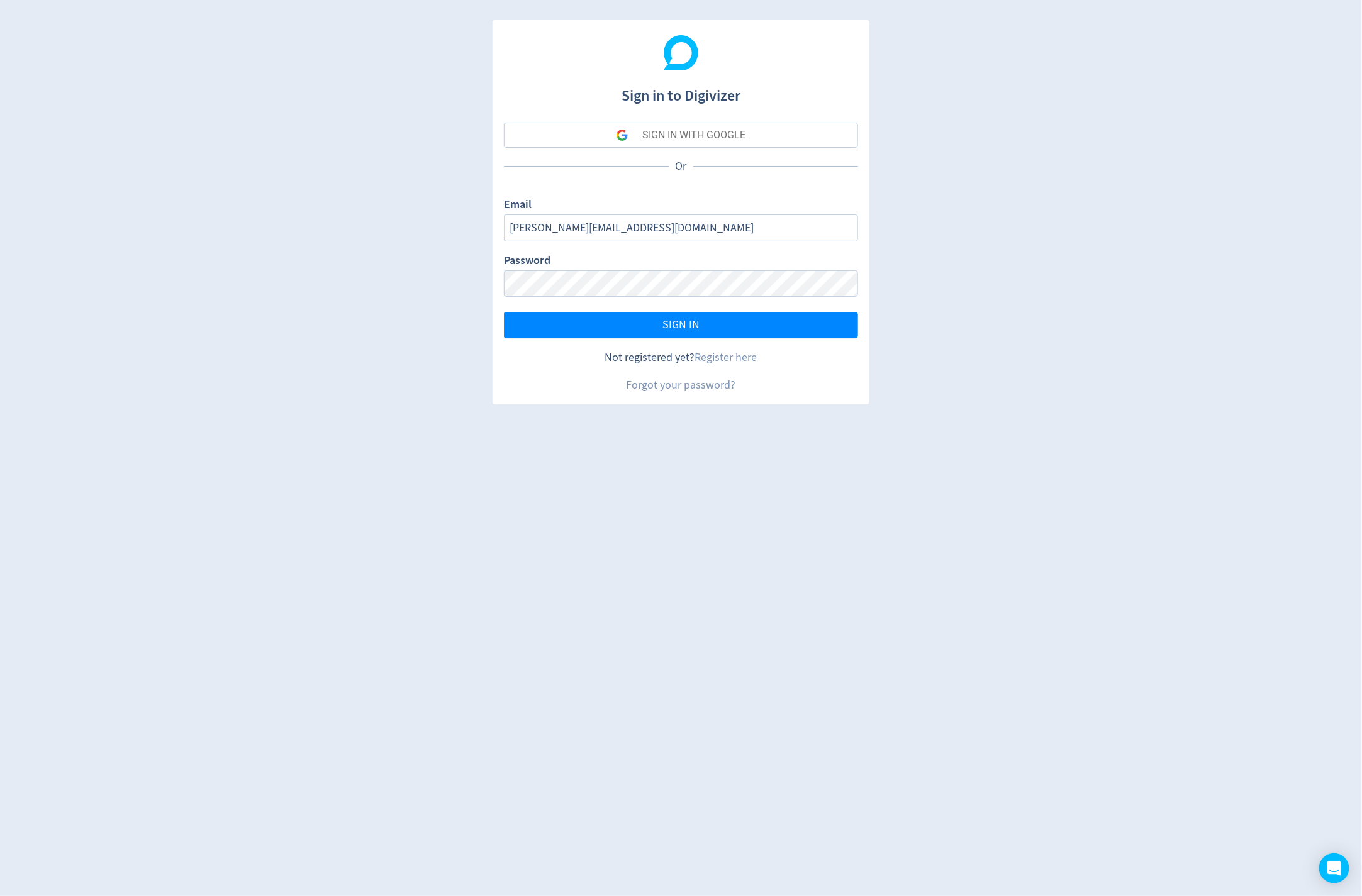
click at [895, 365] on div "Sign in to Digivizer SIGN IN WITH GOOGLE Or Email [PERSON_NAME][EMAIL_ADDRESS][…" at bounding box center [681, 448] width 1362 height 896
type input "[PERSON_NAME][EMAIL_ADDRESS][DOMAIN_NAME]"
drag, startPoint x: 760, startPoint y: 356, endPoint x: 745, endPoint y: 358, distance: 15.1
click at [759, 356] on div "Not registered yet? Register here" at bounding box center [681, 358] width 354 height 16
click at [743, 359] on link "Register here" at bounding box center [726, 358] width 62 height 15
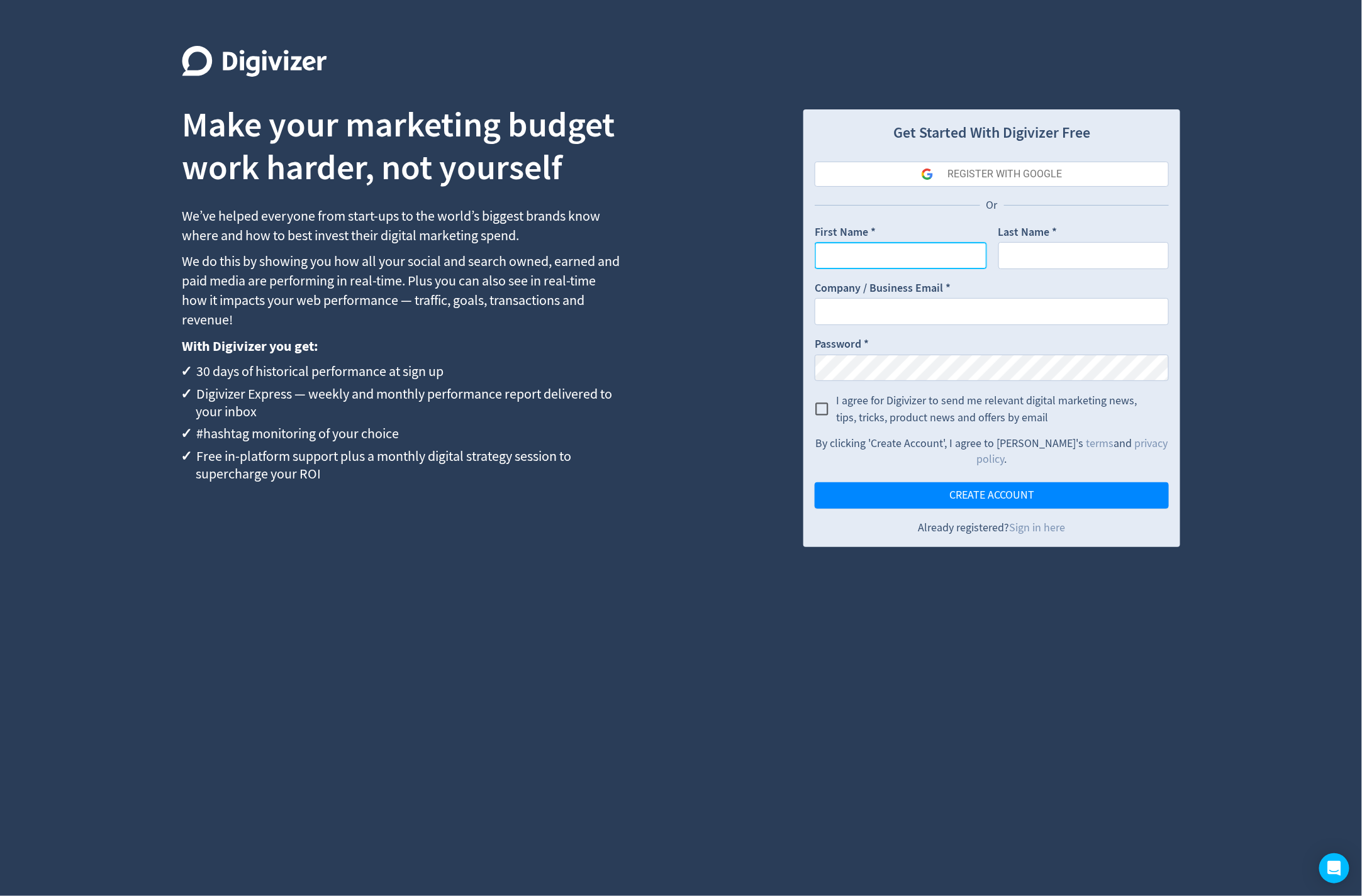
click at [866, 259] on input "First Name *" at bounding box center [901, 256] width 173 height 27
type input "M"
type input "[PERSON_NAME][EMAIL_ADDRESS][DOMAIN_NAME]"
click at [843, 263] on input "M" at bounding box center [901, 256] width 173 height 27
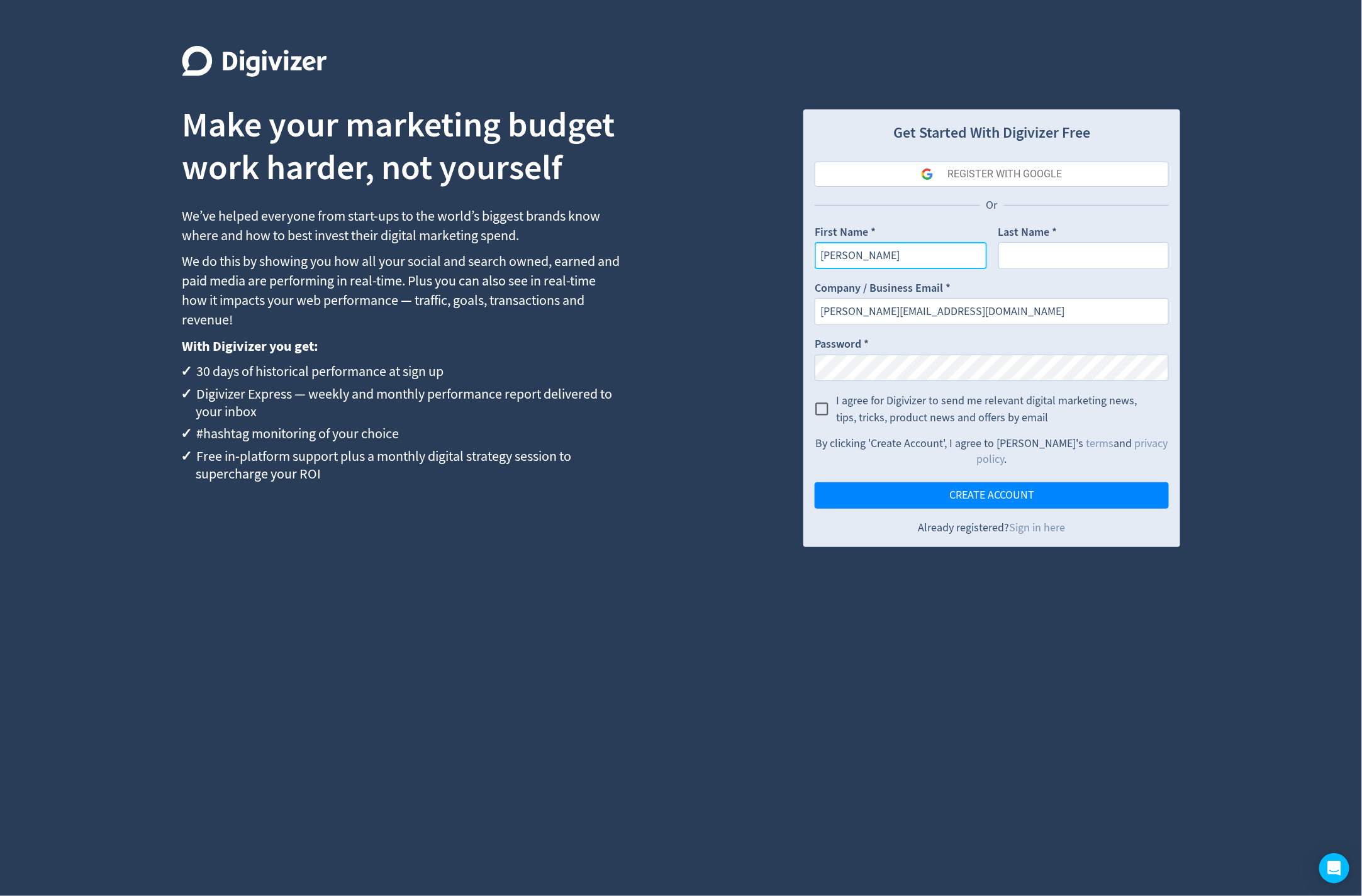
type input "[PERSON_NAME]"
type input "Cali"
paste input "[DOMAIN_NAME]"
type input "[PERSON_NAME][EMAIL_ADDRESS][DOMAIN_NAME]"
click at [767, 392] on div "Make your marketing budget work harder, not yourself We’ve helped everyone from…" at bounding box center [681, 448] width 1362 height 896
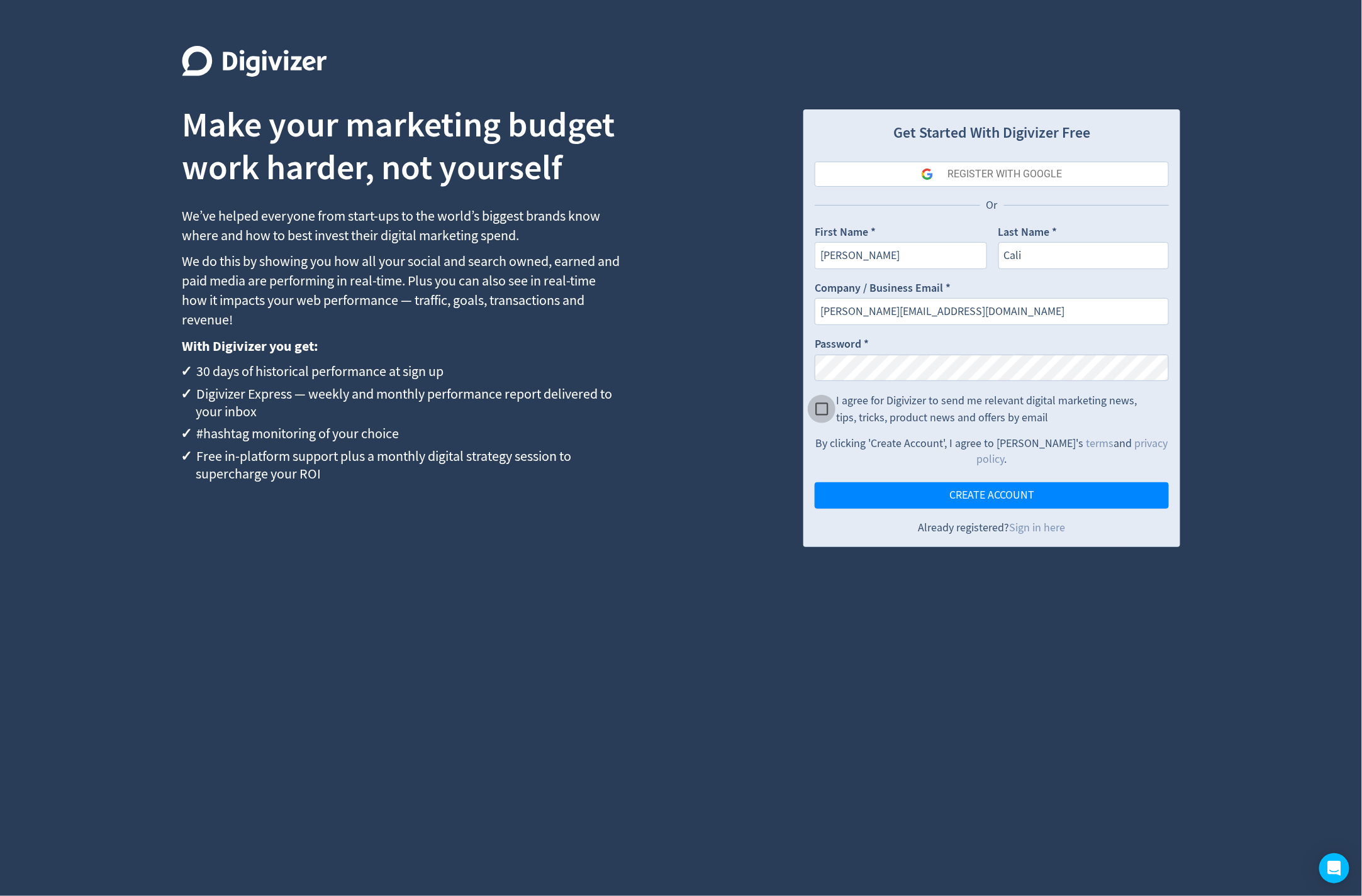
click at [821, 415] on input "I agree for Digivizer to send me relevant digital marketing news, tips, tricks,…" at bounding box center [822, 409] width 29 height 29
checkbox input "true"
click at [908, 483] on button "CREATE ACCOUNT" at bounding box center [992, 496] width 354 height 27
